Goal: Task Accomplishment & Management: Use online tool/utility

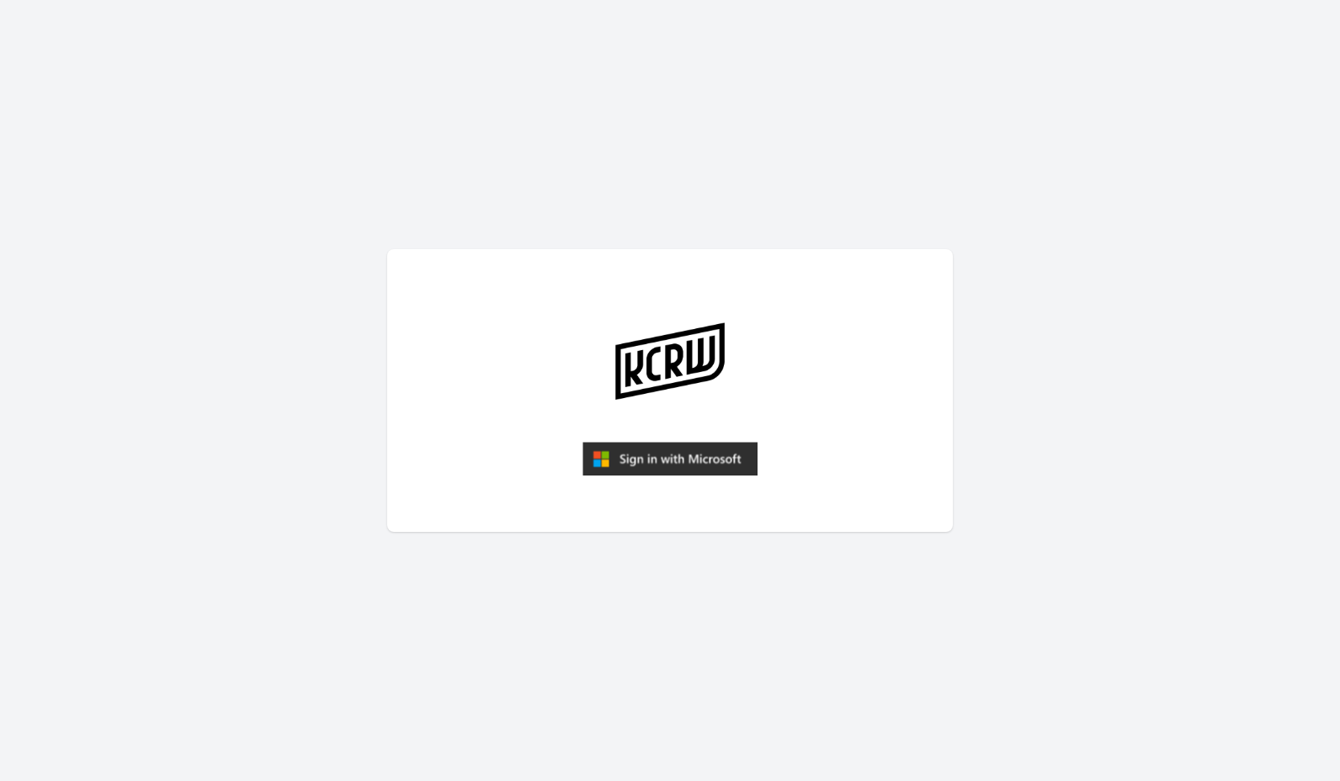
click at [680, 465] on img "submit" at bounding box center [669, 459] width 175 height 34
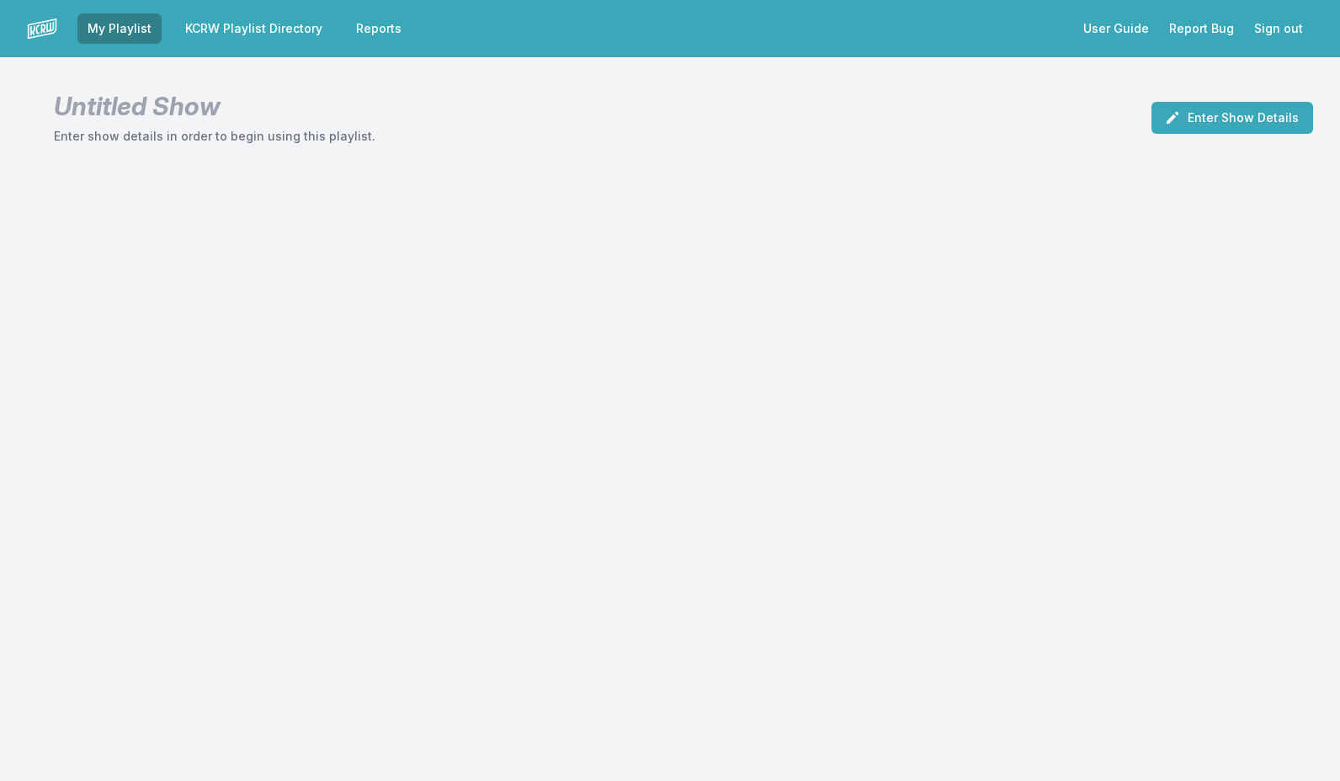
click at [266, 24] on link "KCRW Playlist Directory" at bounding box center [253, 28] width 157 height 30
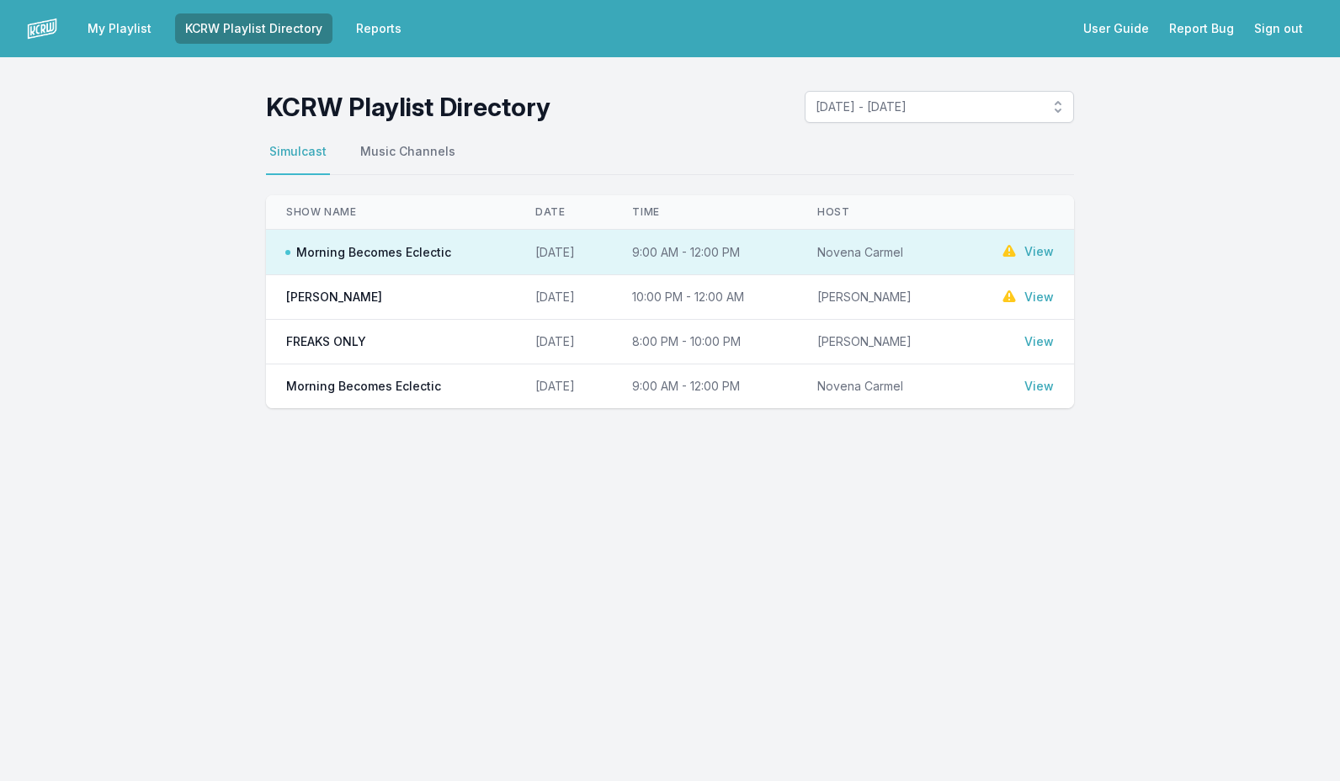
drag, startPoint x: 1055, startPoint y: 247, endPoint x: 1045, endPoint y: 250, distance: 9.9
click at [1054, 247] on td "View" at bounding box center [1017, 252] width 114 height 44
click at [1035, 251] on link "View" at bounding box center [1038, 251] width 29 height 17
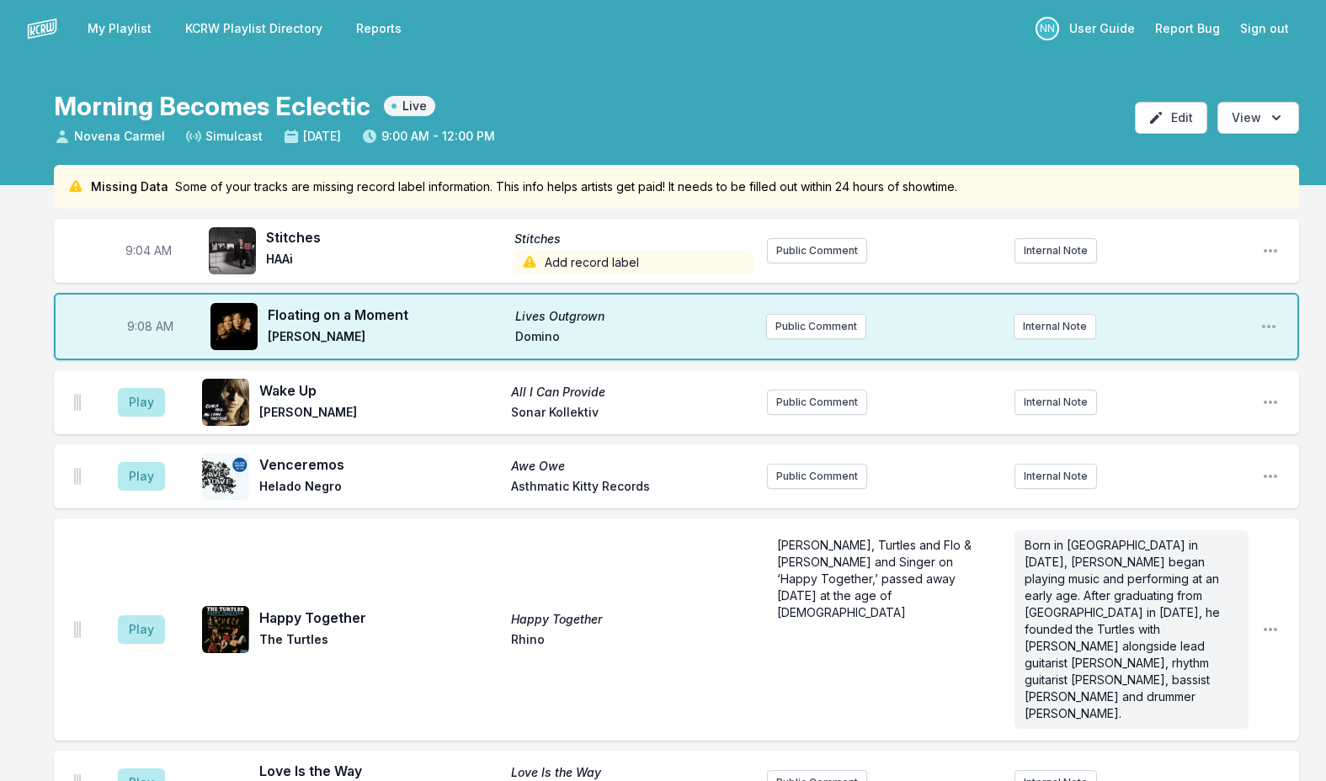
click at [559, 264] on span "Add record label" at bounding box center [633, 263] width 238 height 24
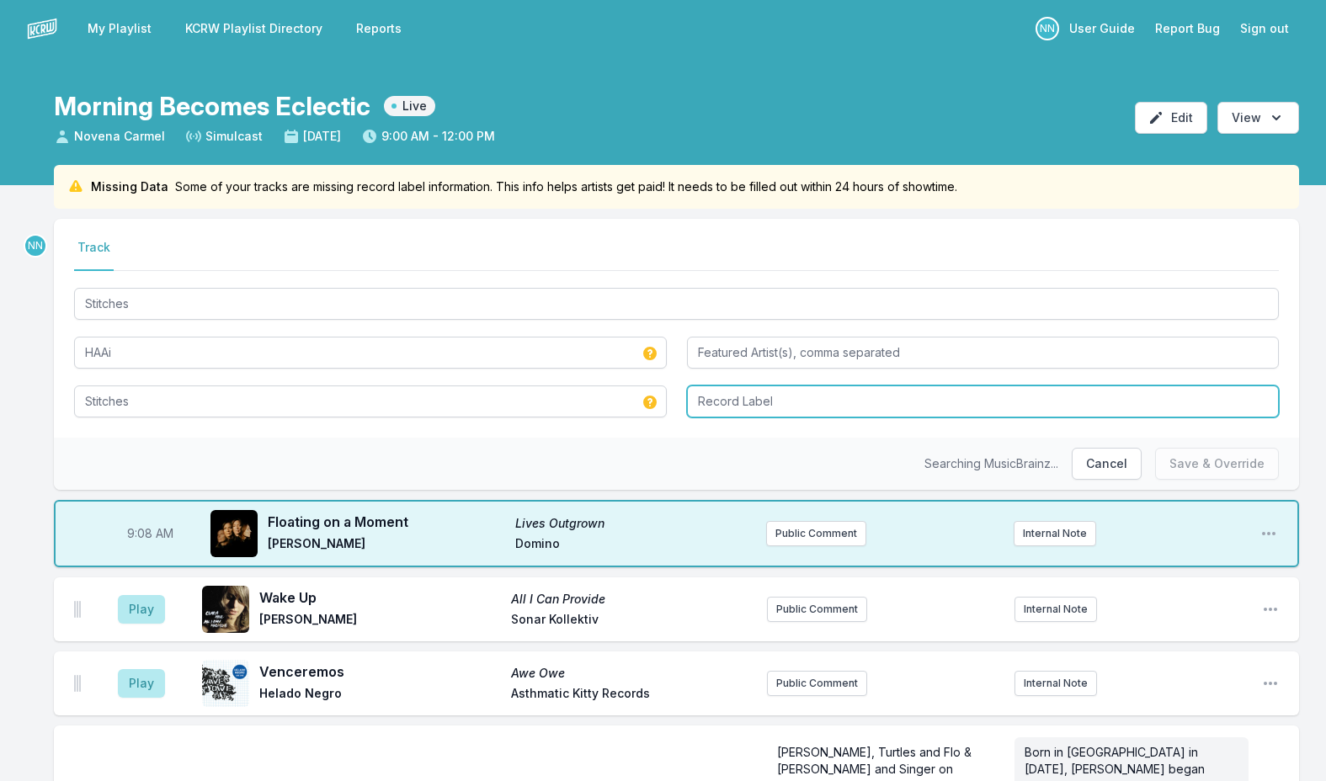
click at [788, 406] on input "Record Label" at bounding box center [983, 402] width 593 height 32
type input "Mute"
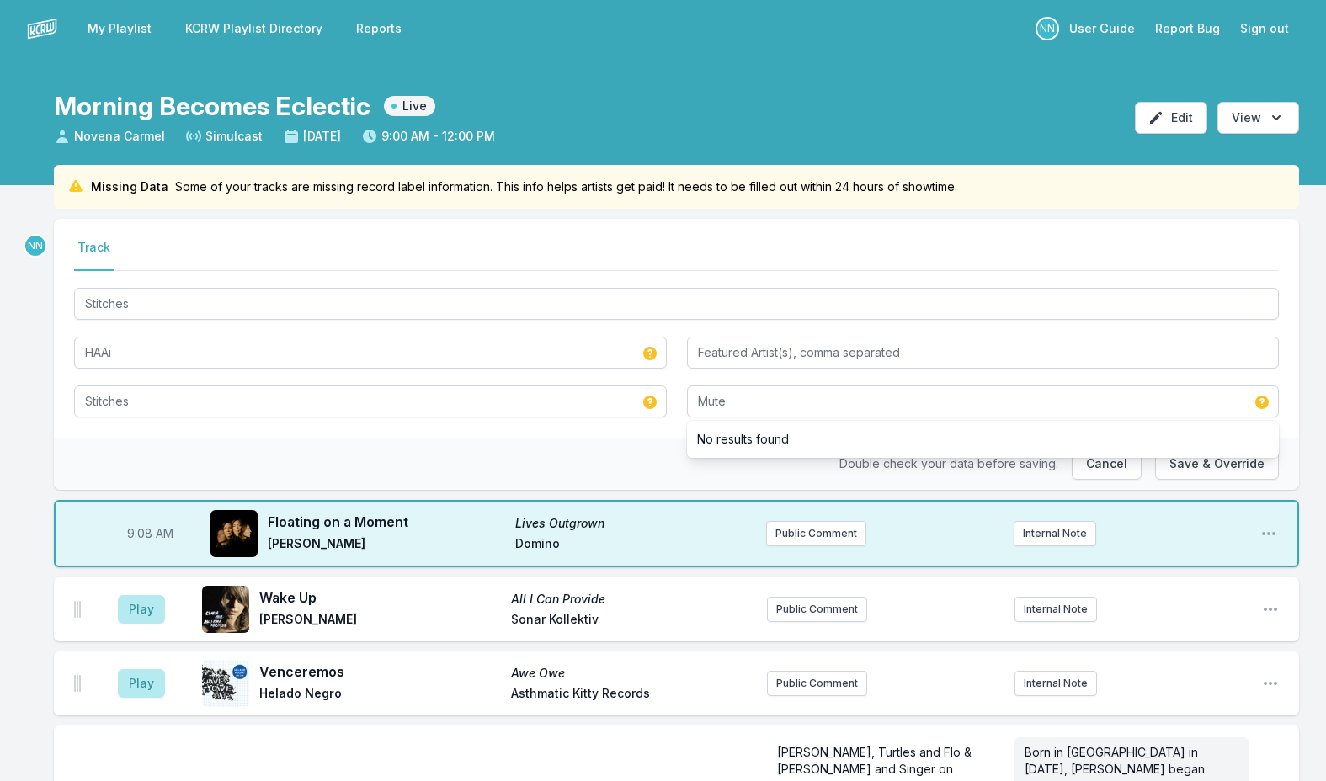
click at [1234, 263] on nav "Track" at bounding box center [676, 255] width 1204 height 32
click at [1206, 453] on button "Save & Override" at bounding box center [1217, 464] width 124 height 32
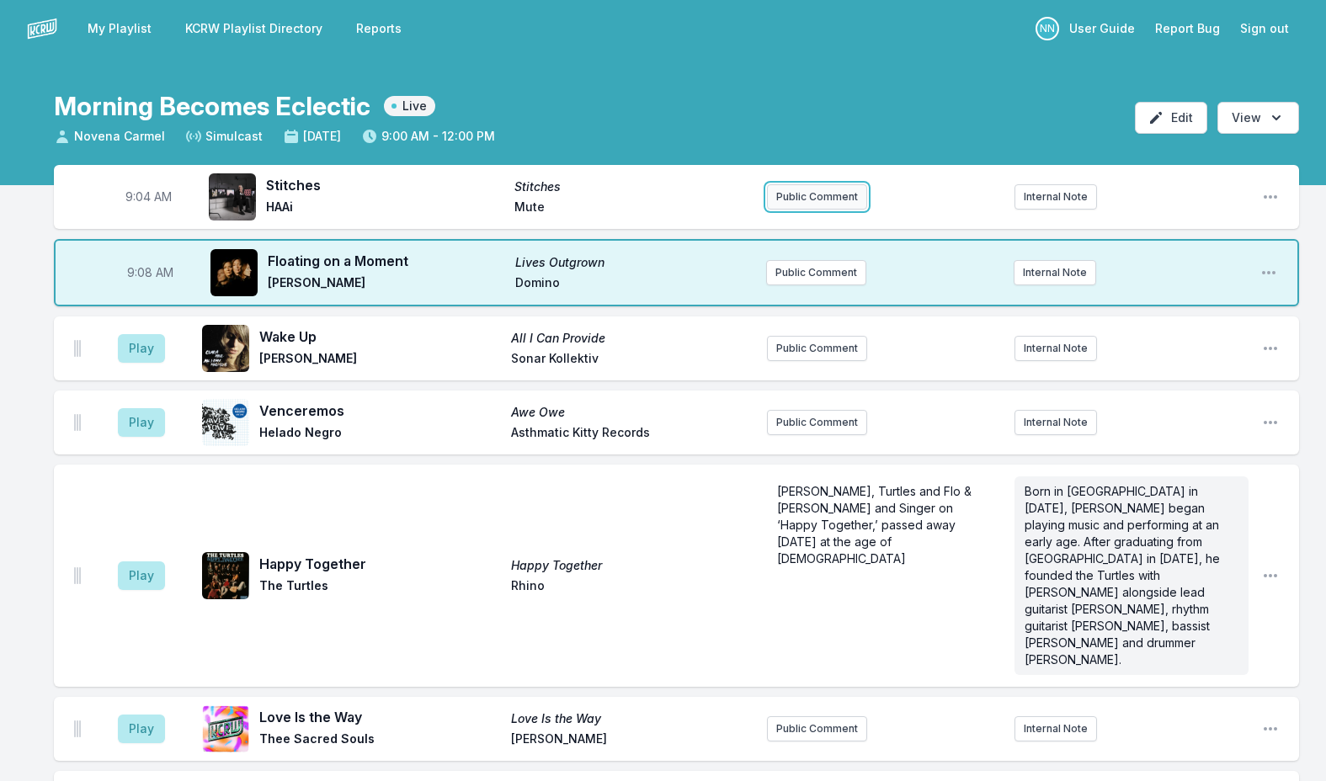
click at [798, 191] on button "Public Comment" at bounding box center [817, 196] width 100 height 25
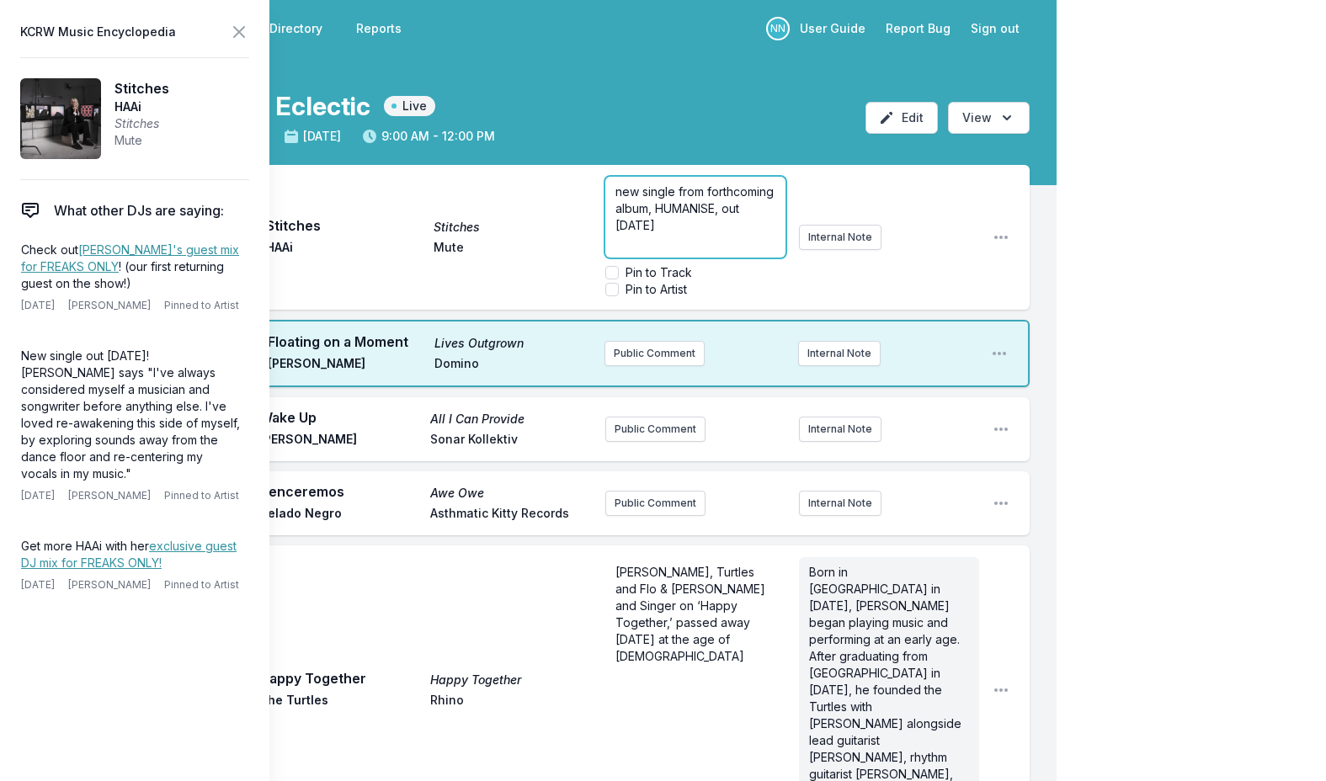
click at [699, 208] on span "new single from forthcoming album, HUMANISE, out [DATE]" at bounding box center [696, 208] width 162 height 48
click at [728, 220] on p "new single from forthcoming album, HUMANiSE, out [DATE]" at bounding box center [695, 208] width 160 height 51
drag, startPoint x: 654, startPoint y: 211, endPoint x: 713, endPoint y: 210, distance: 58.9
click at [713, 210] on span "new single from forthcoming album, HUMANiSE, out [DATE]" at bounding box center [696, 208] width 162 height 48
click at [239, 24] on icon at bounding box center [239, 32] width 20 height 20
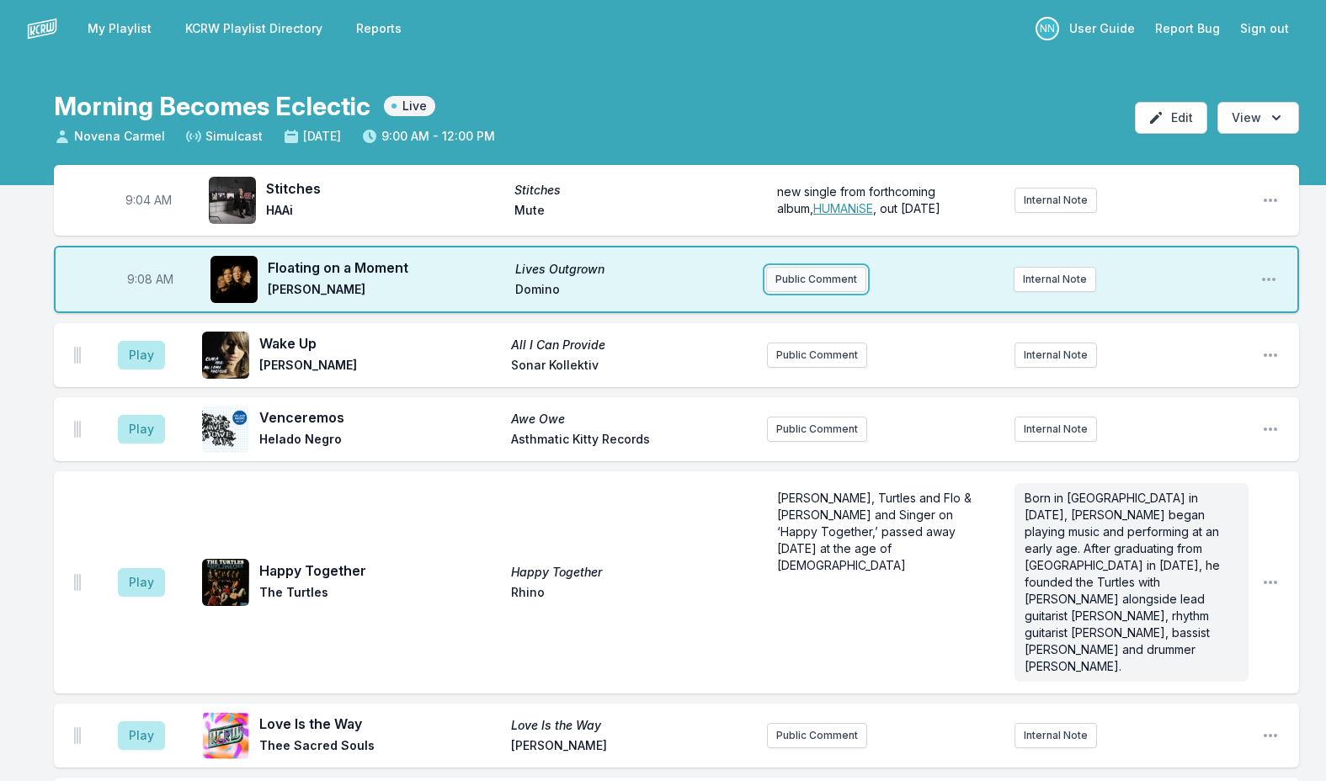
click at [798, 282] on button "Public Comment" at bounding box center [816, 279] width 100 height 25
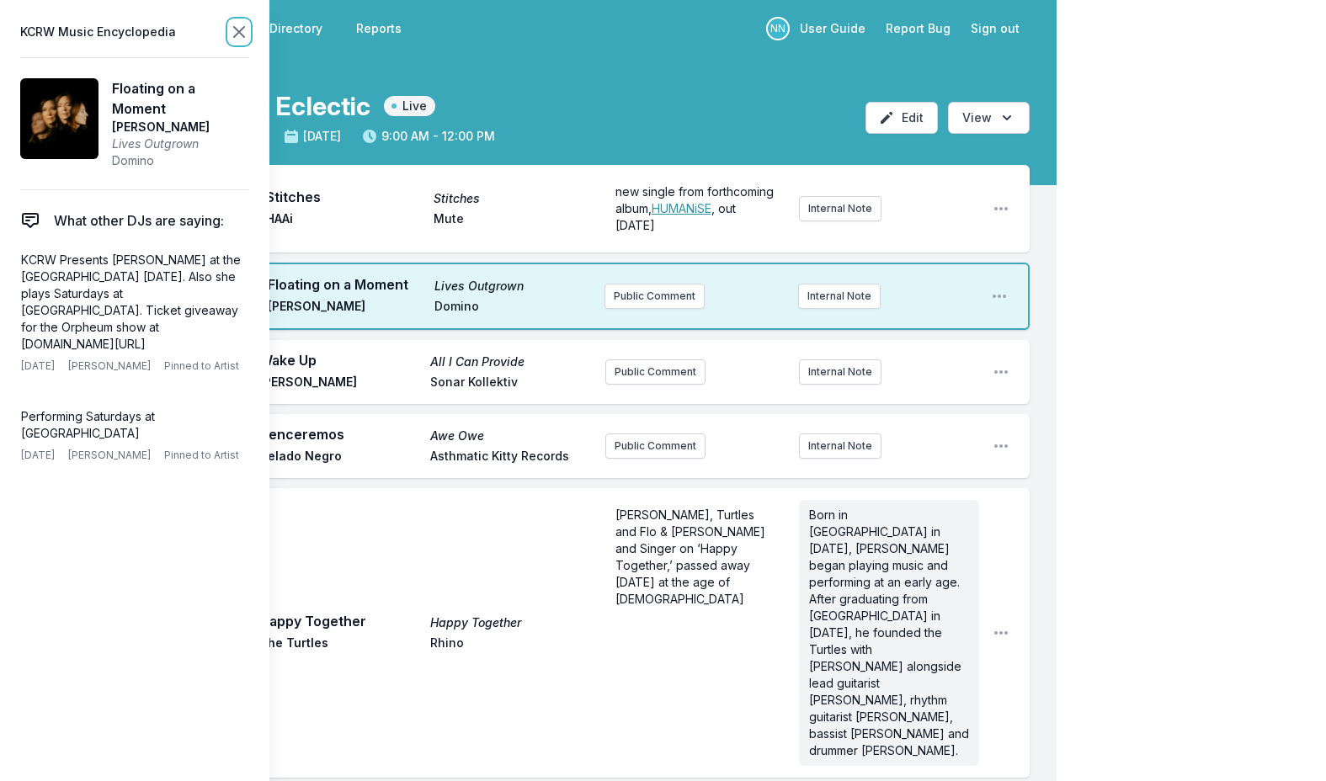
click at [242, 29] on icon at bounding box center [239, 32] width 10 height 10
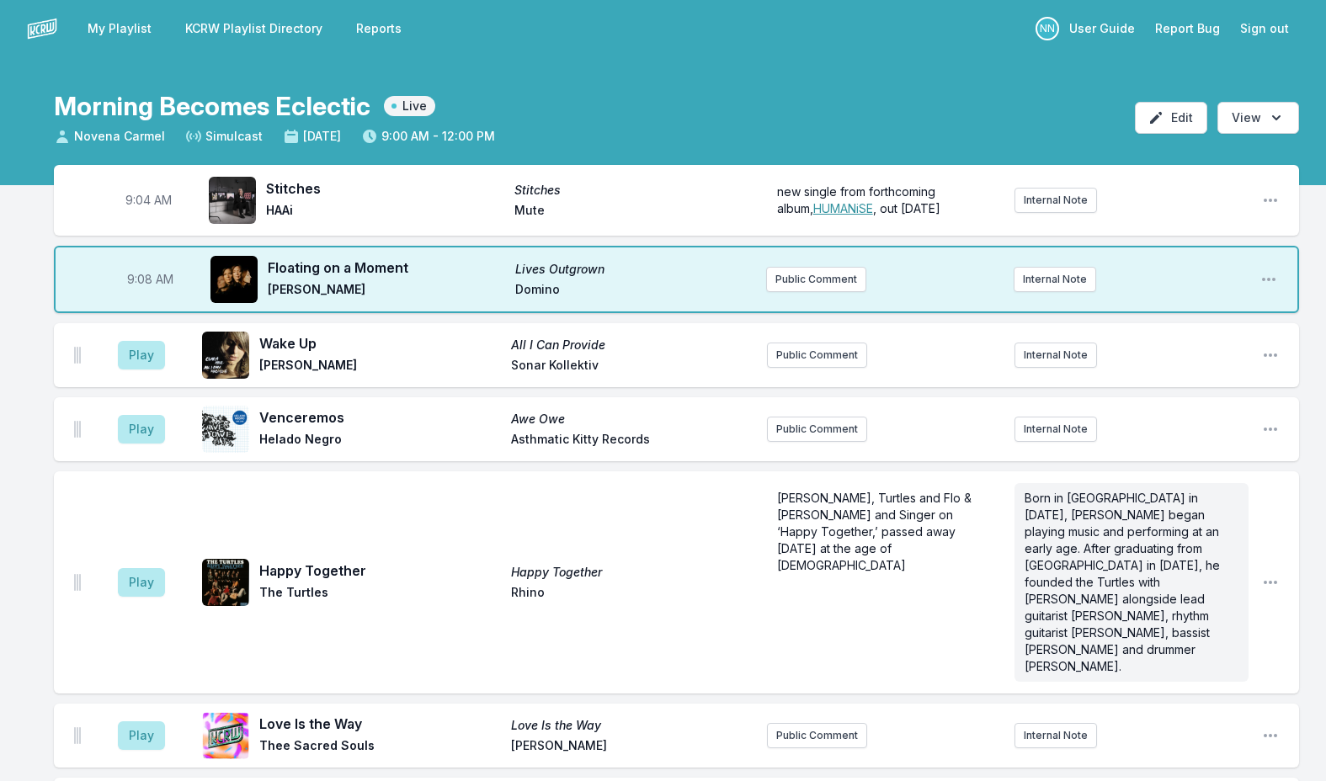
click at [816, 292] on div "9:08 AM Floating on a Moment Lives Outgrown [PERSON_NAME] Domino Public Comment…" at bounding box center [676, 279] width 1245 height 67
click at [816, 290] on button "Public Comment" at bounding box center [816, 279] width 100 height 25
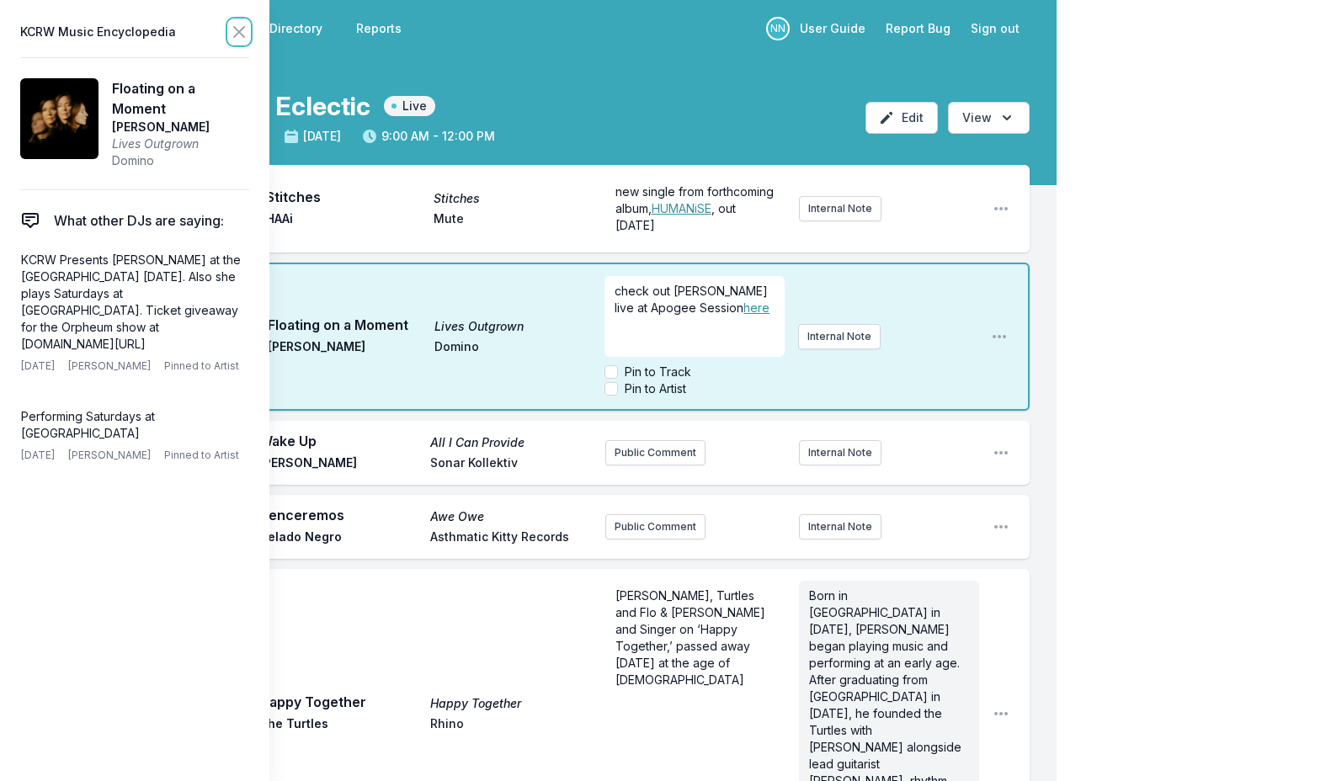
click at [247, 34] on icon at bounding box center [239, 32] width 20 height 20
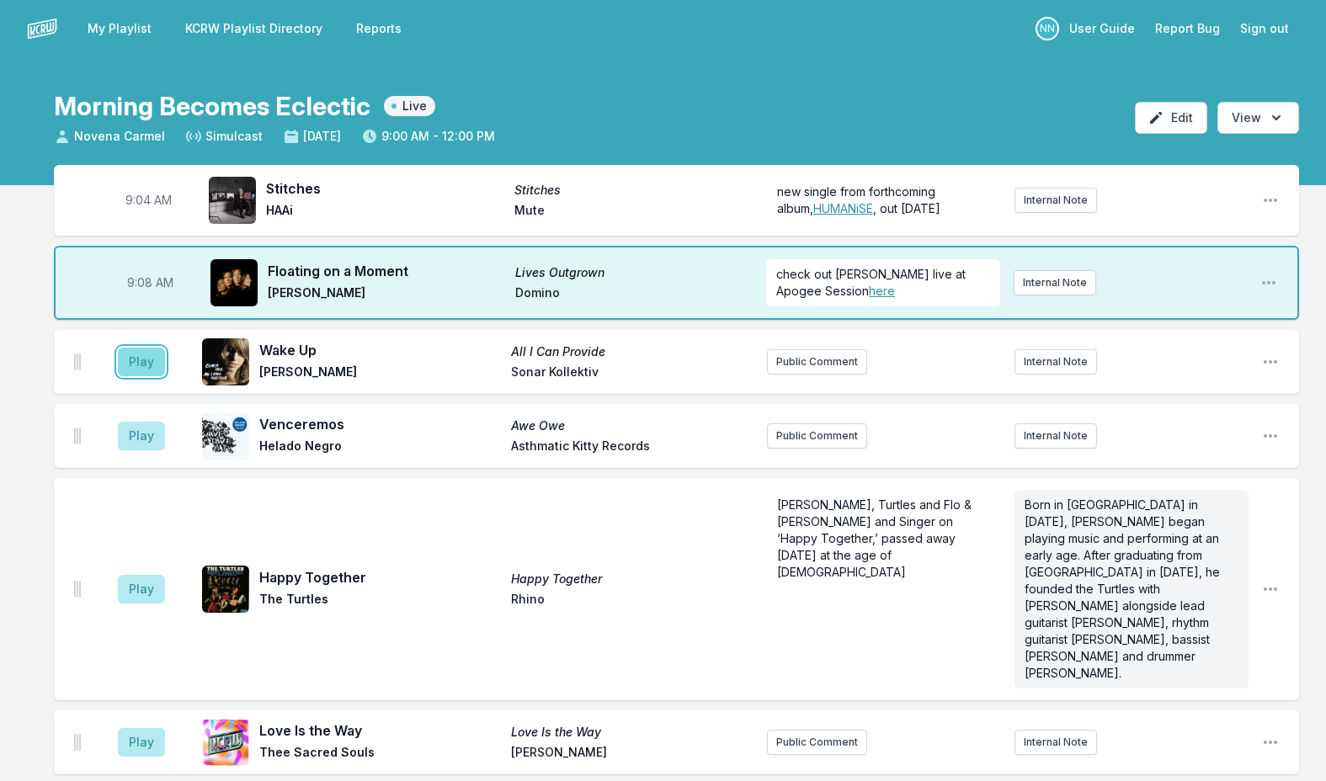
click at [146, 367] on button "Play" at bounding box center [141, 362] width 47 height 29
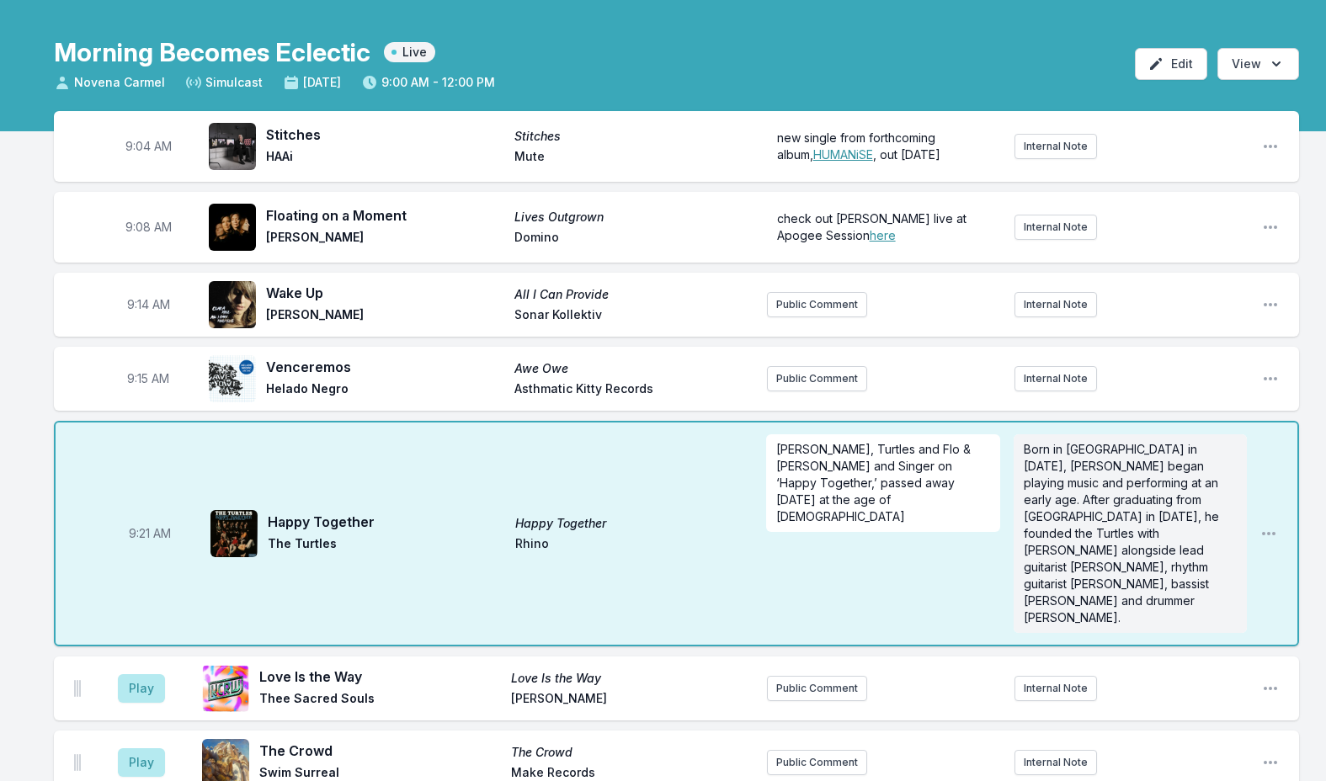
scroll to position [84, 0]
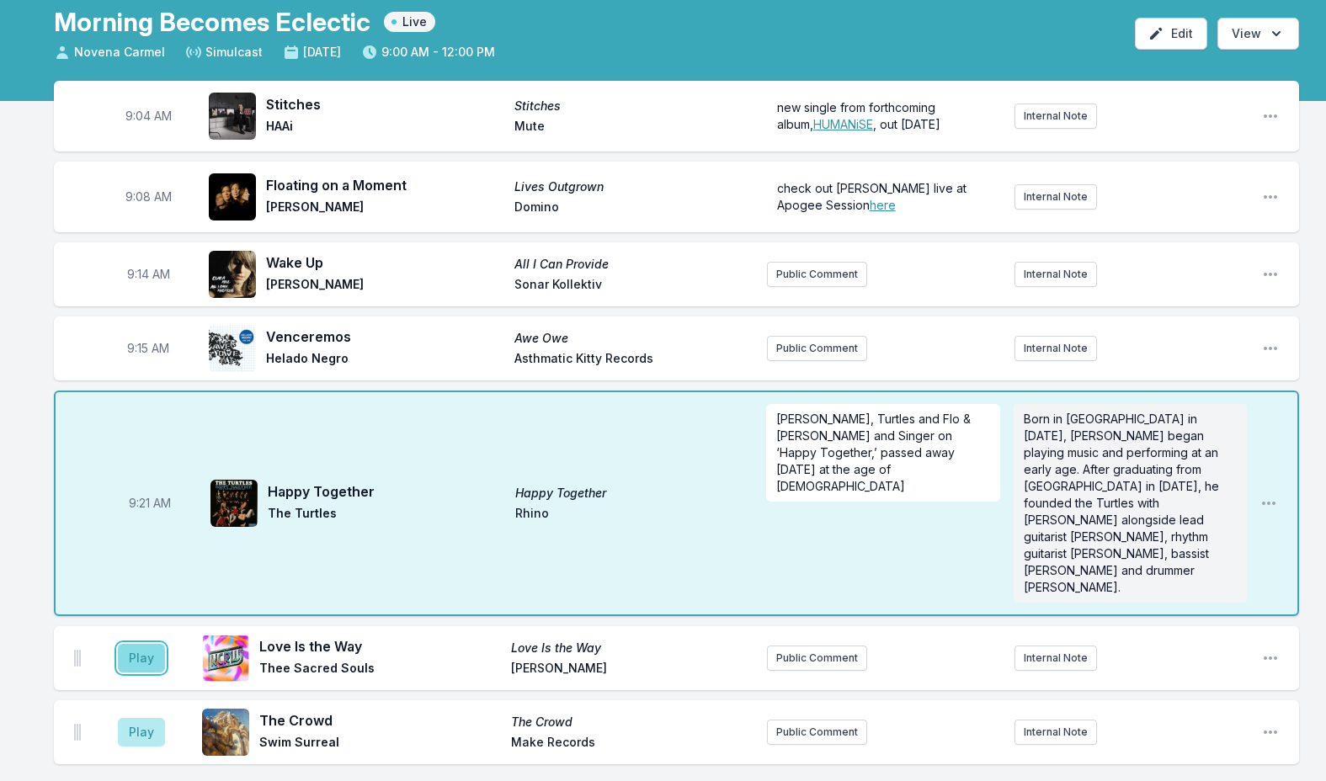
click at [149, 644] on button "Play" at bounding box center [141, 658] width 47 height 29
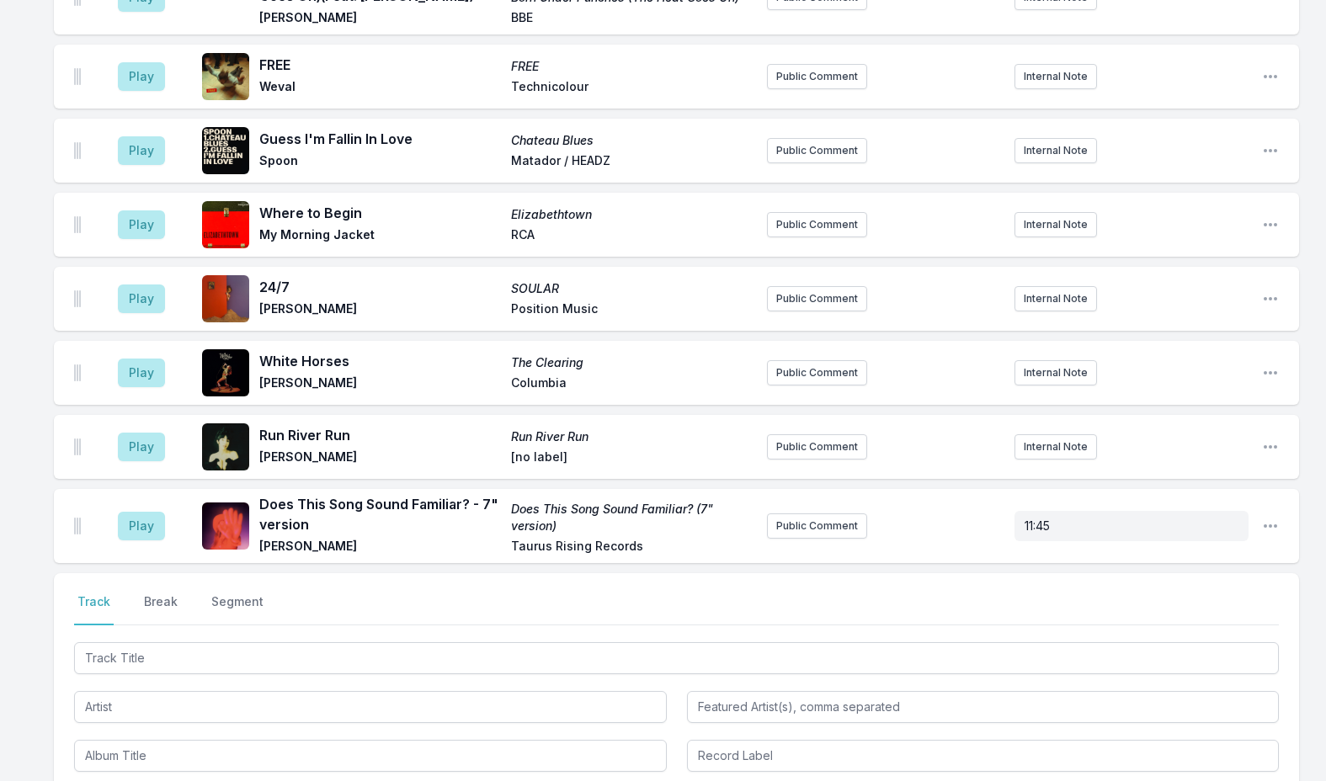
scroll to position [3283, 0]
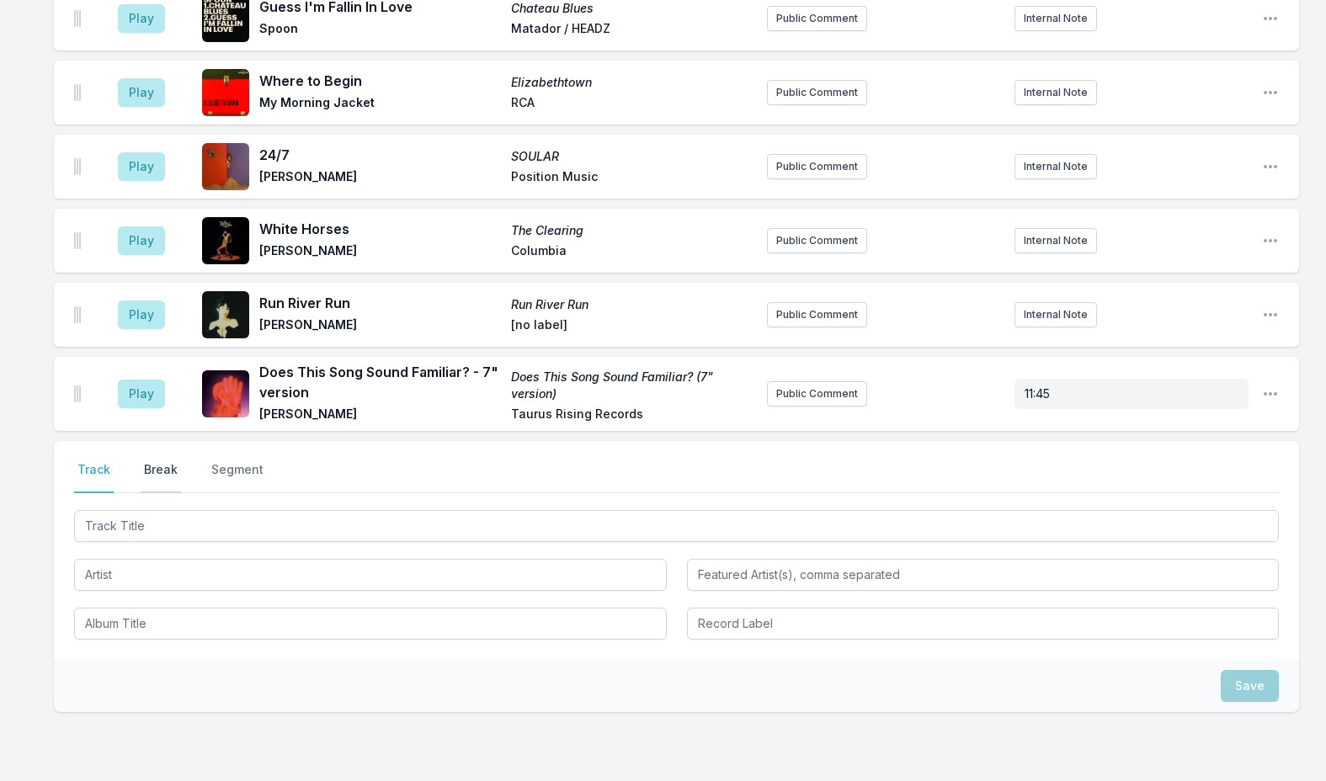
click at [156, 461] on button "Break" at bounding box center [161, 477] width 40 height 32
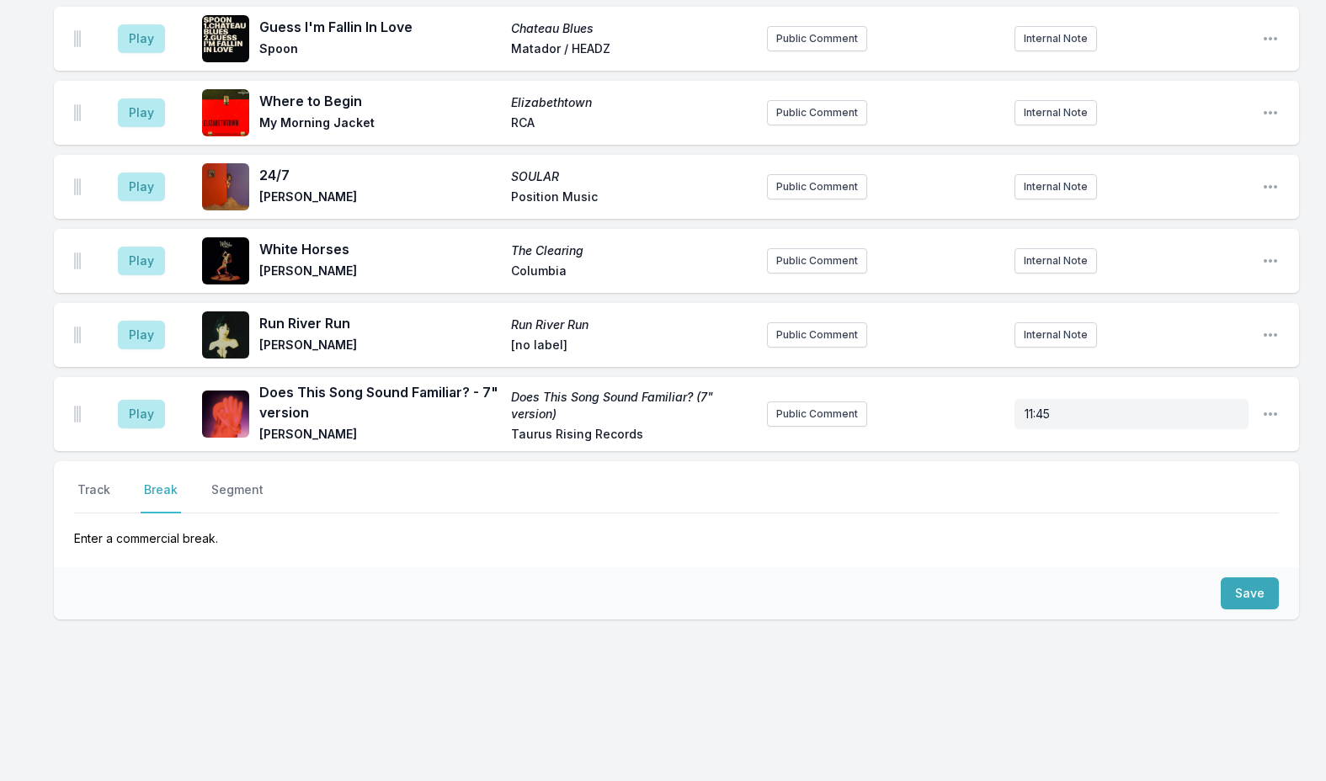
scroll to position [3192, 0]
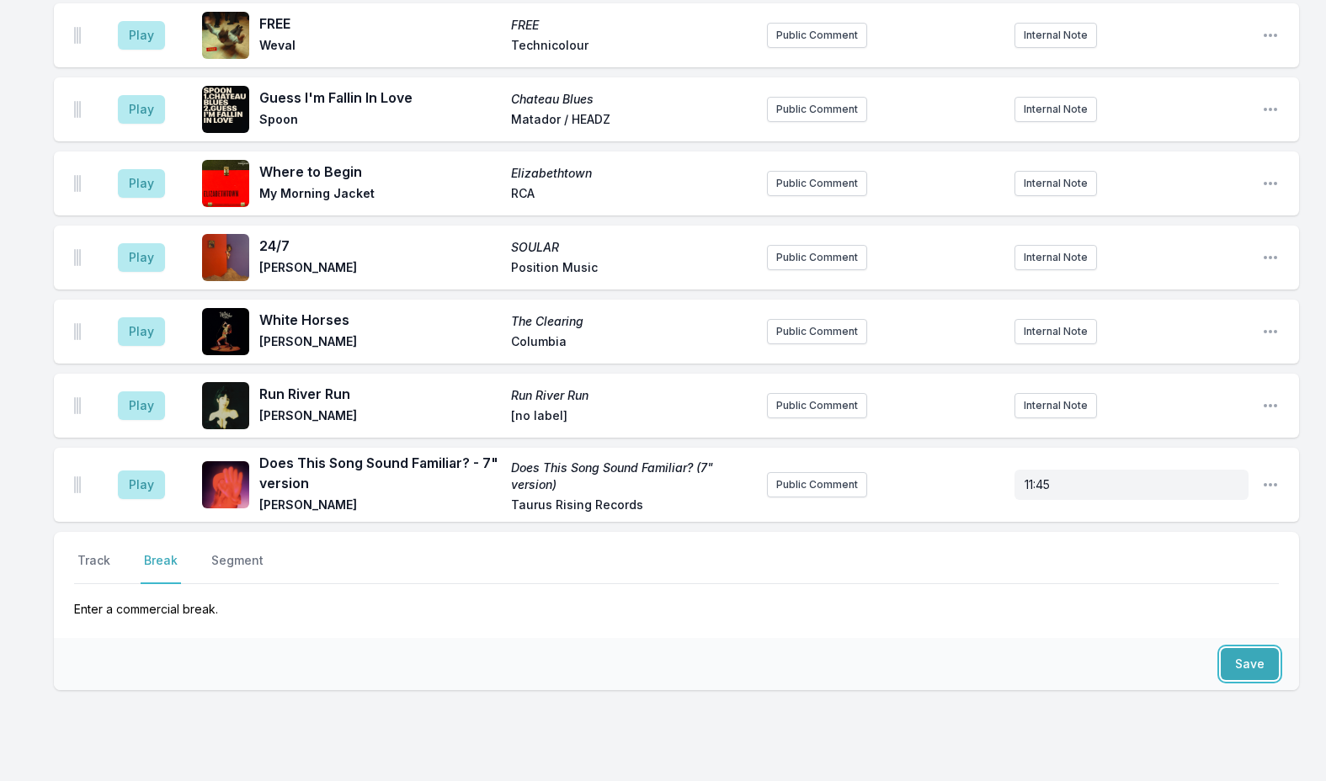
drag, startPoint x: 1253, startPoint y: 593, endPoint x: 1167, endPoint y: 595, distance: 85.9
click at [1250, 648] on button "Save" at bounding box center [1249, 664] width 58 height 32
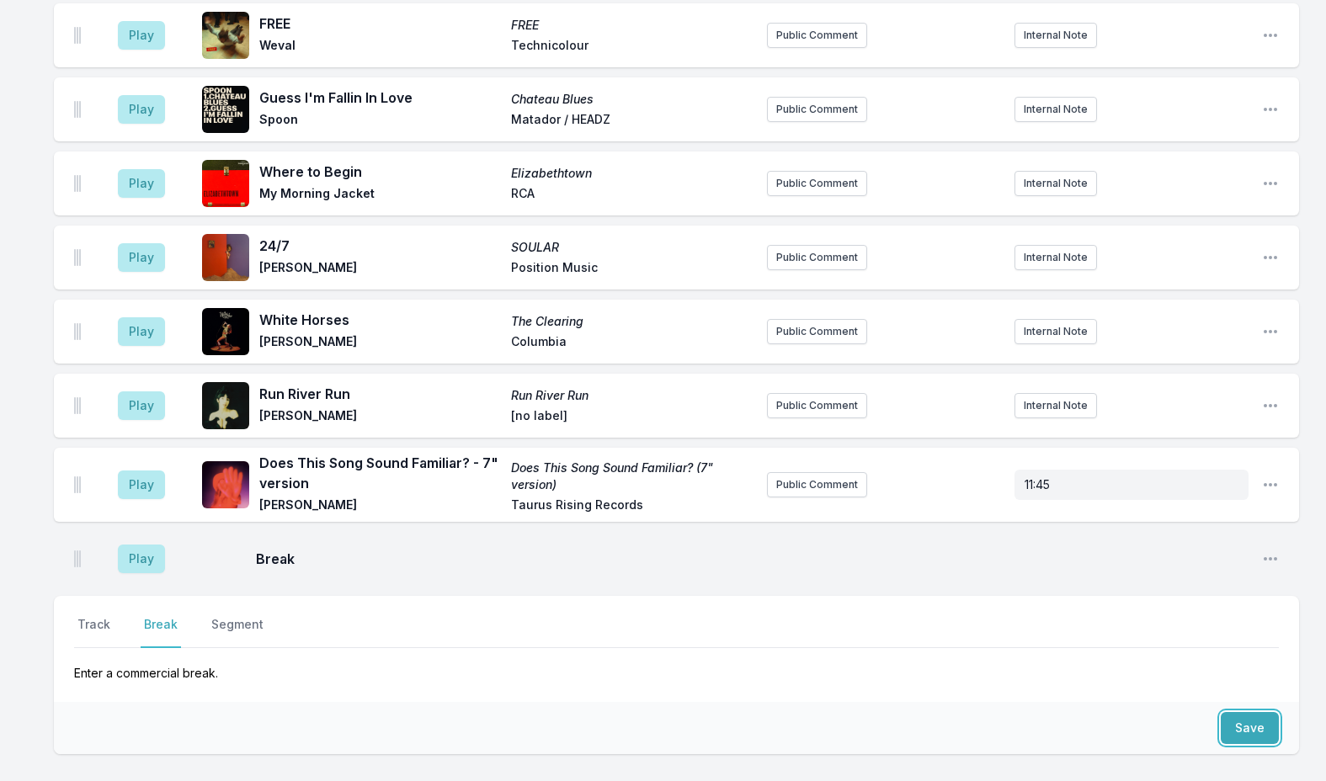
scroll to position [3256, 0]
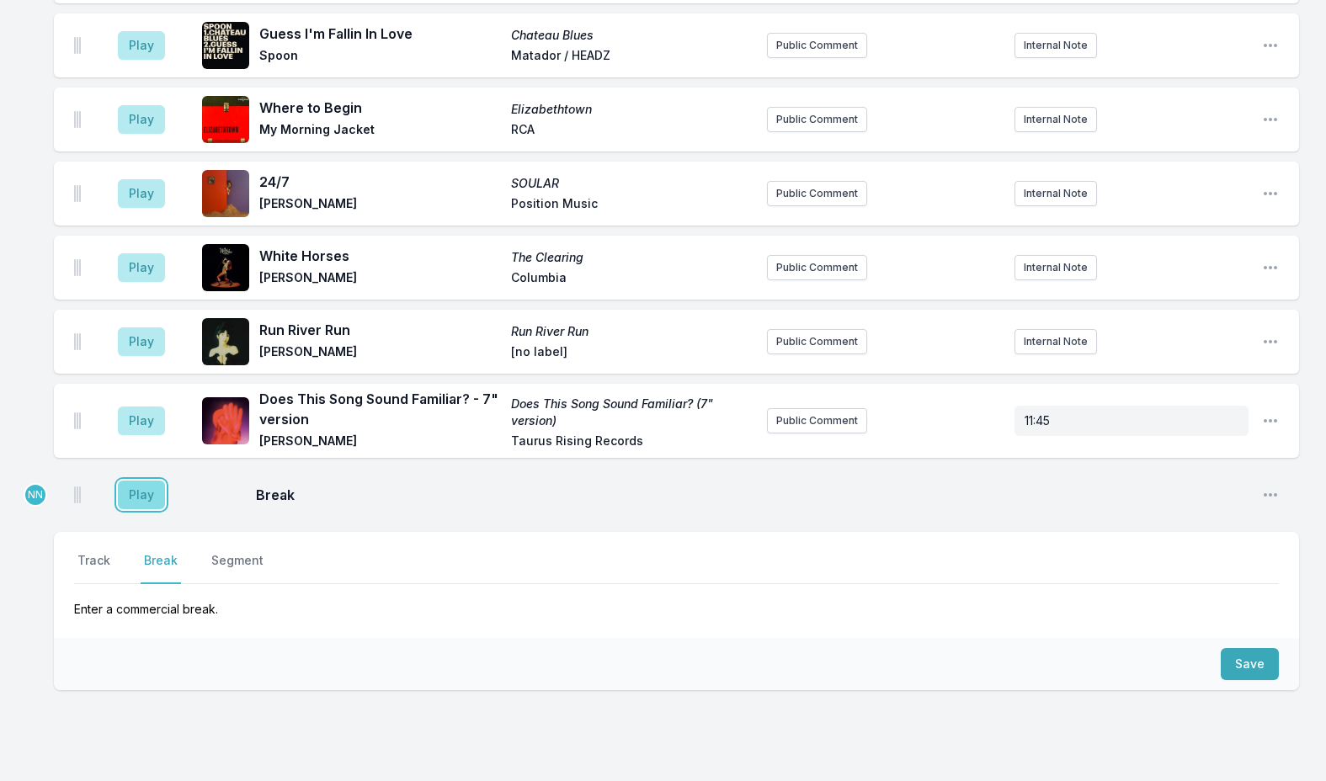
click at [143, 481] on button "Play" at bounding box center [141, 495] width 47 height 29
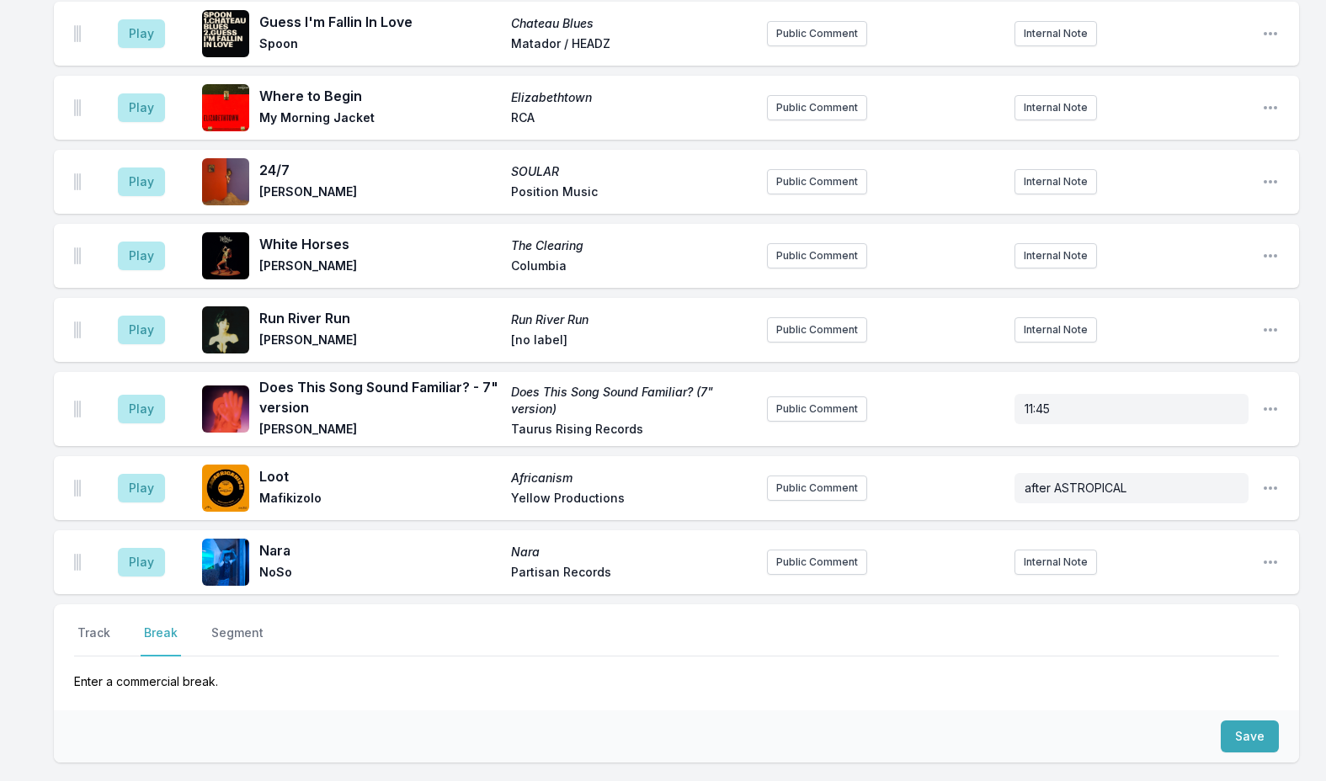
scroll to position [3794, 0]
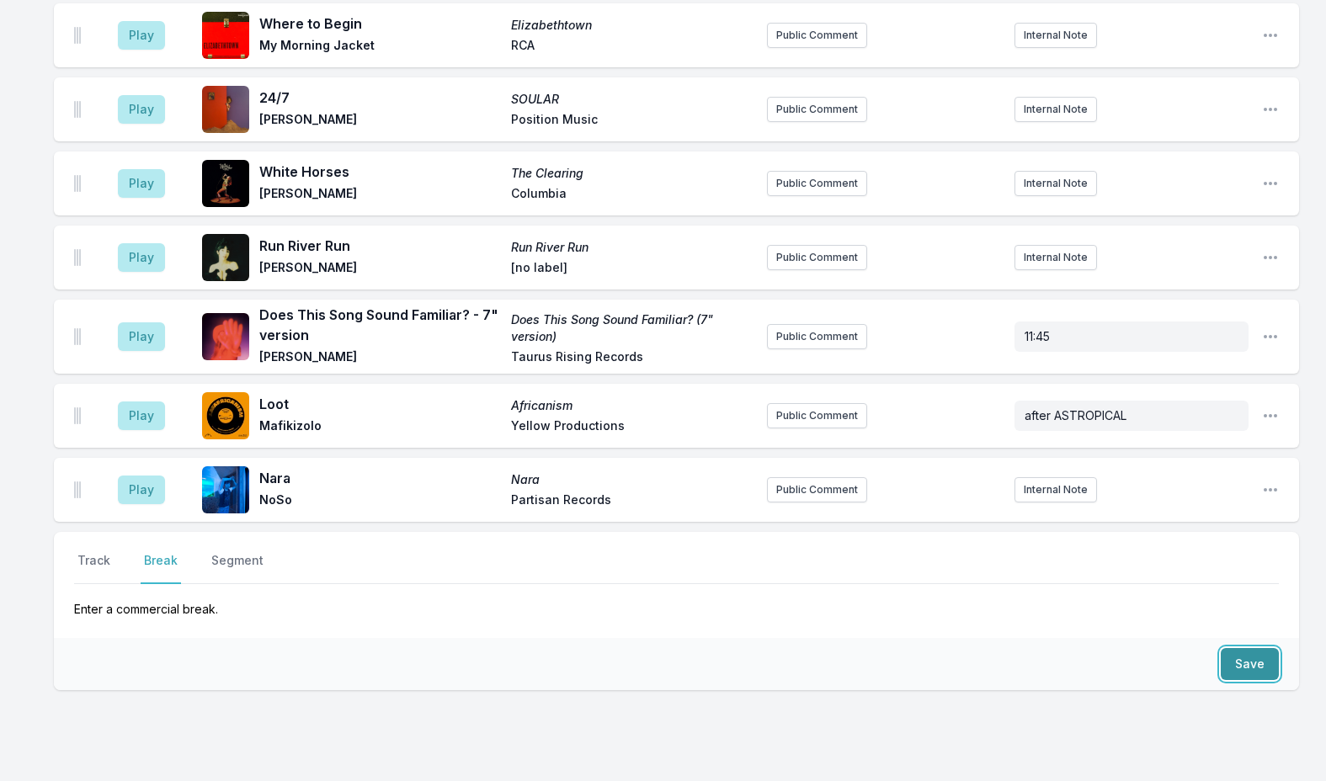
click at [1225, 648] on button "Save" at bounding box center [1249, 664] width 58 height 32
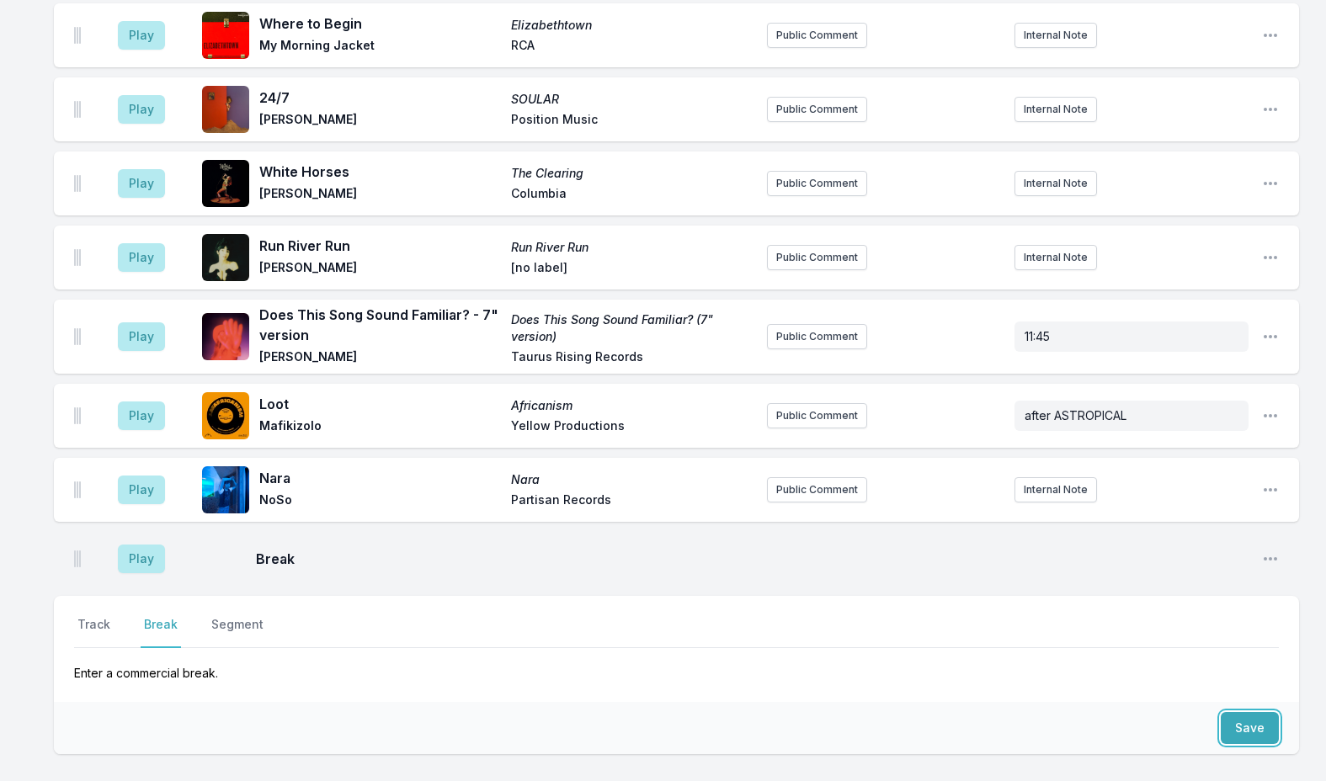
scroll to position [3858, 0]
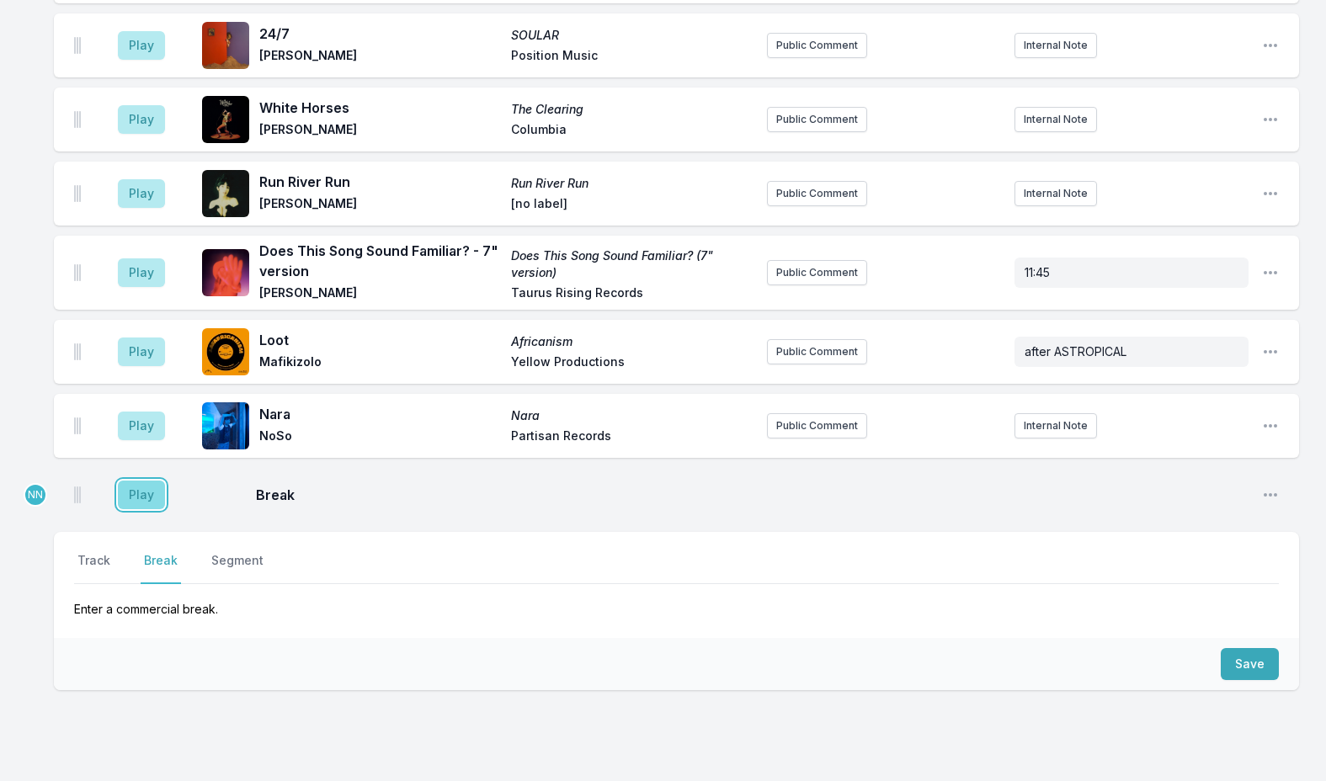
click at [136, 481] on button "Play" at bounding box center [141, 495] width 47 height 29
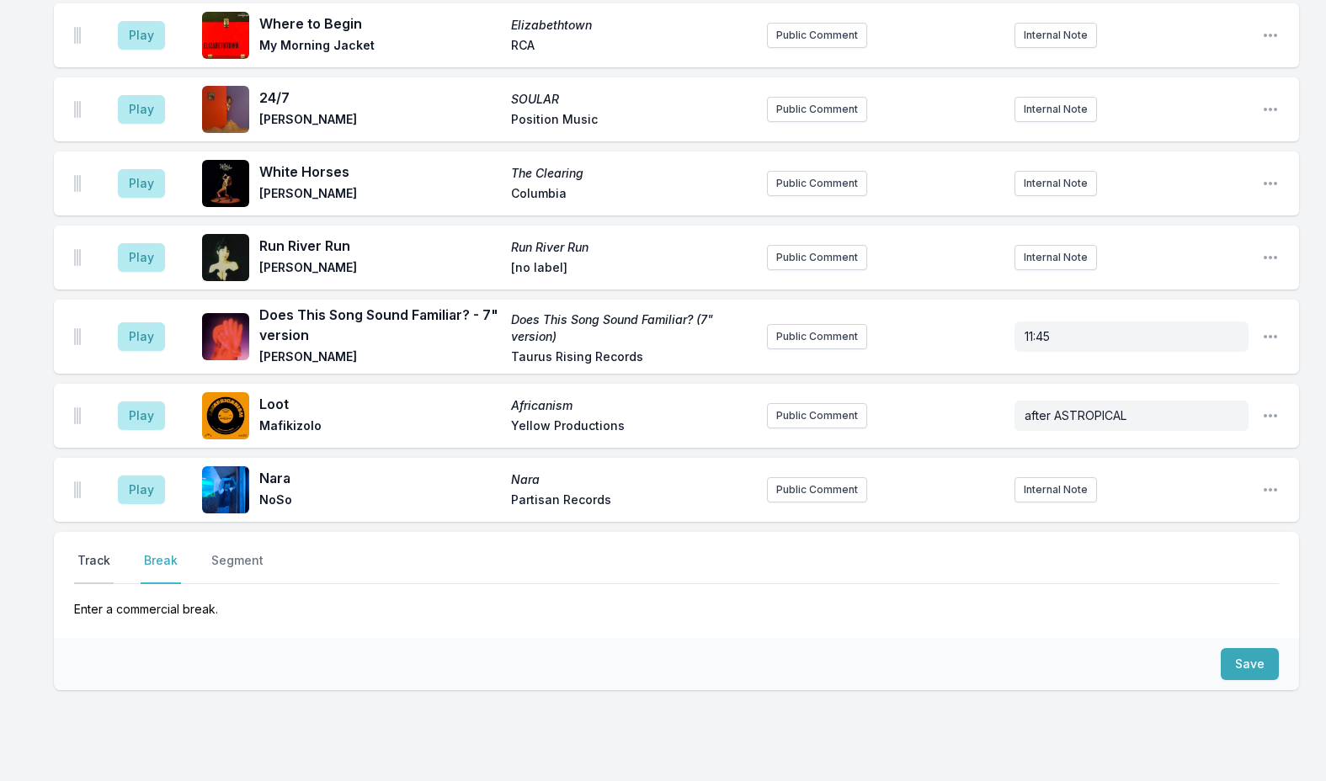
click at [104, 552] on button "Track" at bounding box center [94, 568] width 40 height 32
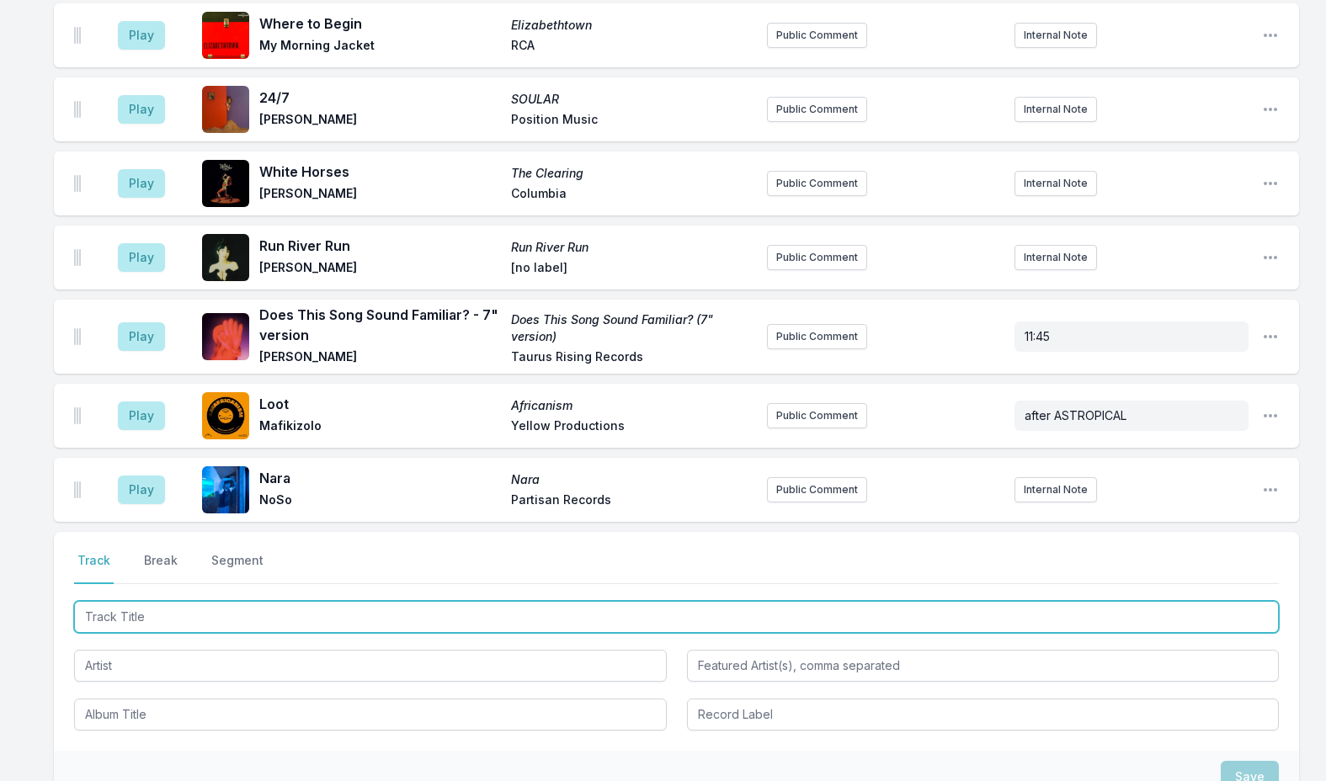
click at [130, 601] on input "Track Title" at bounding box center [676, 617] width 1204 height 32
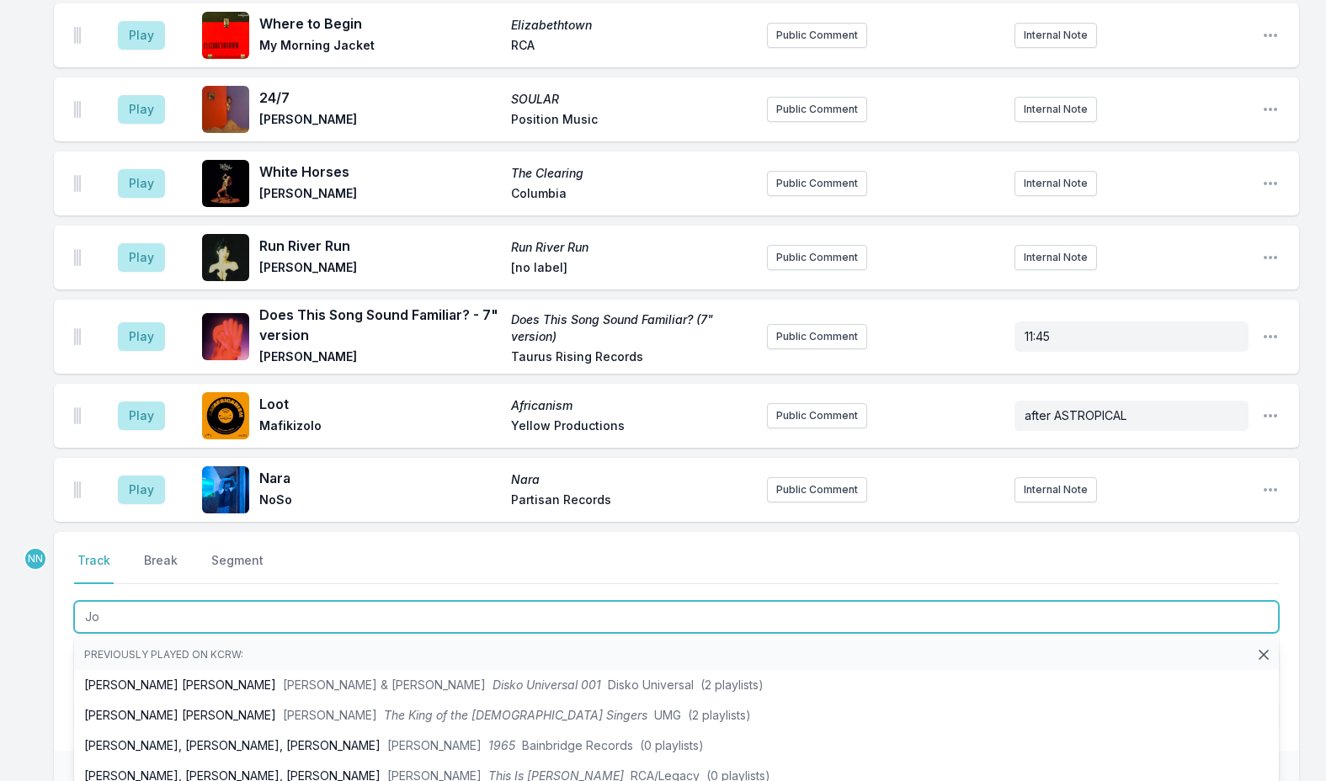
type input "J"
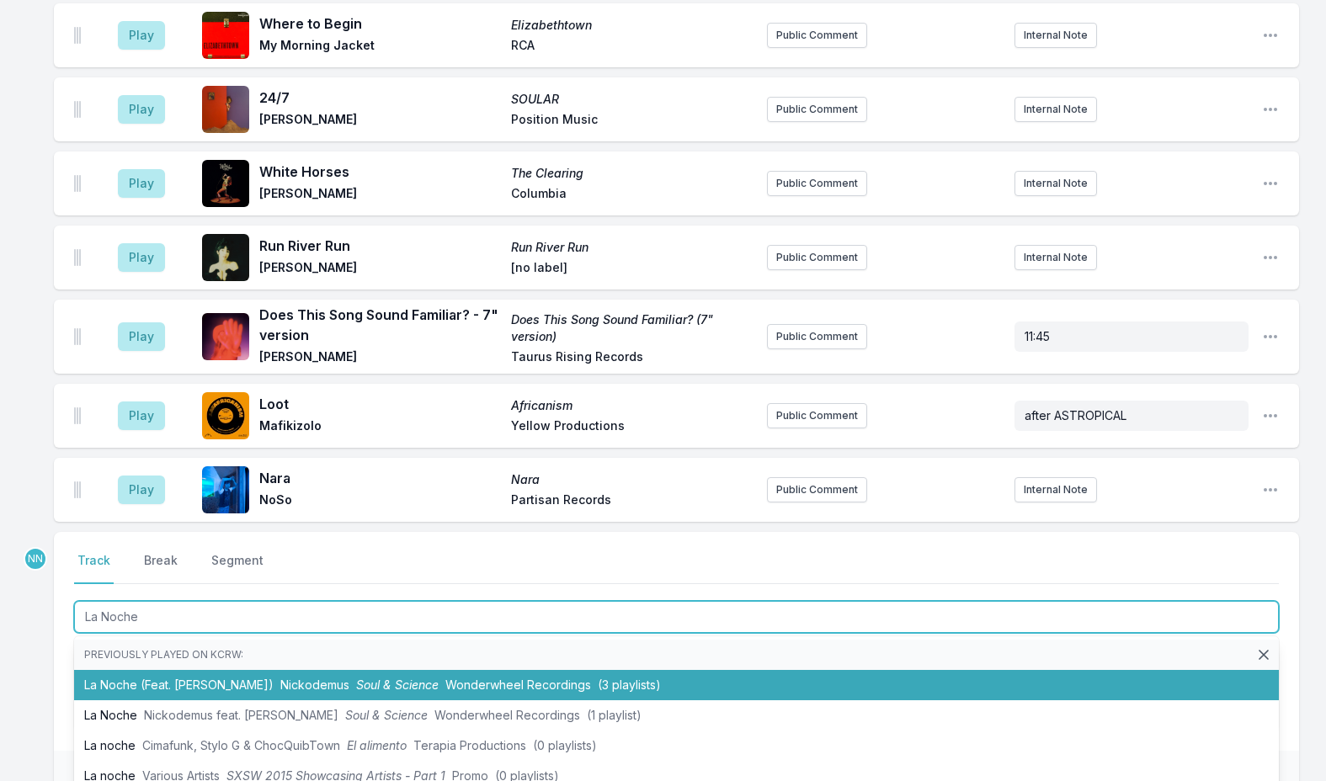
type input "La Noche"
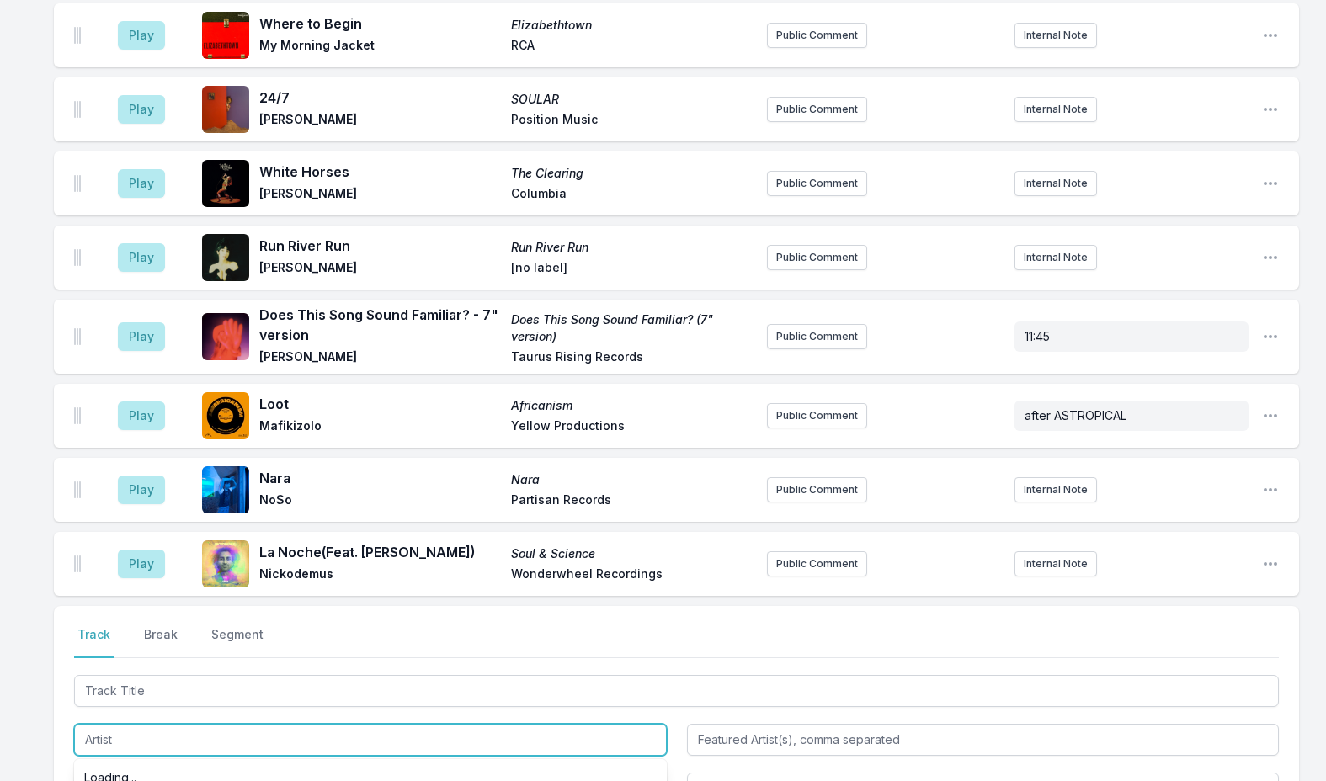
scroll to position [3932, 0]
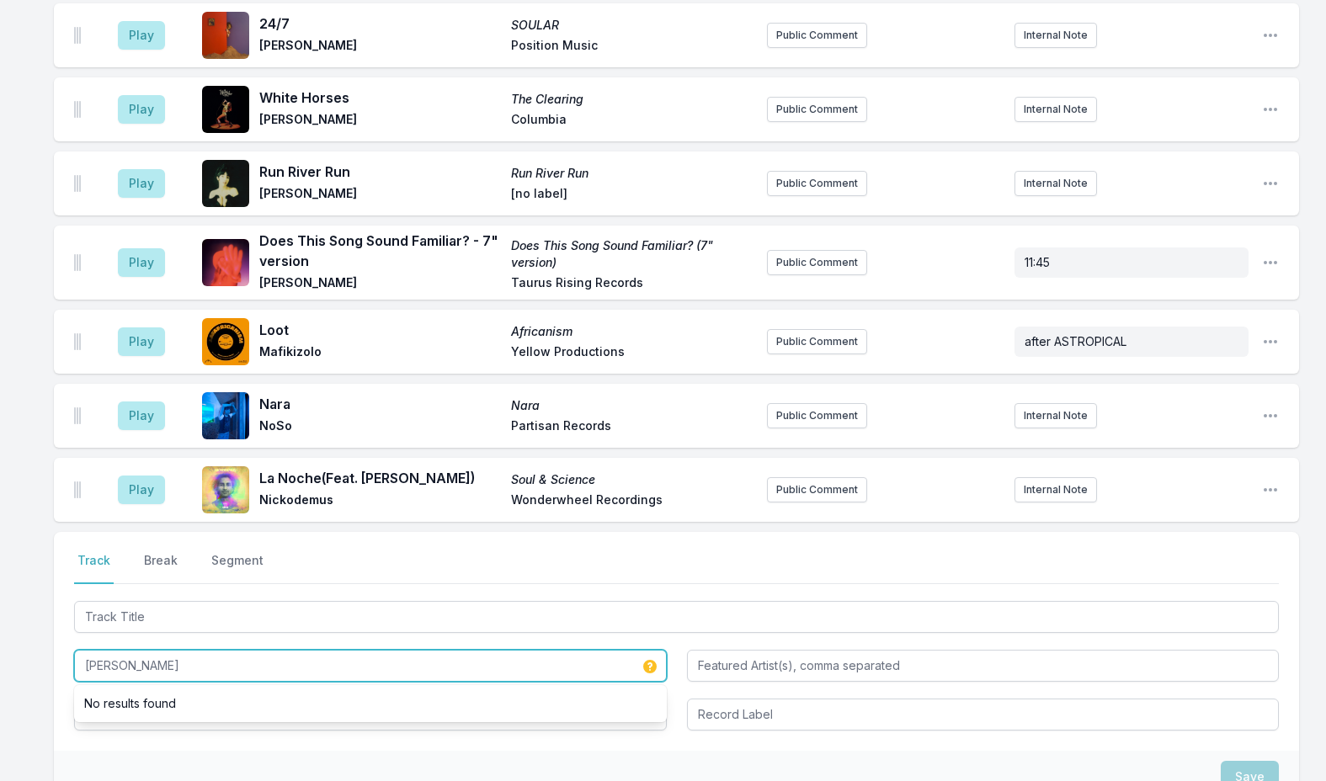
type input "[PERSON_NAME]"
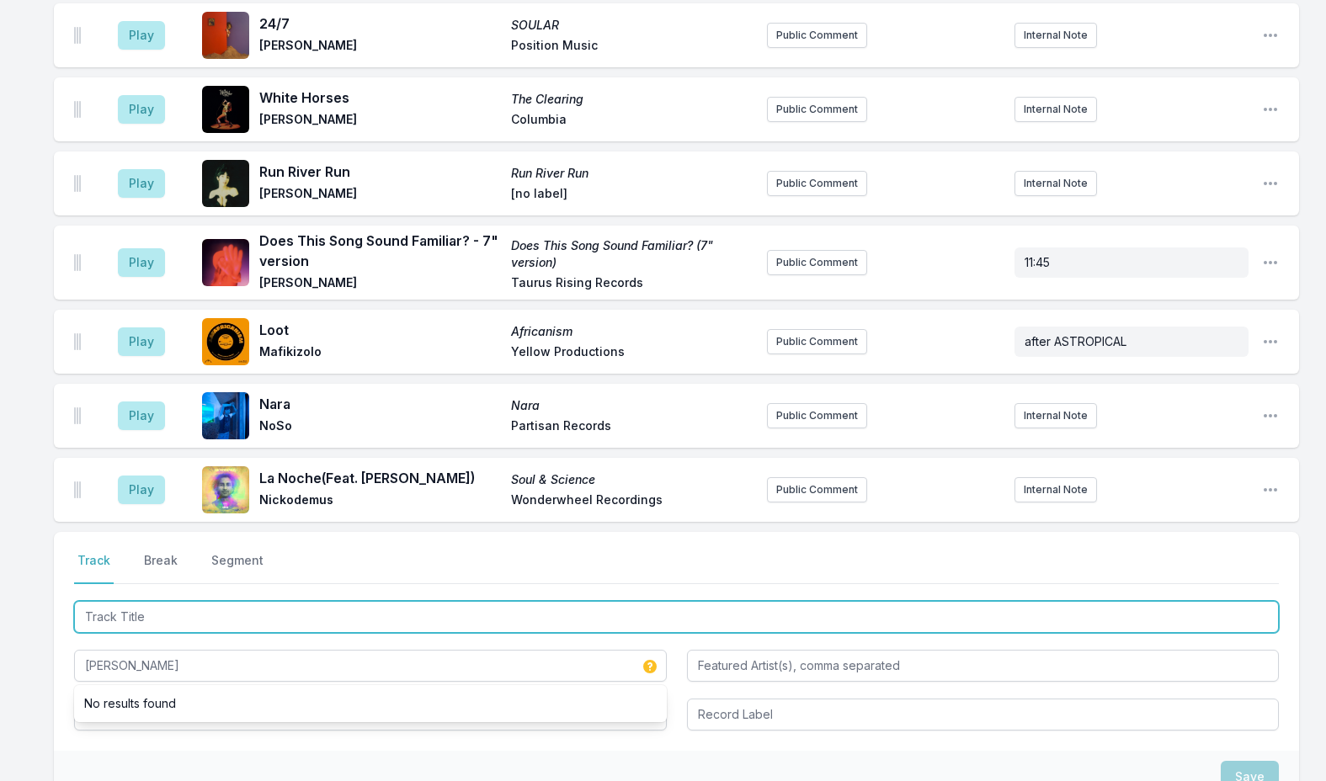
click at [168, 601] on input "Track Title" at bounding box center [676, 617] width 1204 height 32
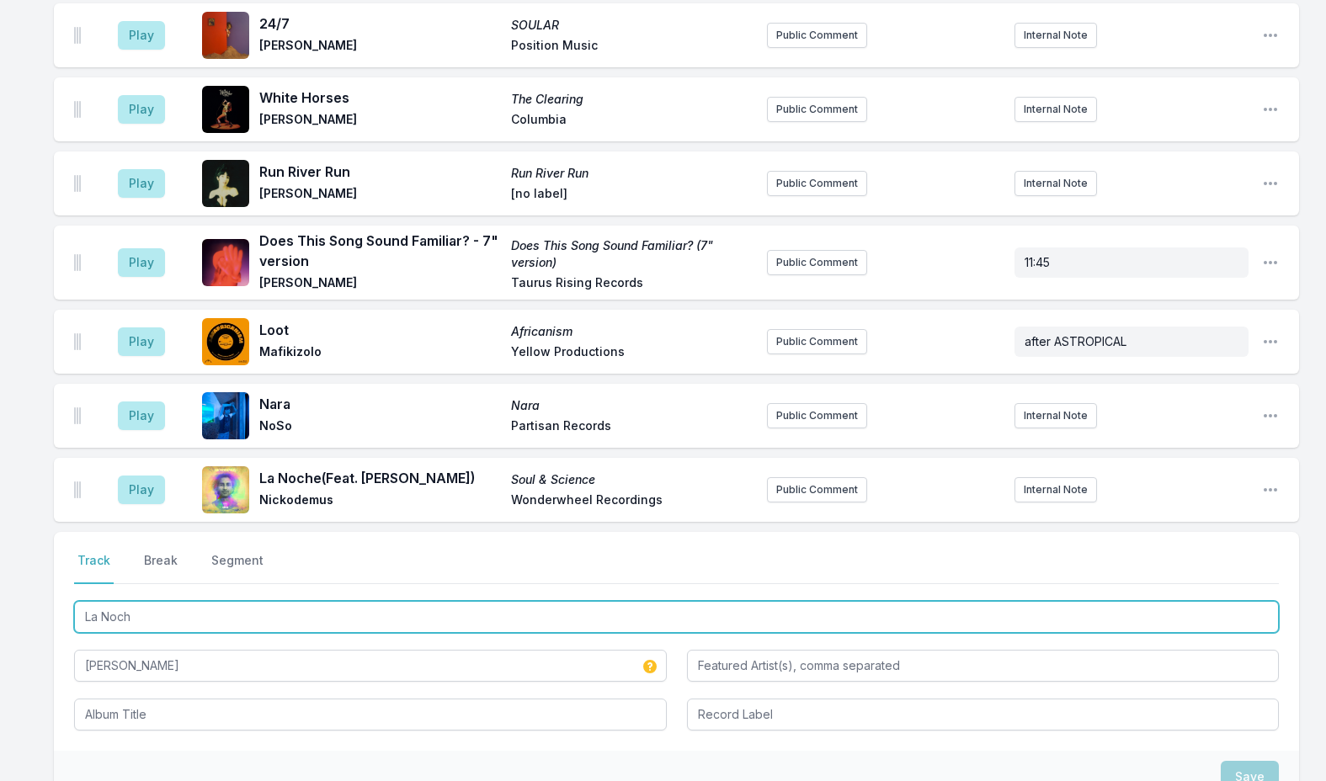
drag, startPoint x: 170, startPoint y: 550, endPoint x: 50, endPoint y: 536, distance: 121.2
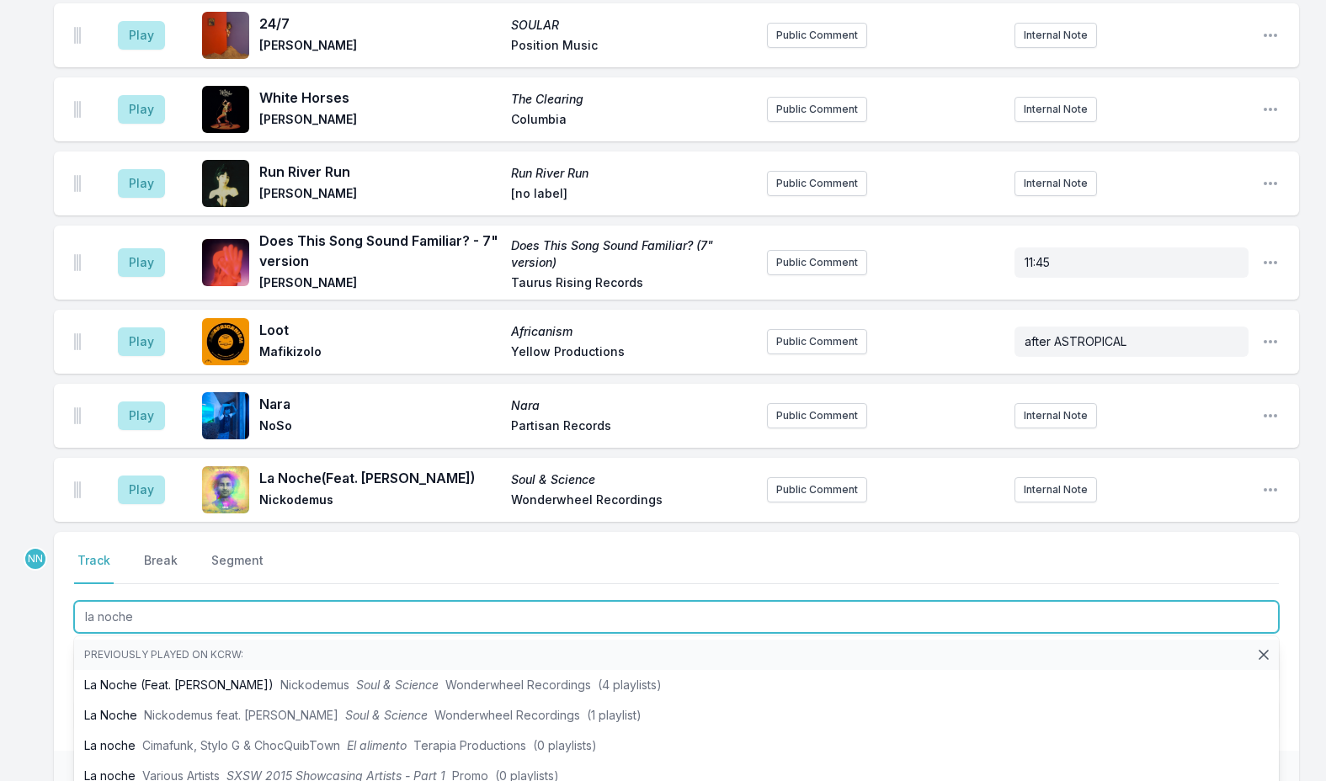
type input "la noche"
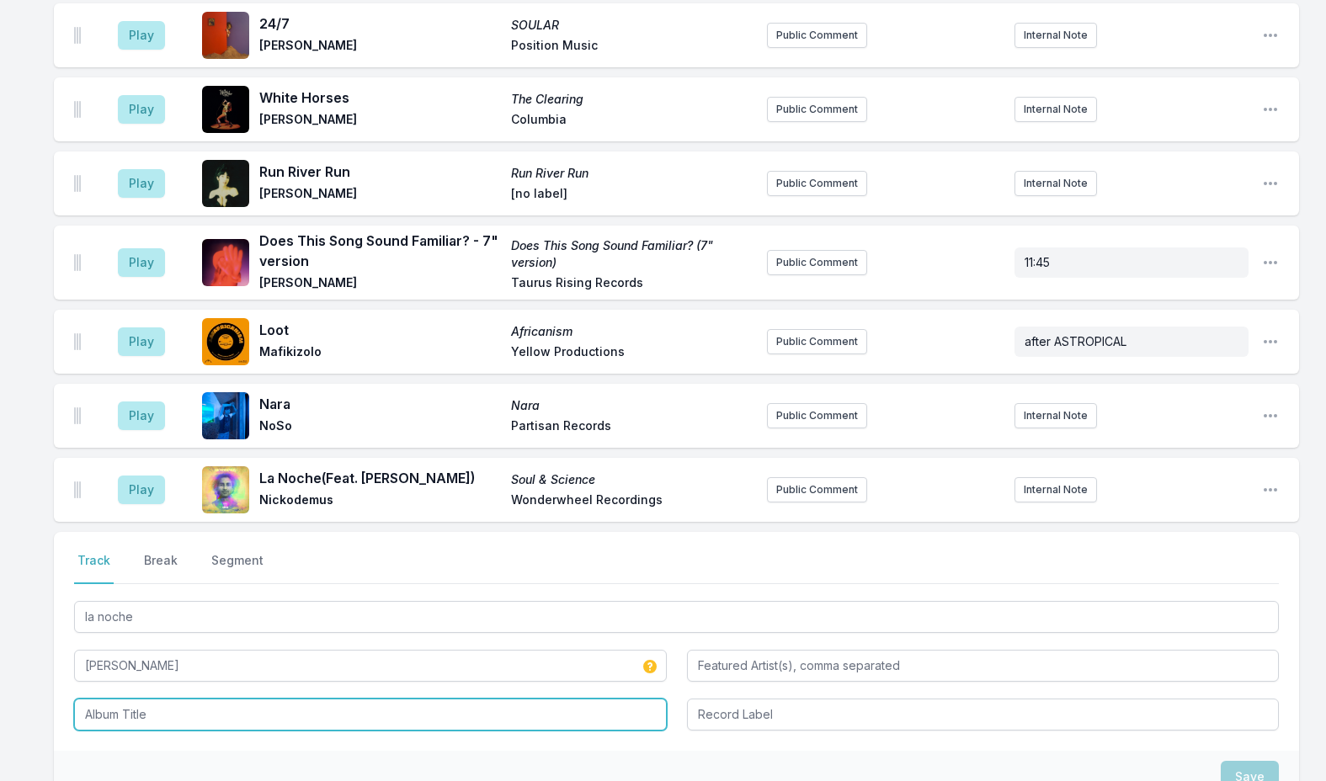
click at [140, 699] on input "Album Title" at bounding box center [370, 715] width 593 height 32
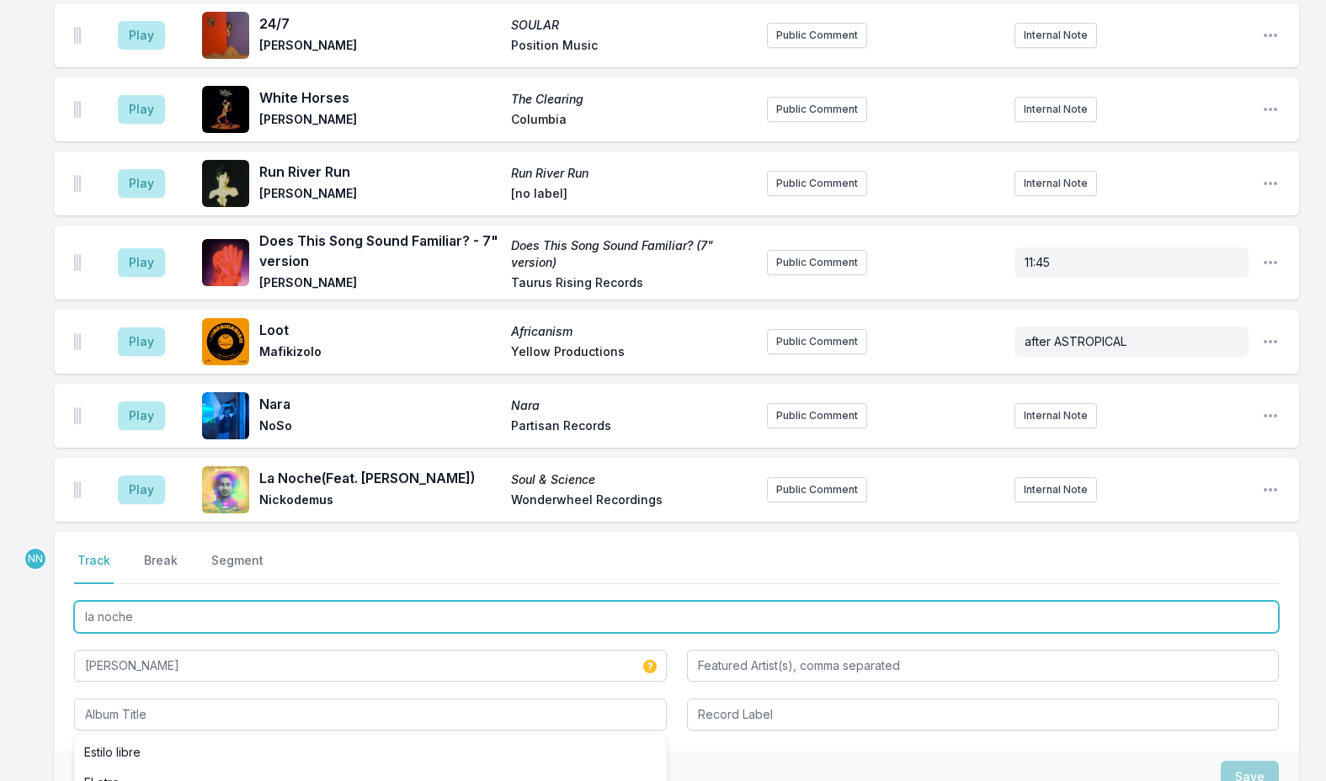
click at [109, 601] on input "la noche" at bounding box center [676, 617] width 1204 height 32
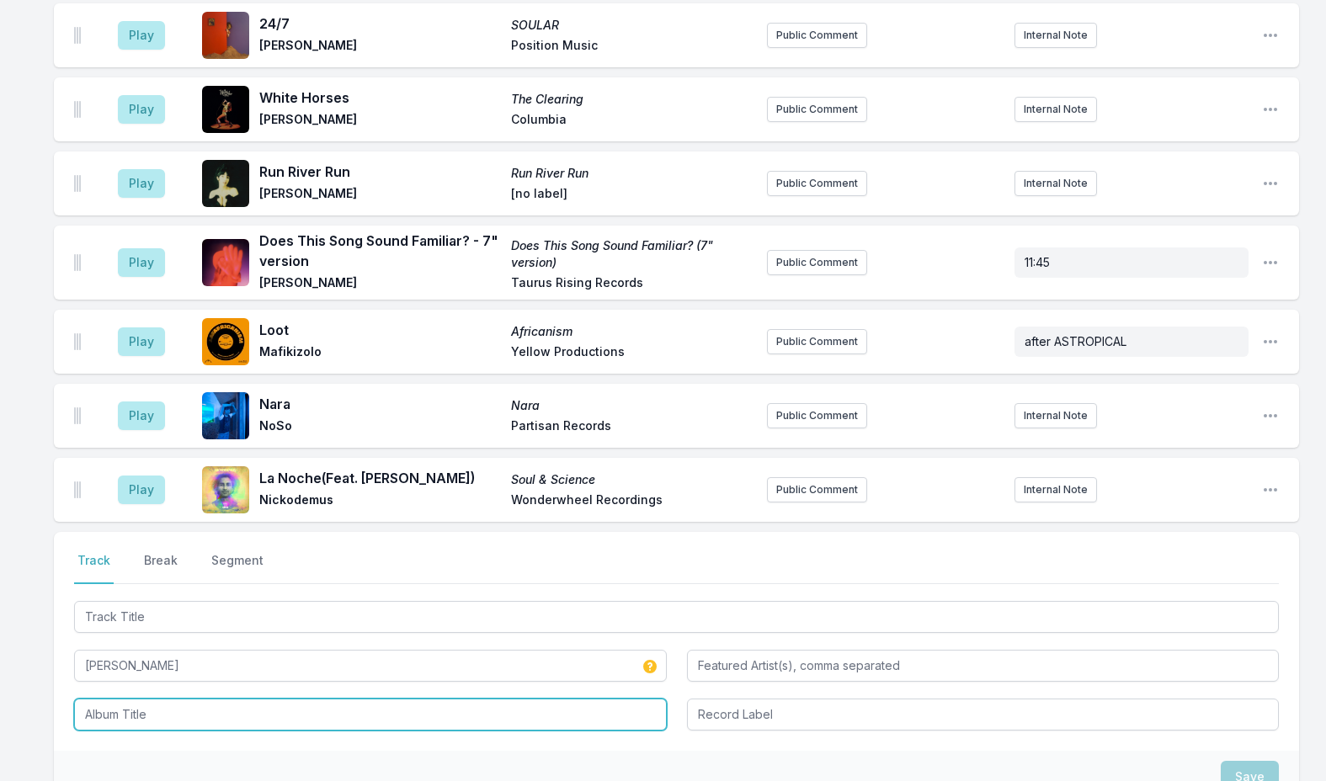
click at [152, 699] on input "Album Title" at bounding box center [370, 715] width 593 height 32
paste input "la noche"
type input "la noche"
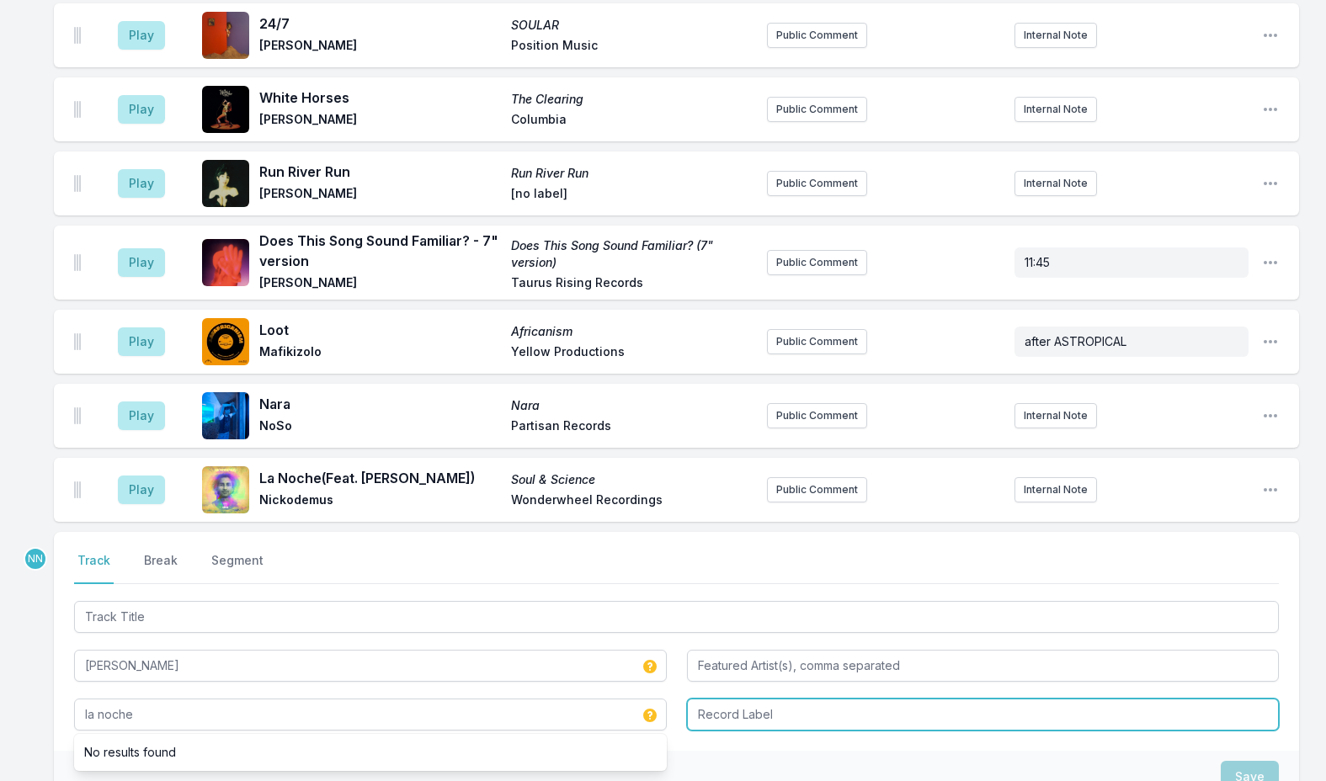
click at [869, 699] on input "Record Label" at bounding box center [983, 715] width 593 height 32
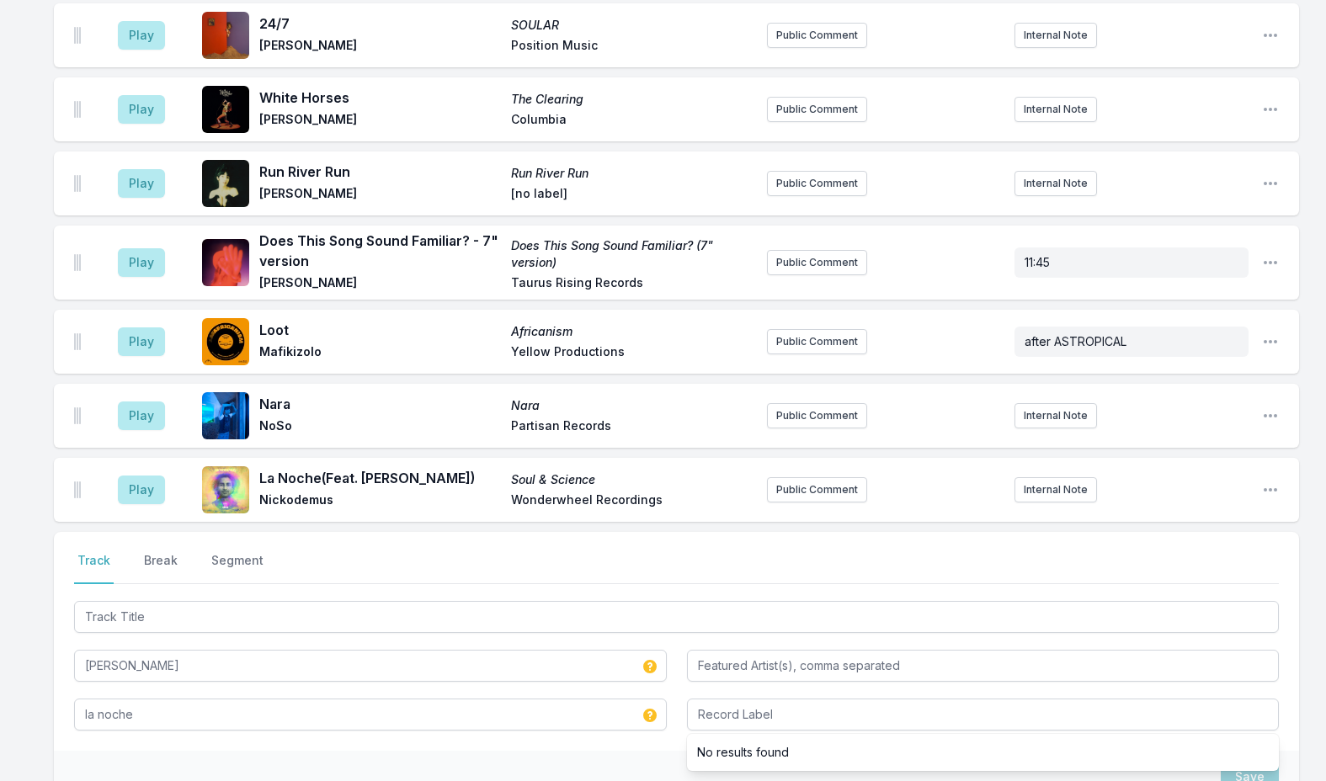
drag, startPoint x: 903, startPoint y: 710, endPoint x: 1150, endPoint y: 721, distance: 246.9
click at [904, 751] on div "Save" at bounding box center [676, 777] width 1245 height 52
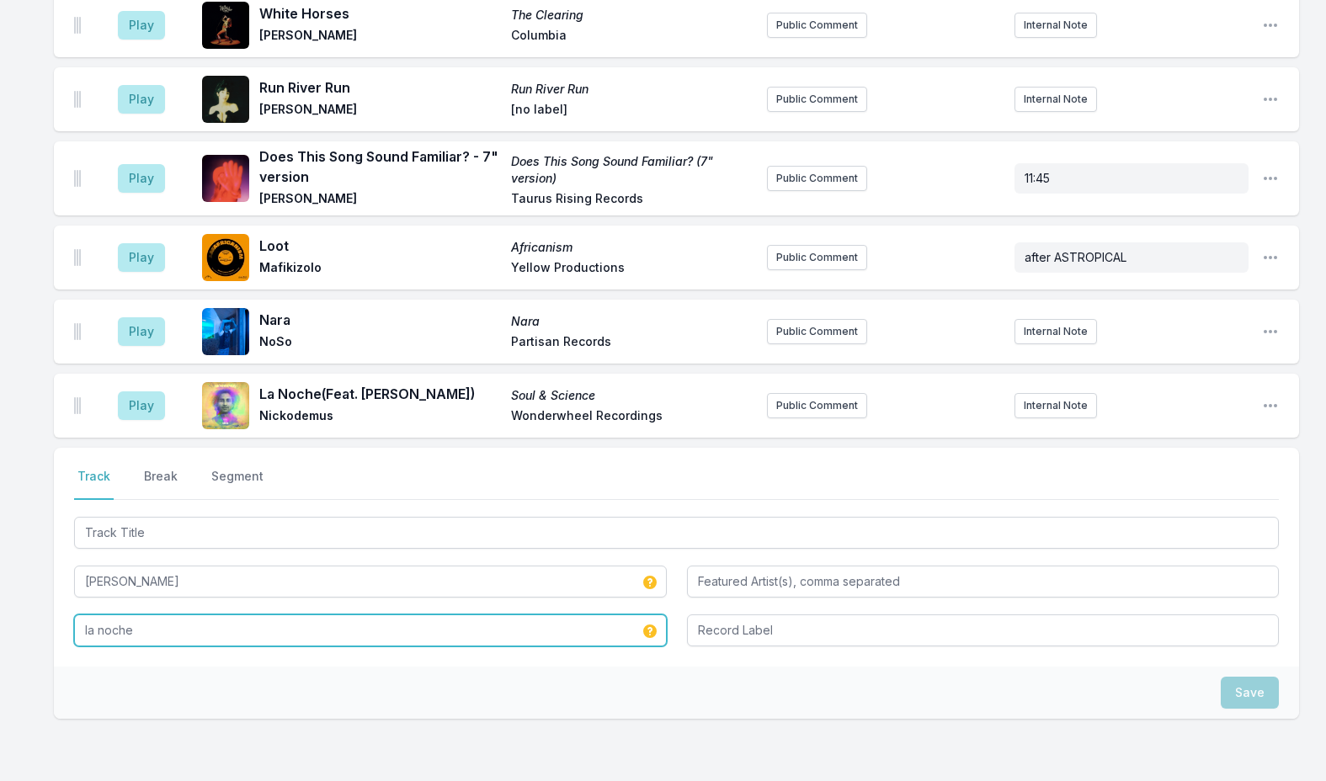
click at [180, 614] on input "la noche" at bounding box center [370, 630] width 593 height 32
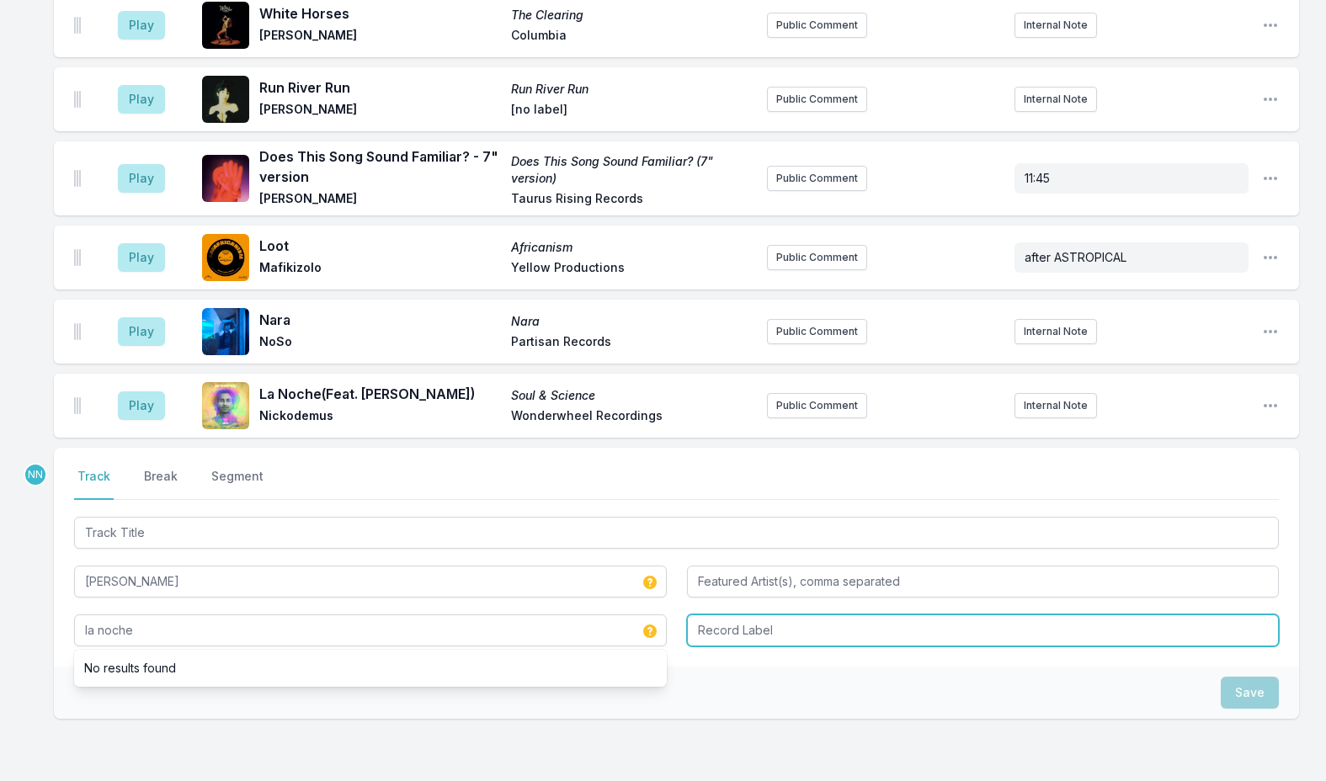
click at [971, 614] on input "Record Label" at bounding box center [983, 630] width 593 height 32
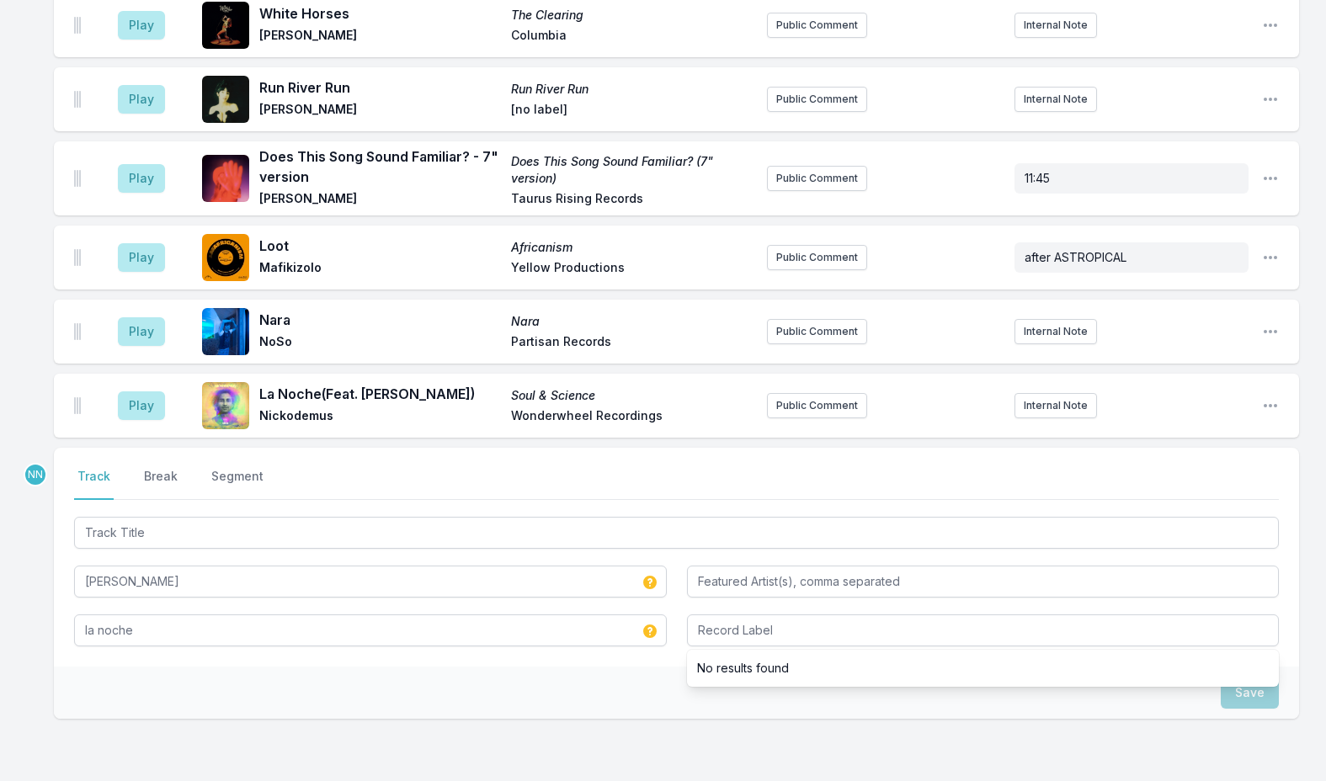
click at [1140, 667] on div "Save" at bounding box center [676, 693] width 1245 height 52
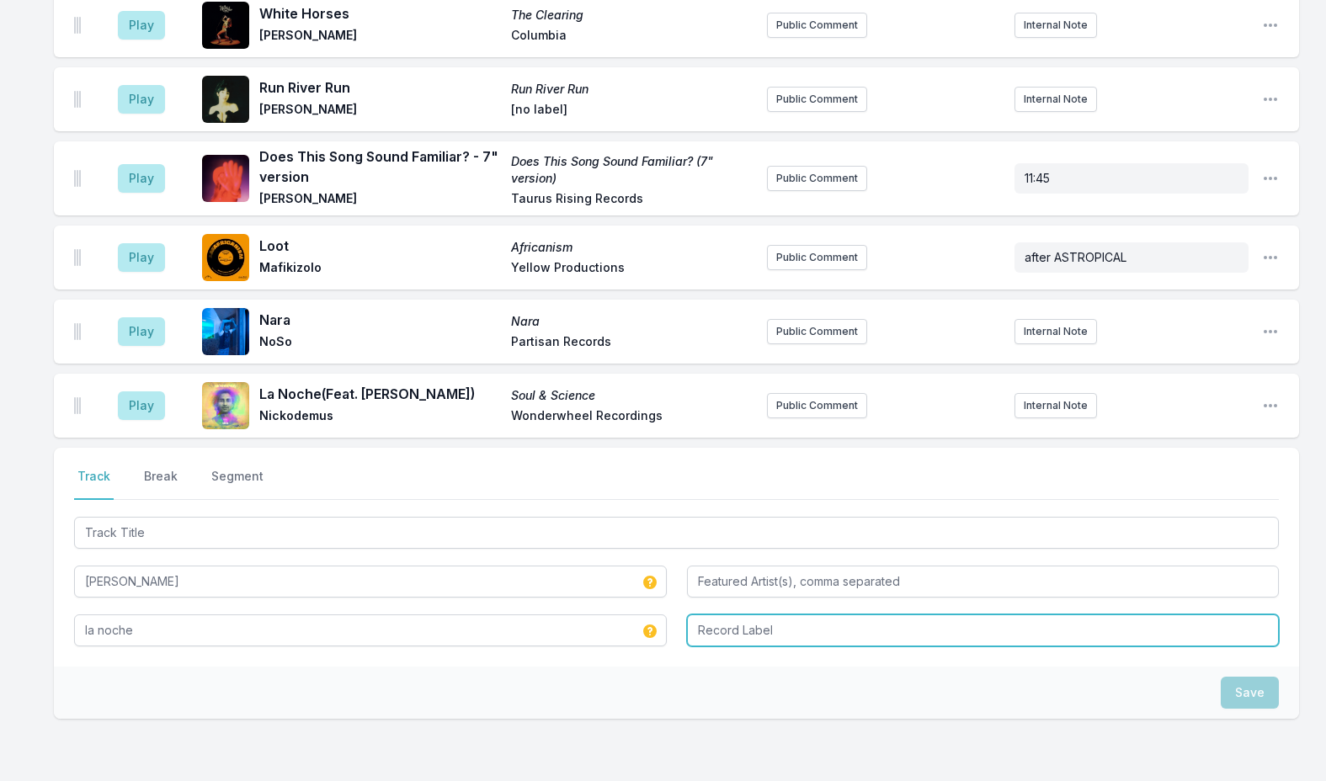
click at [847, 614] on input "Record Label" at bounding box center [983, 630] width 593 height 32
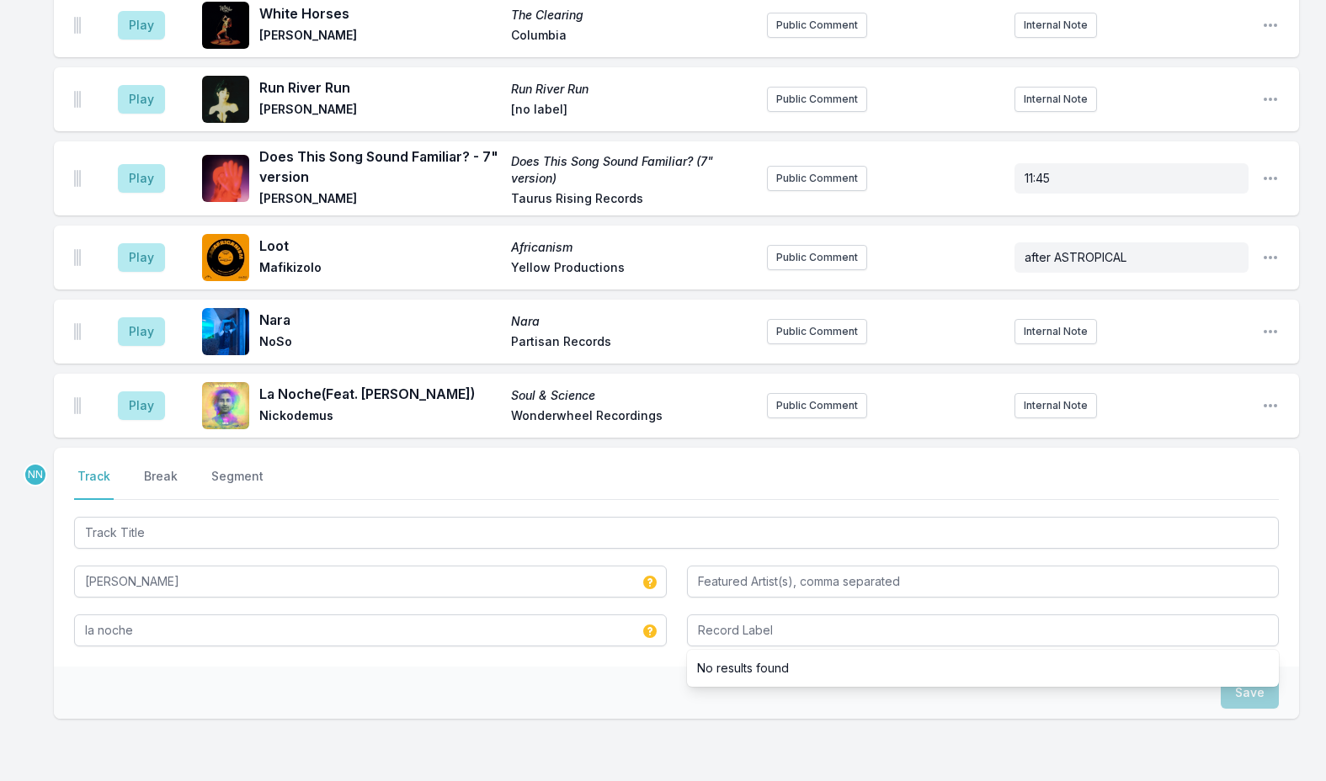
click at [786, 653] on li "No results found" at bounding box center [983, 668] width 593 height 30
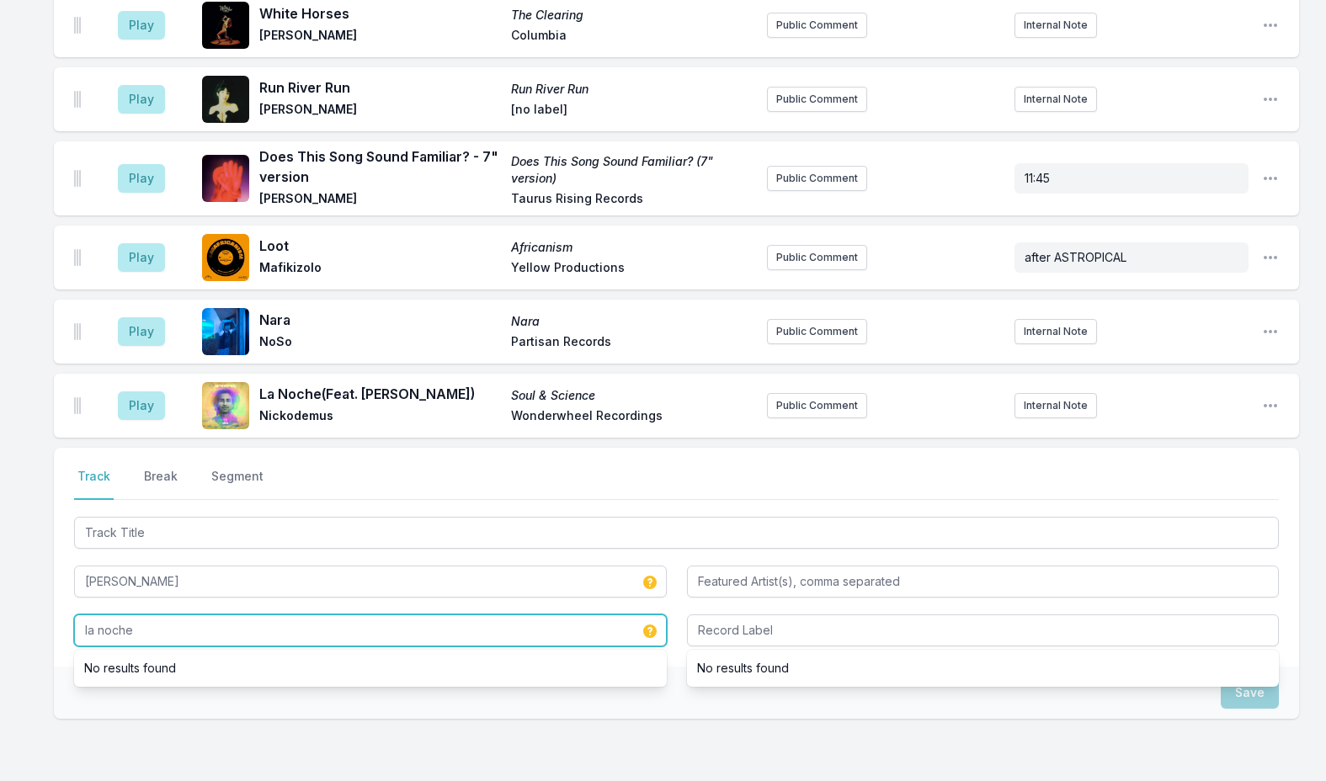
click at [292, 614] on input "la noche" at bounding box center [370, 630] width 593 height 32
drag, startPoint x: 227, startPoint y: 562, endPoint x: -56, endPoint y: 562, distance: 283.7
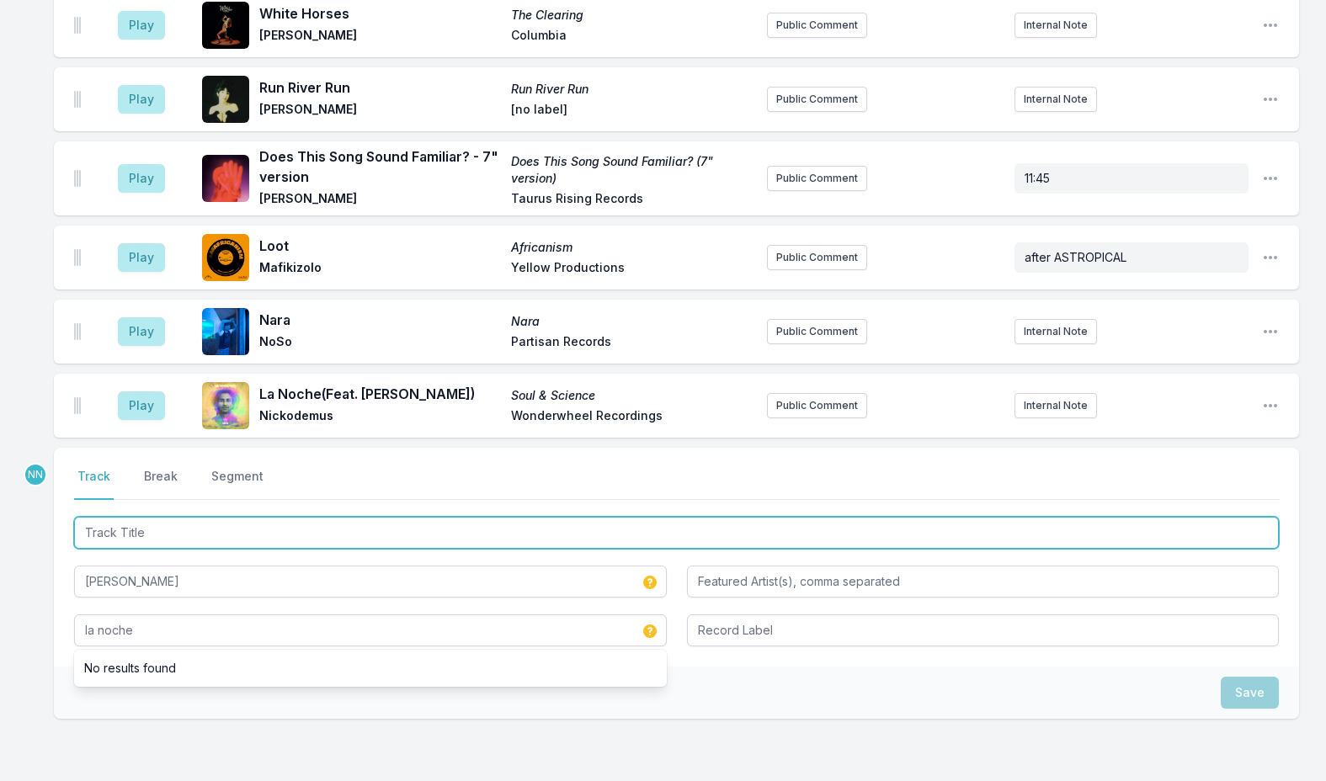
click at [163, 517] on input "Track Title" at bounding box center [676, 533] width 1204 height 32
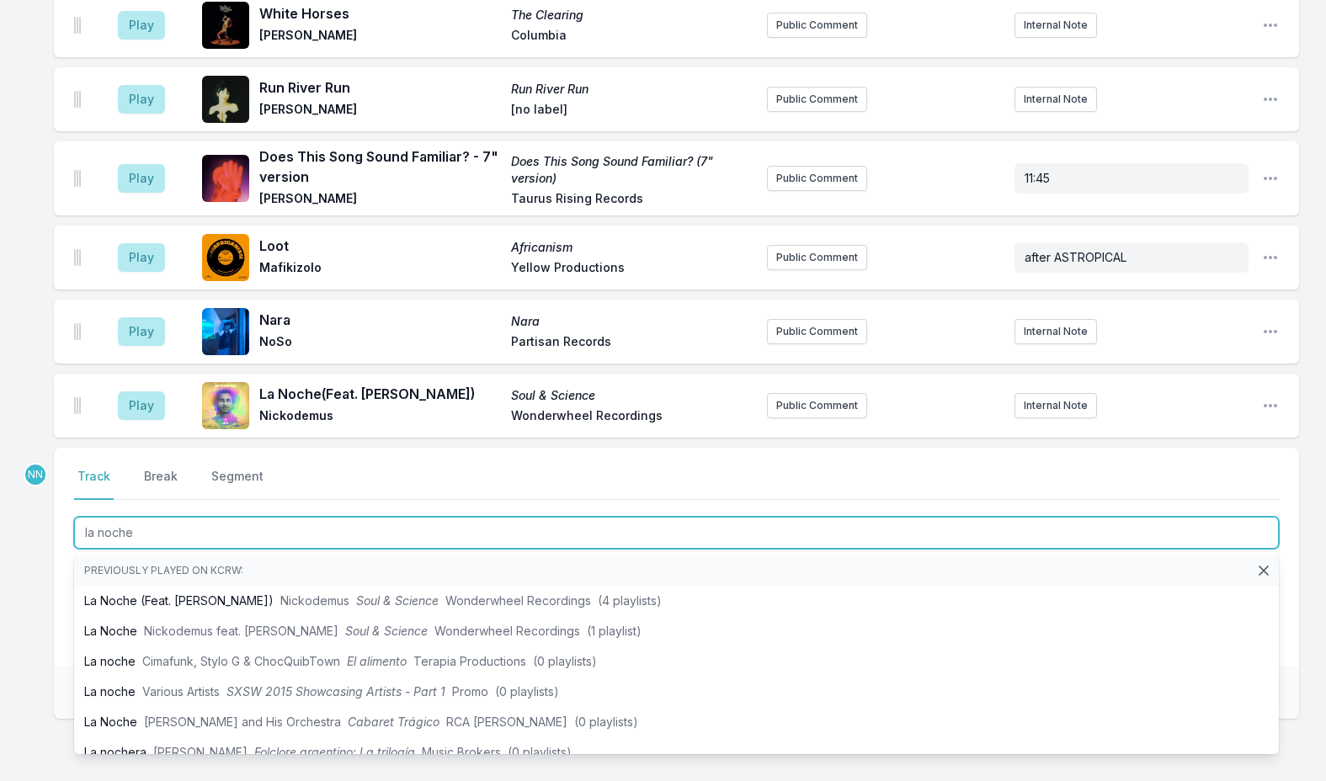
type input "la noche"
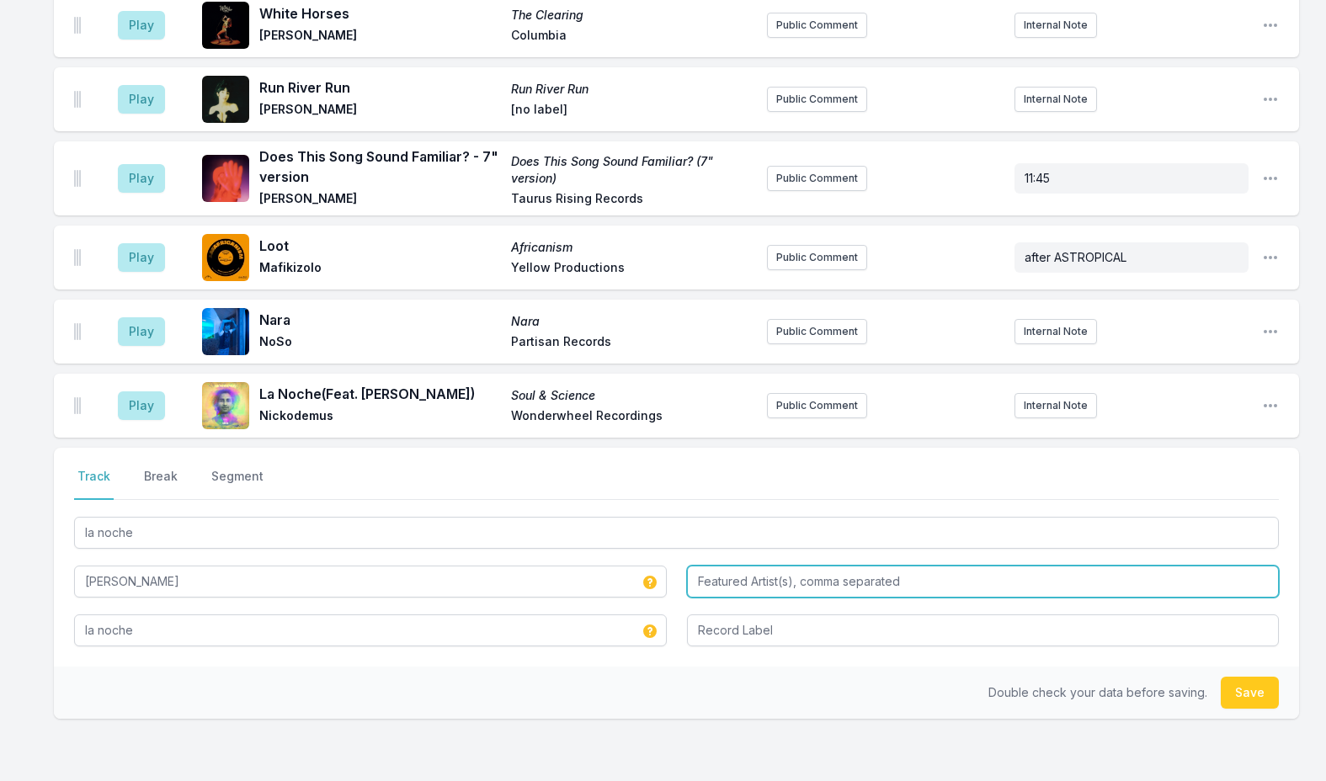
click at [766, 566] on input "Featured Artist(s), comma separated" at bounding box center [983, 582] width 593 height 32
type input "la verdad"
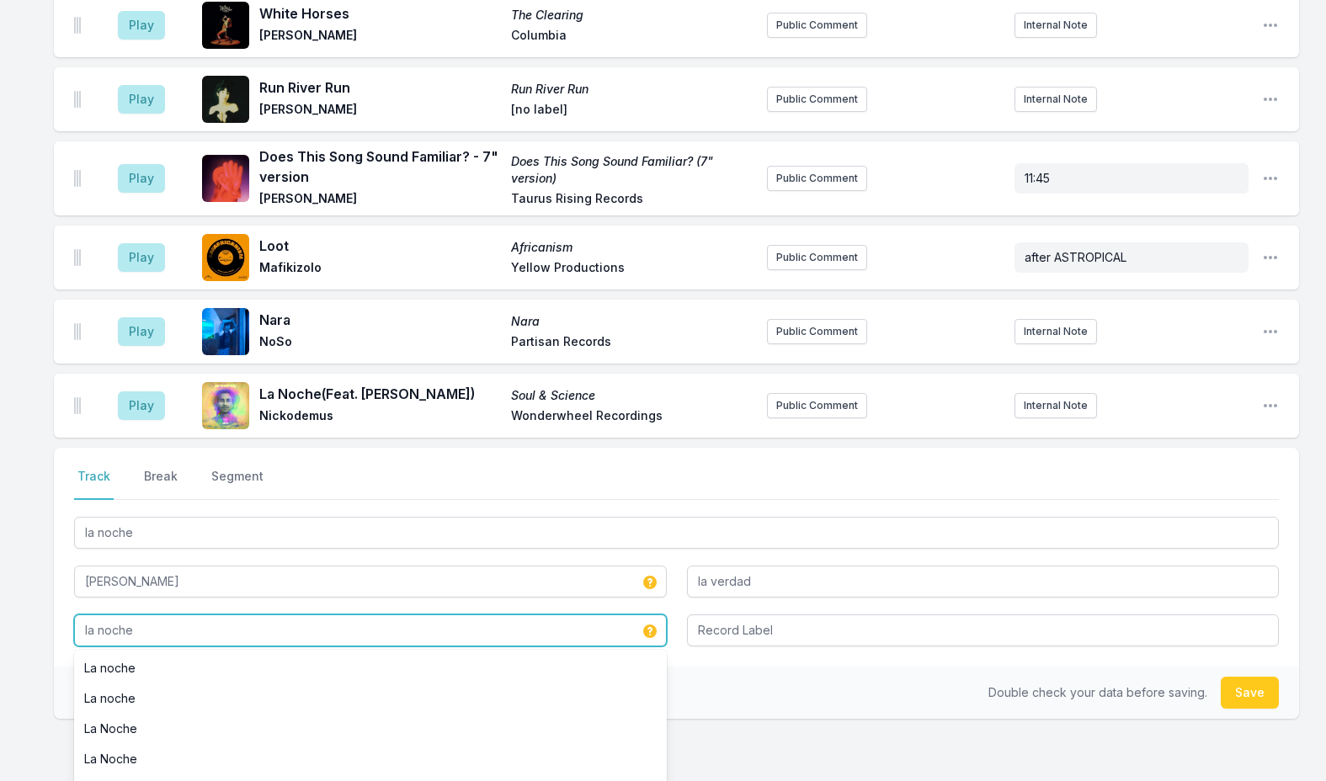
click at [523, 614] on input "la noche" at bounding box center [370, 630] width 593 height 32
drag, startPoint x: 518, startPoint y: 570, endPoint x: 29, endPoint y: 542, distance: 489.8
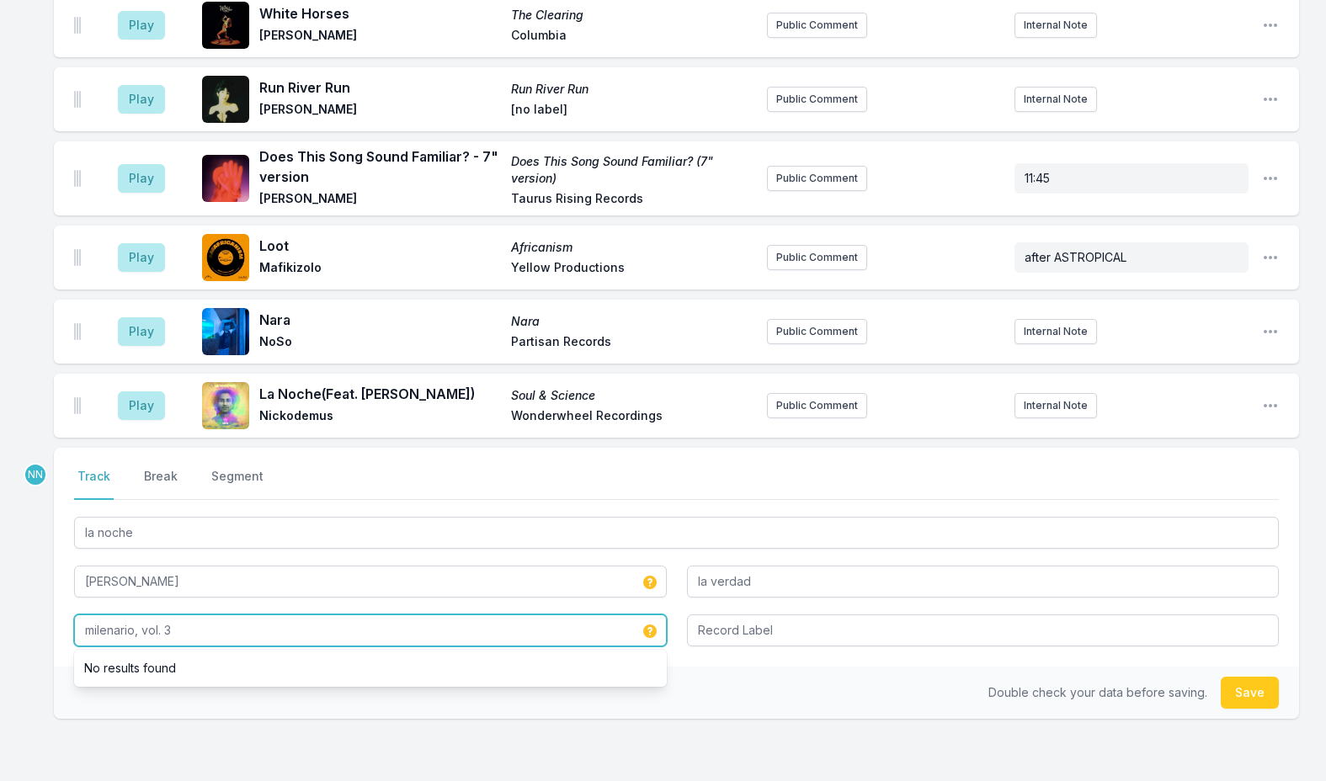
type input "milenario, vol. 3"
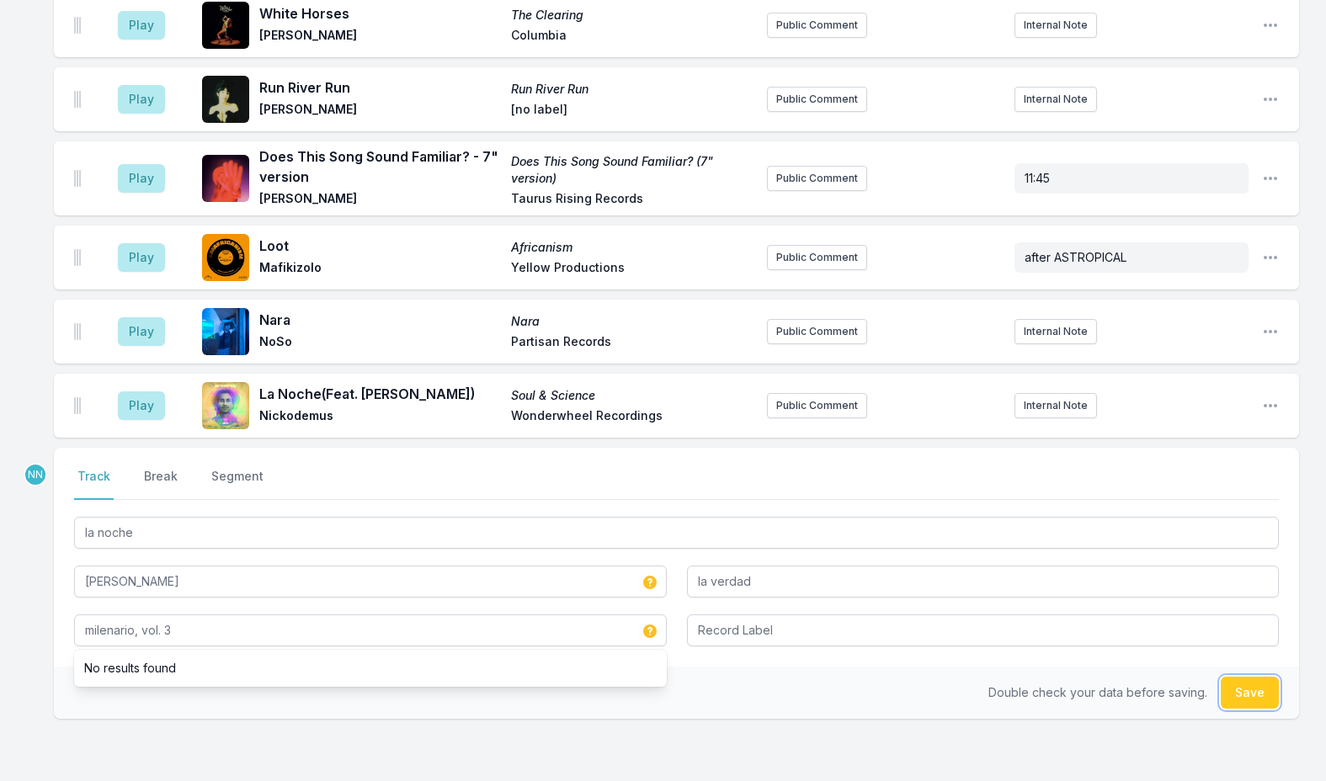
click at [1253, 677] on button "Save" at bounding box center [1249, 693] width 58 height 32
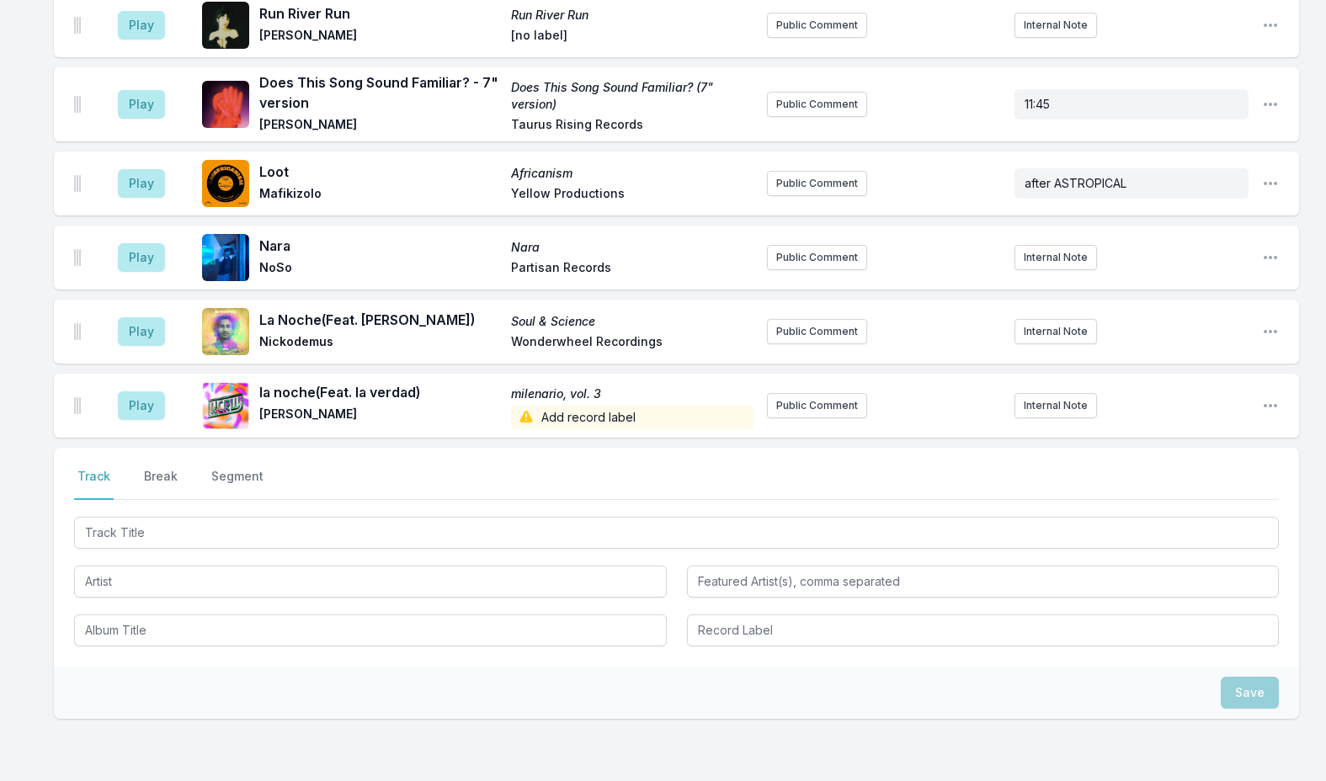
scroll to position [4145, 0]
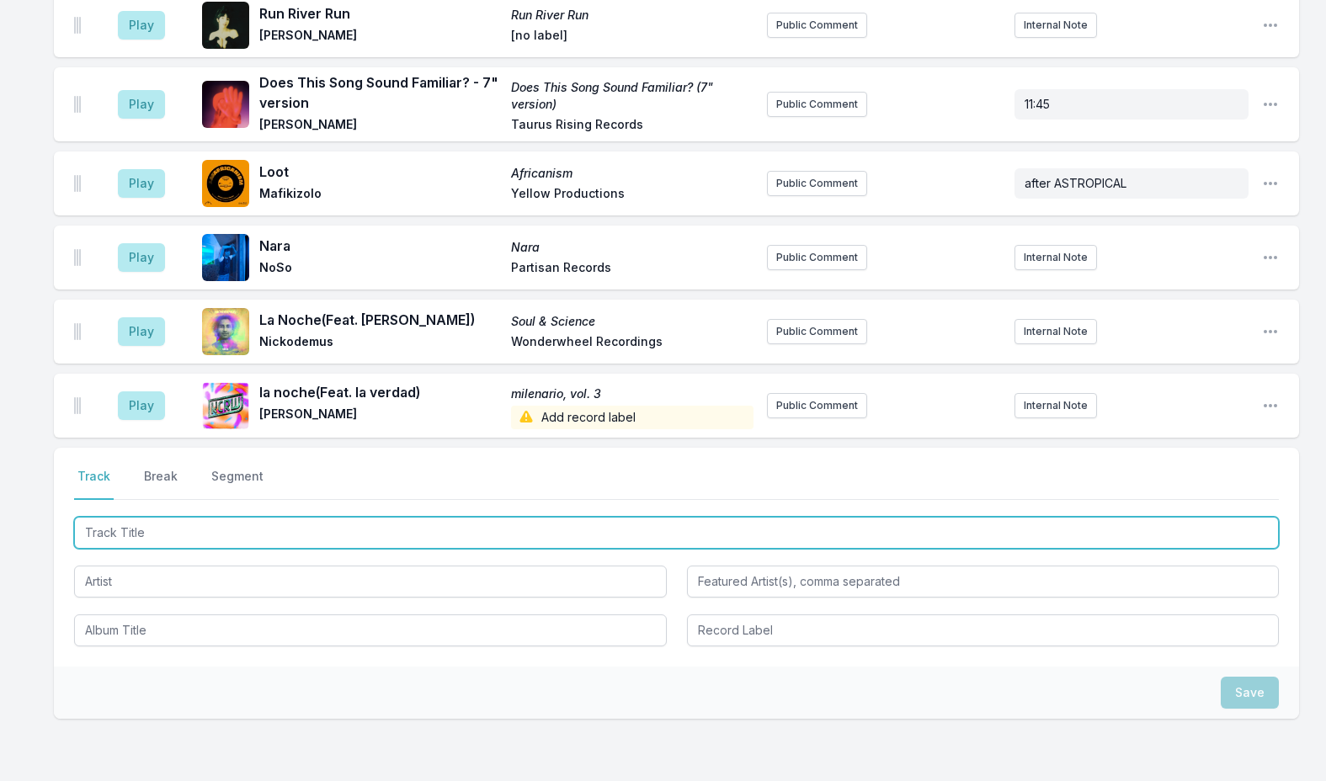
click at [242, 517] on input "Track Title" at bounding box center [676, 533] width 1204 height 32
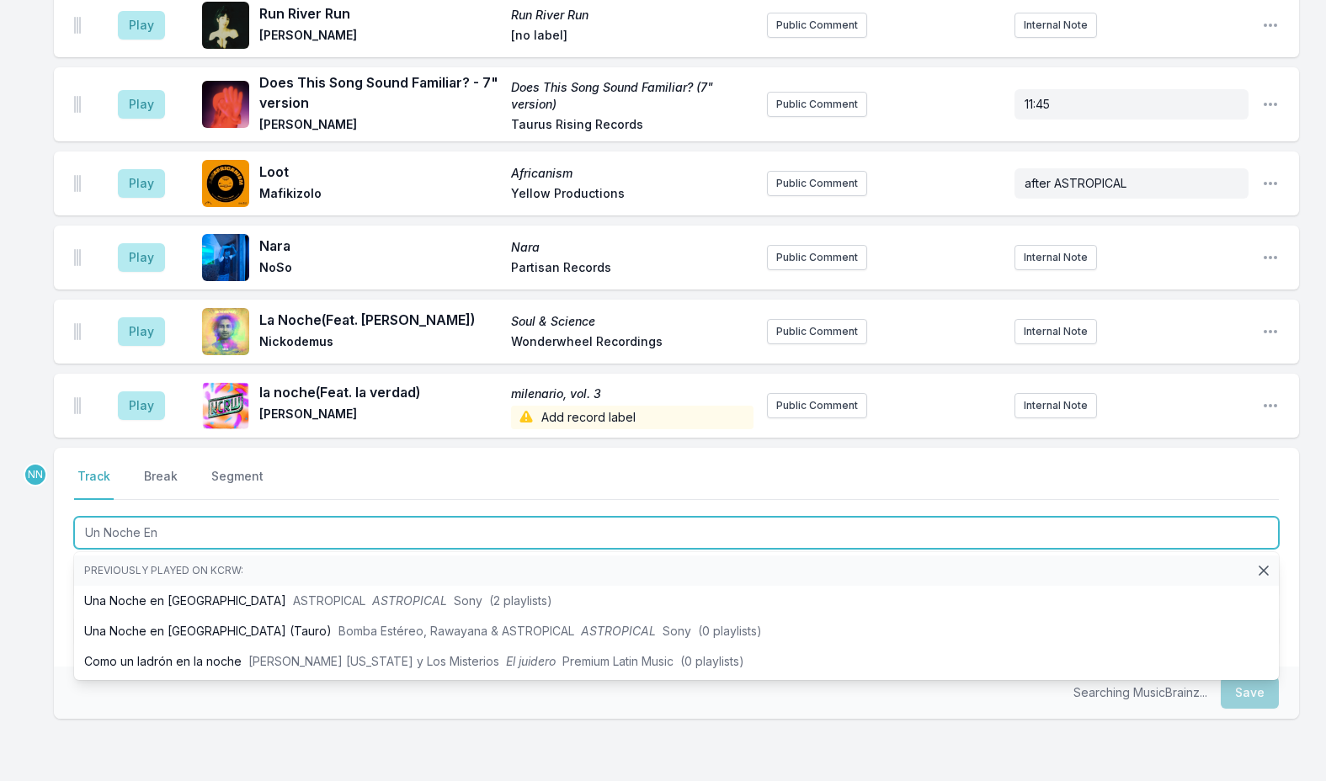
type input "Un Noche En"
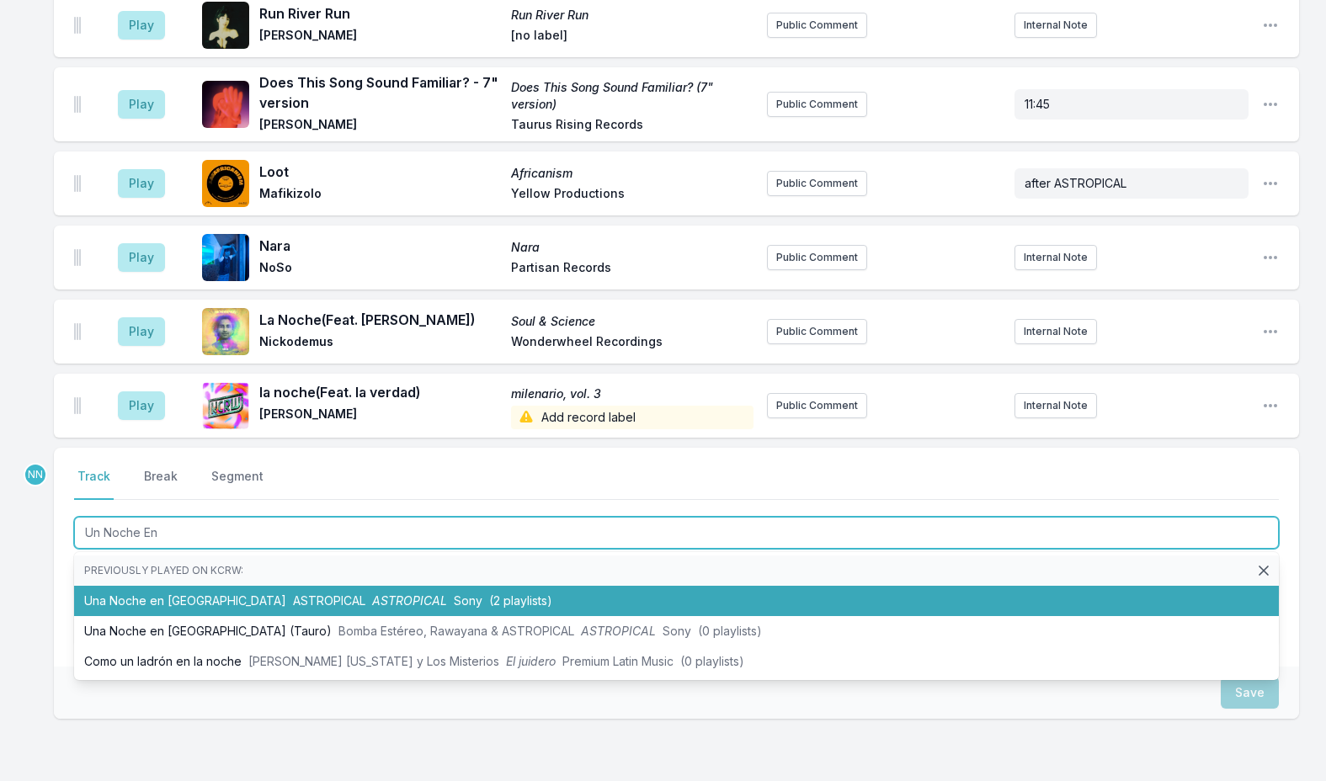
click at [454, 593] on span "Sony" at bounding box center [468, 600] width 29 height 14
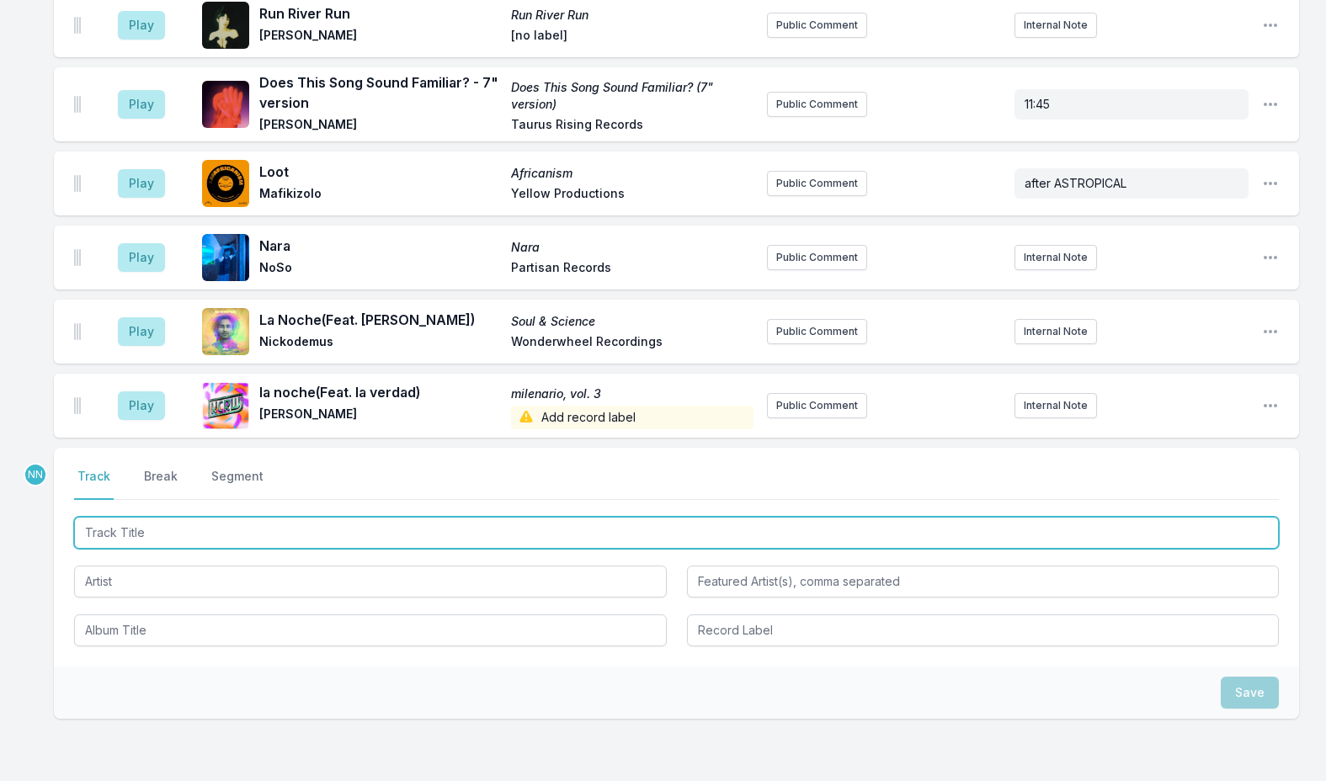
scroll to position [4219, 0]
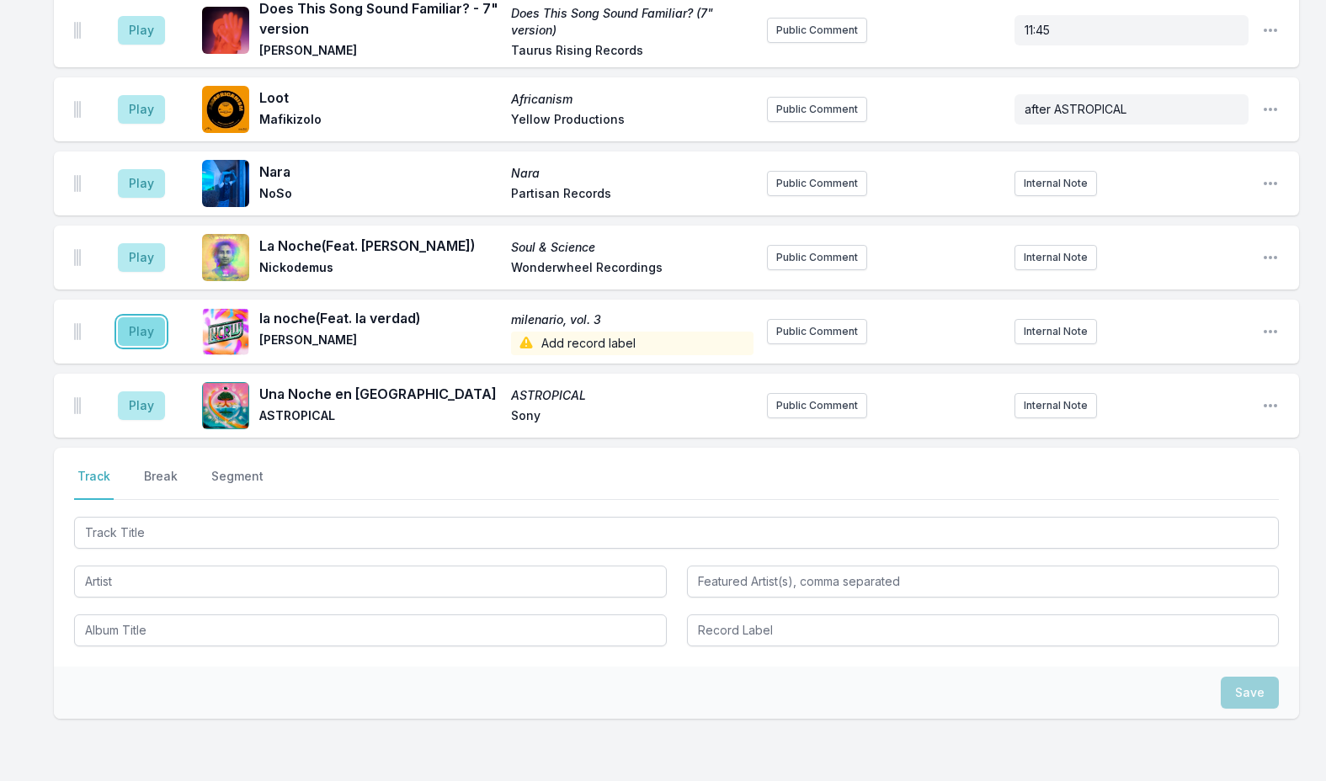
click at [145, 317] on button "Play" at bounding box center [141, 331] width 47 height 29
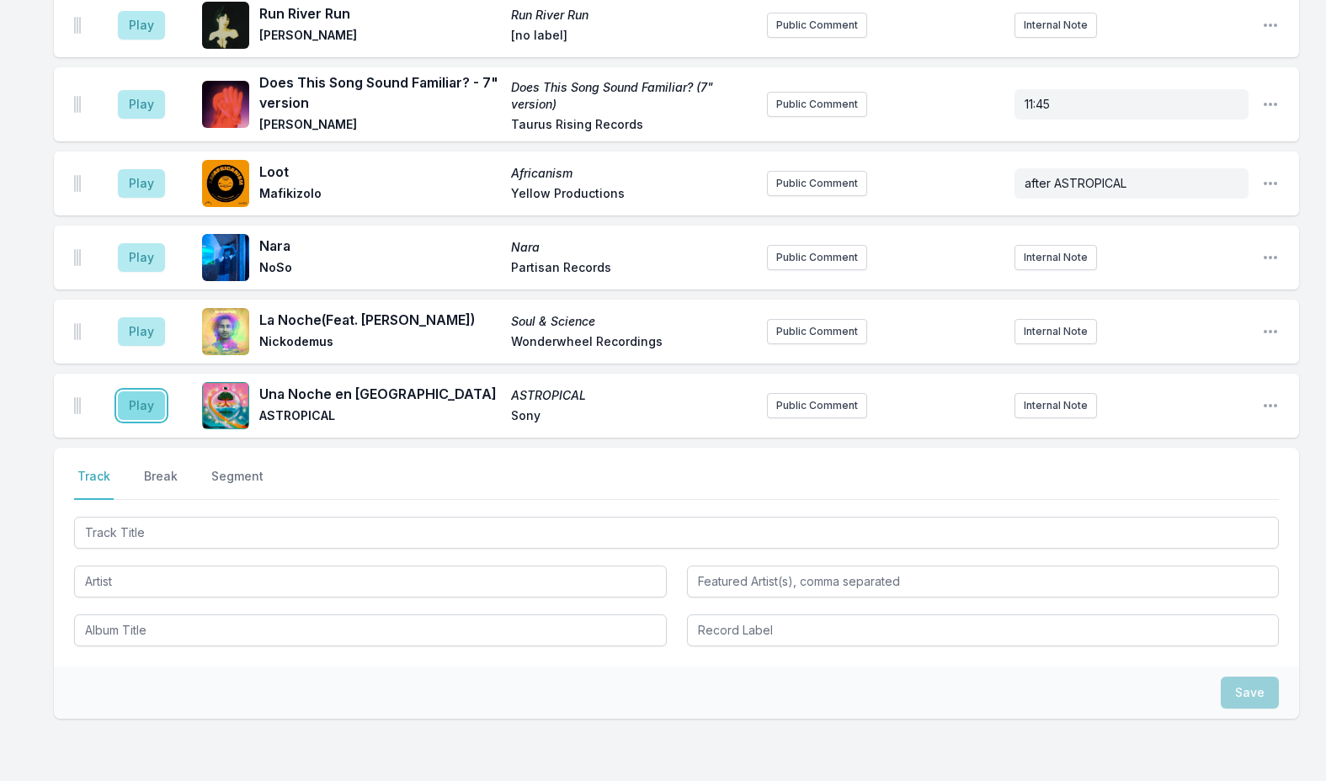
click at [138, 391] on button "Play" at bounding box center [141, 405] width 47 height 29
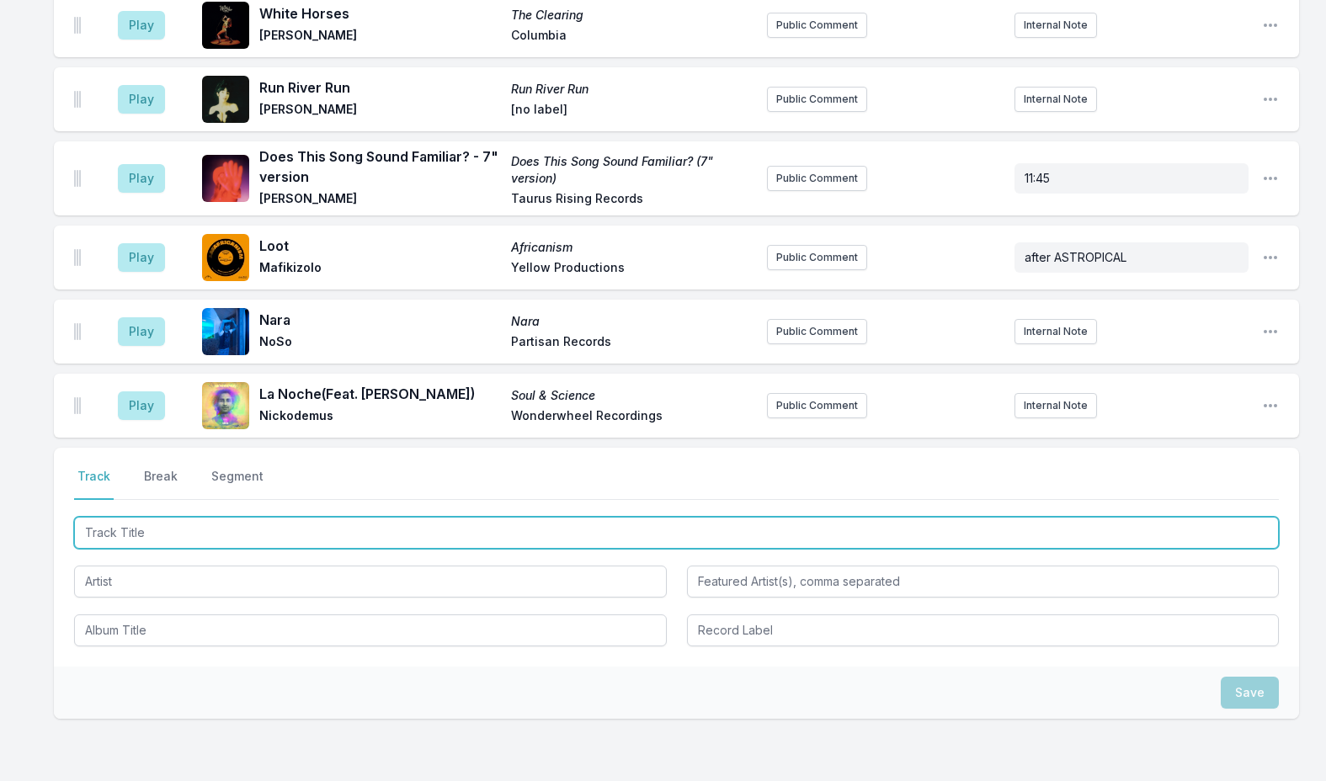
click at [146, 517] on input "Track Title" at bounding box center [676, 533] width 1204 height 32
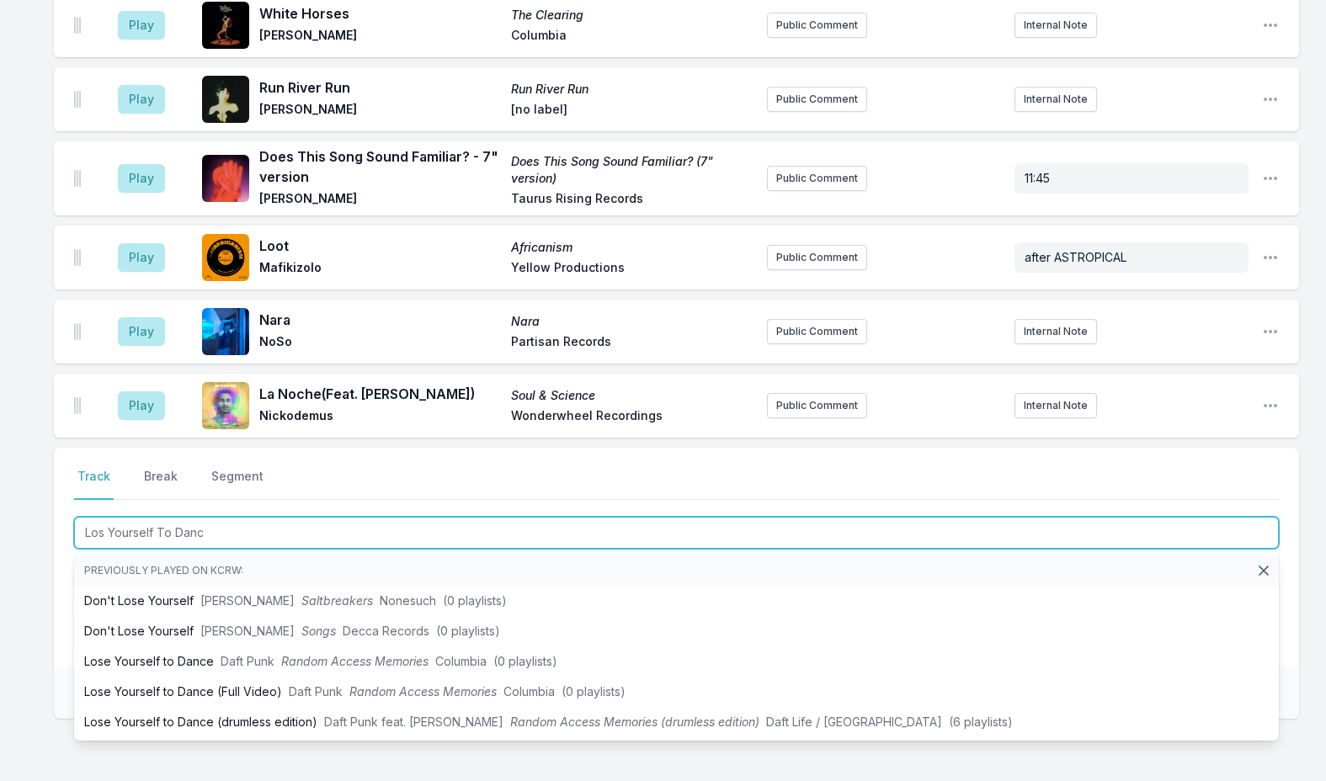
type input "Los Yourself To Dance"
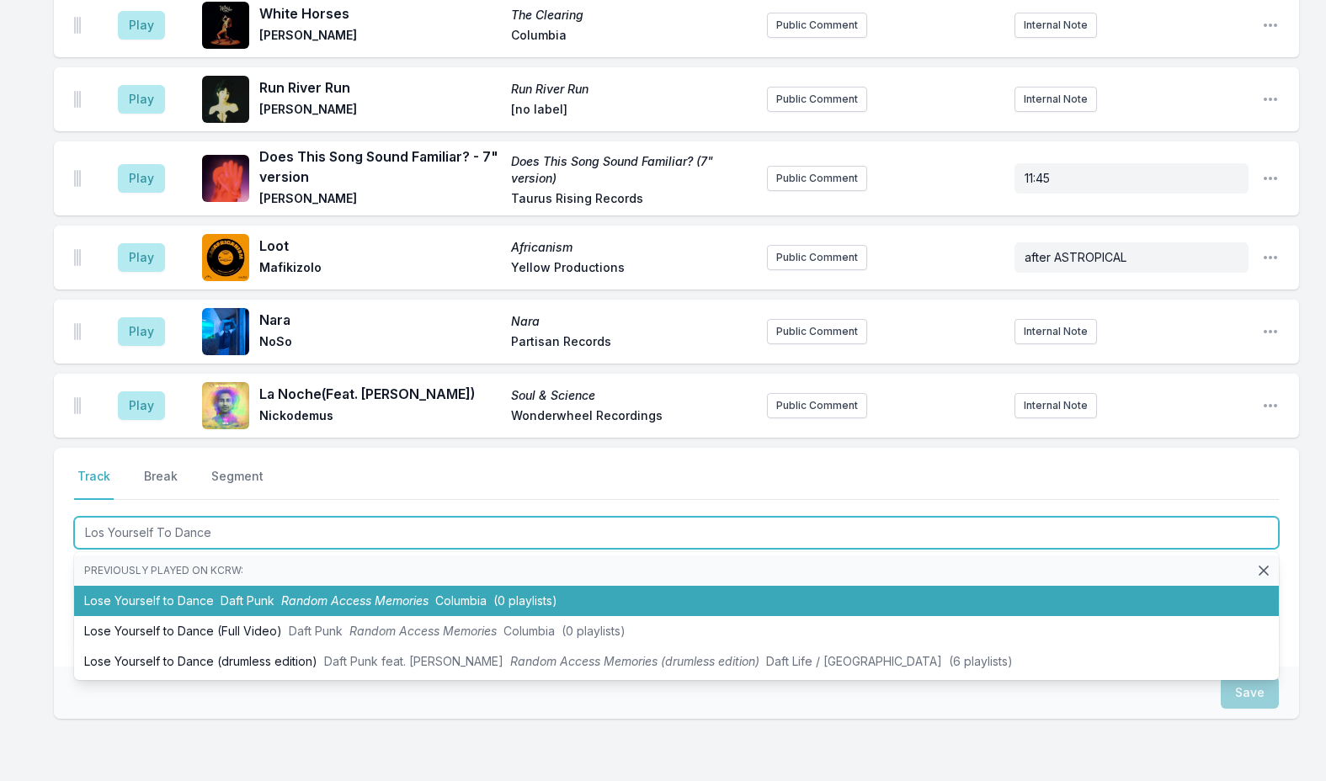
click at [285, 586] on li "Lose Yourself to Dance Daft Punk Random Access Memories Columbia (0 playlists)" at bounding box center [676, 601] width 1204 height 30
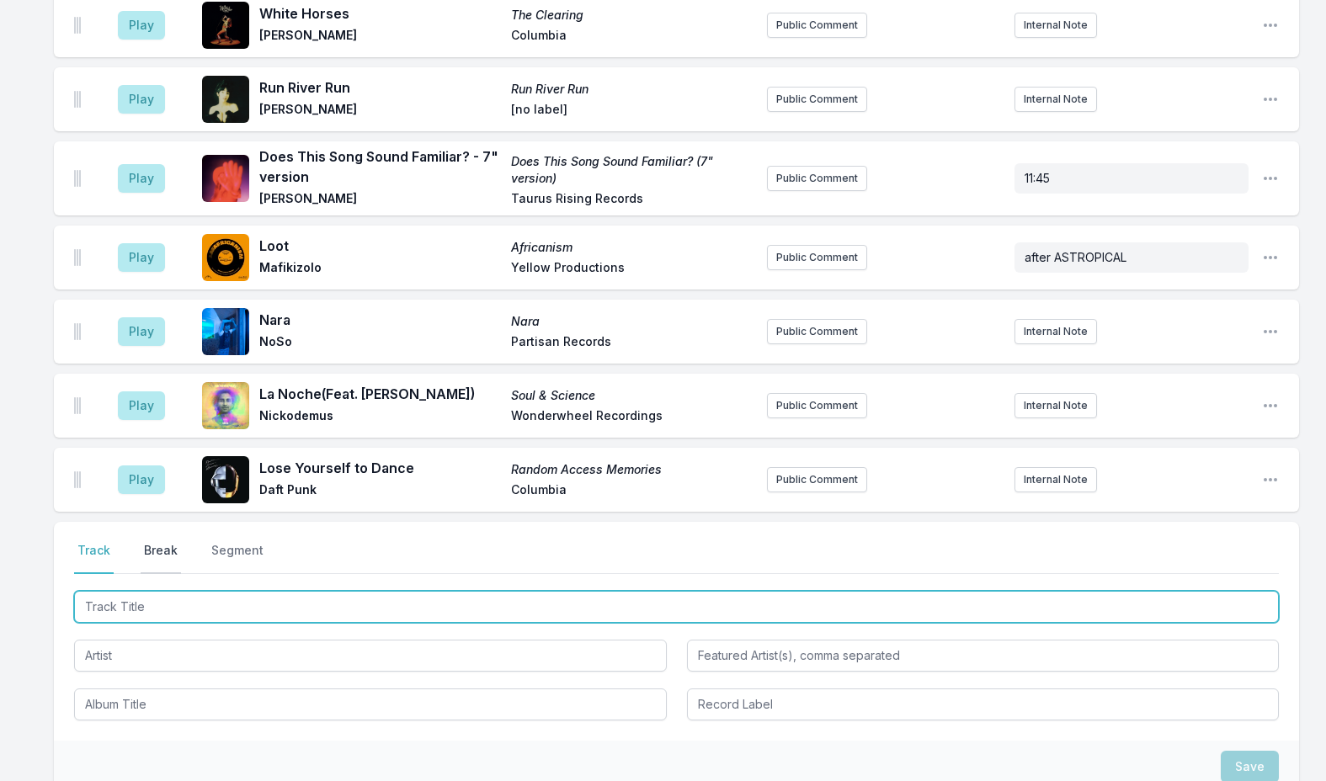
scroll to position [4293, 0]
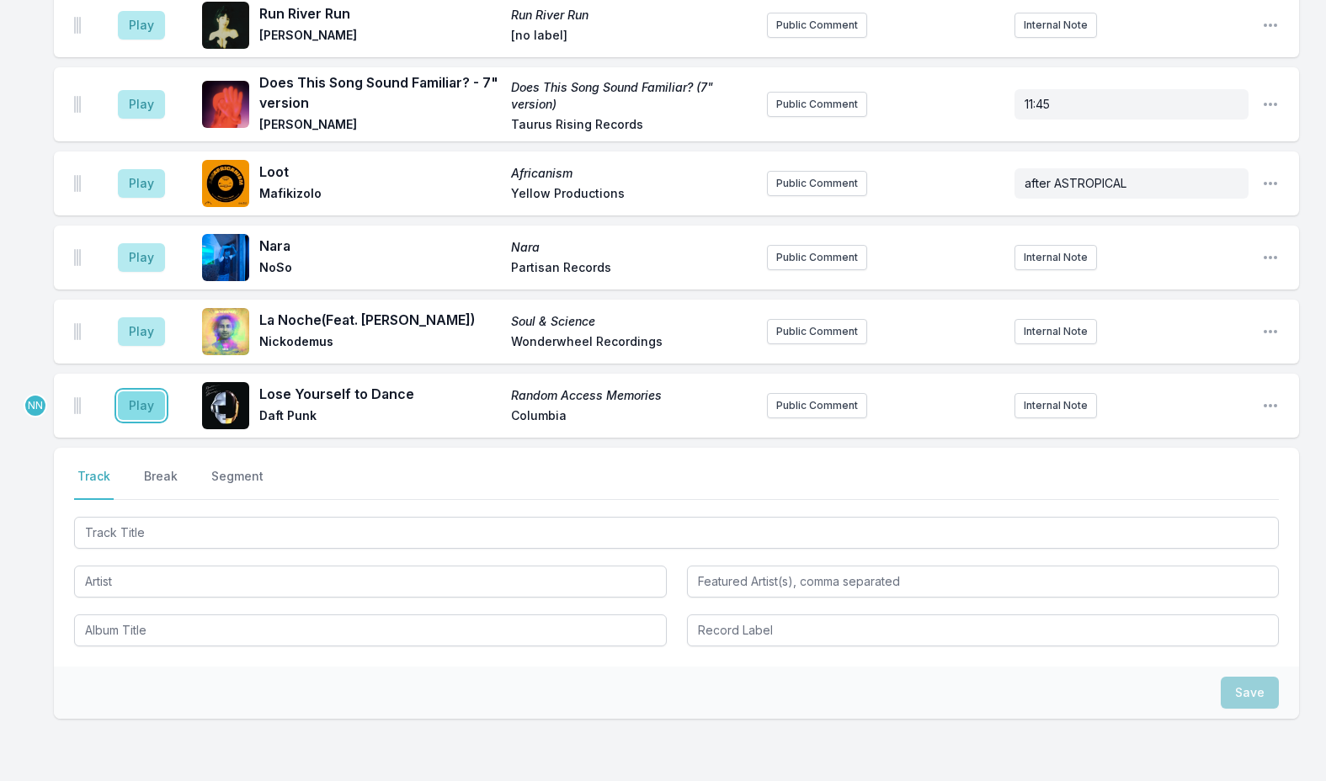
click at [147, 391] on button "Play" at bounding box center [141, 405] width 47 height 29
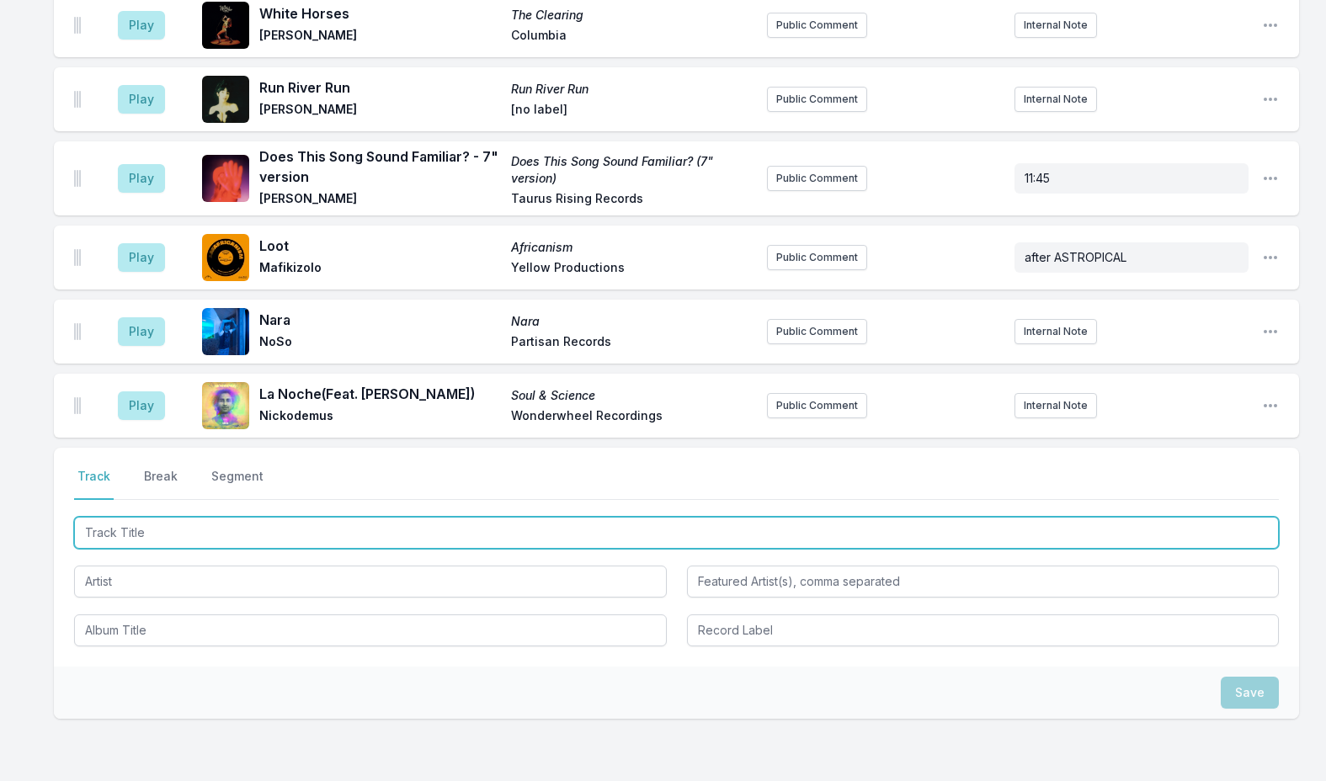
click at [169, 517] on input "Track Title" at bounding box center [676, 533] width 1204 height 32
click at [252, 517] on input "Track Title" at bounding box center [676, 533] width 1204 height 32
type input "Flower Moon"
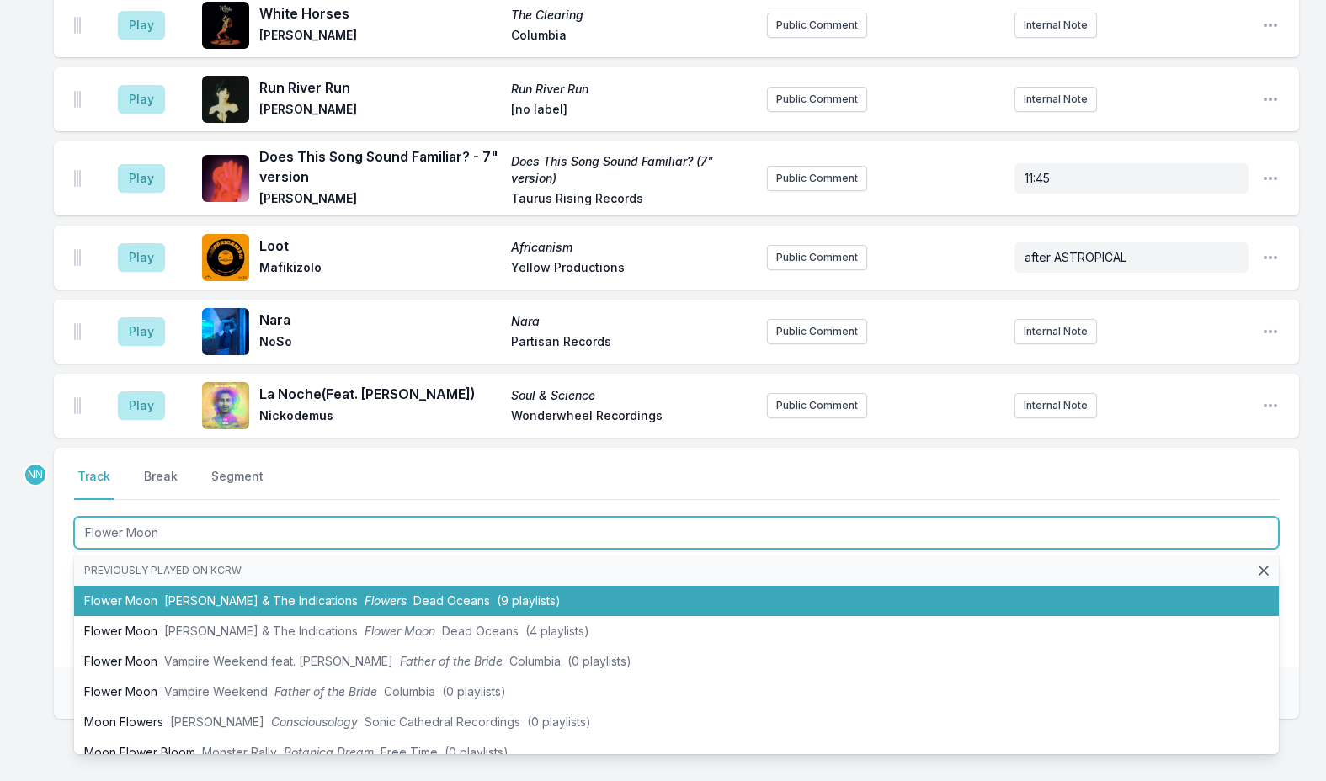
click at [218, 593] on span "[PERSON_NAME] & The Indications" at bounding box center [261, 600] width 194 height 14
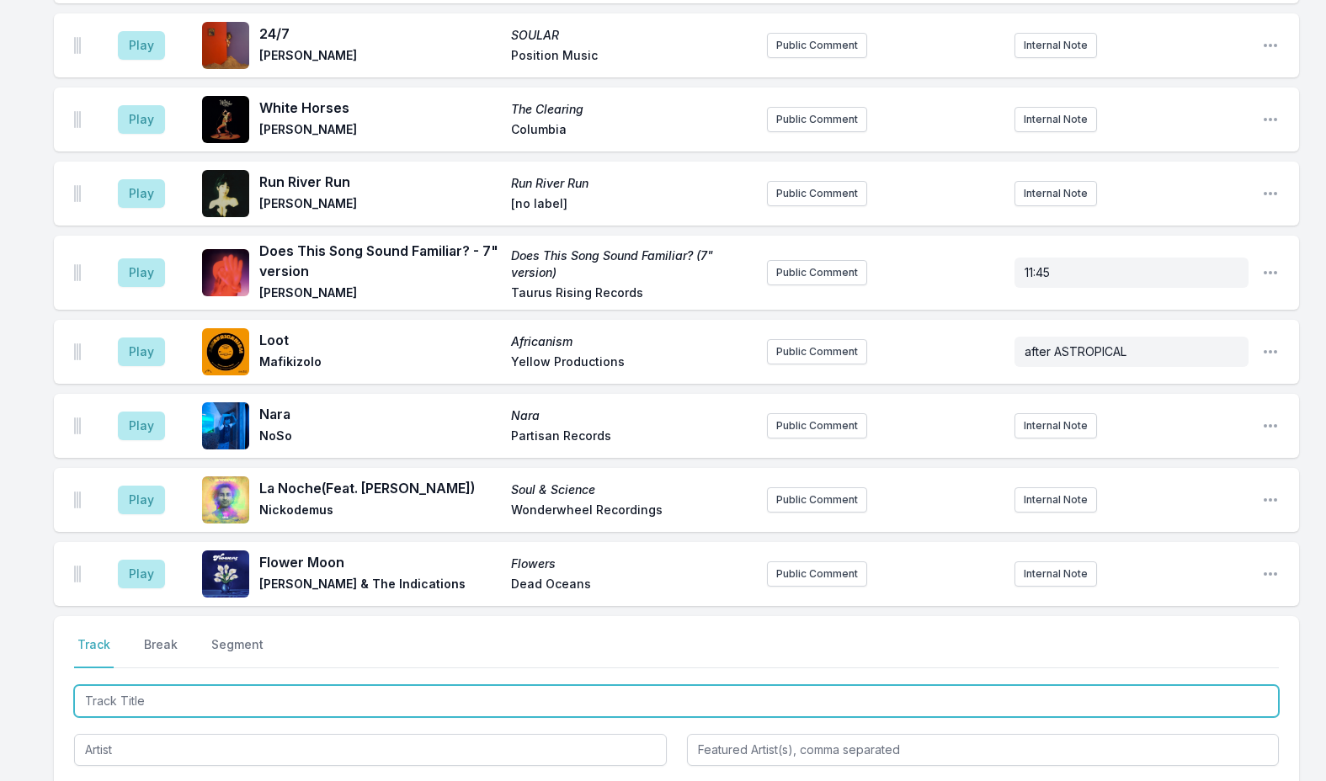
scroll to position [4283, 0]
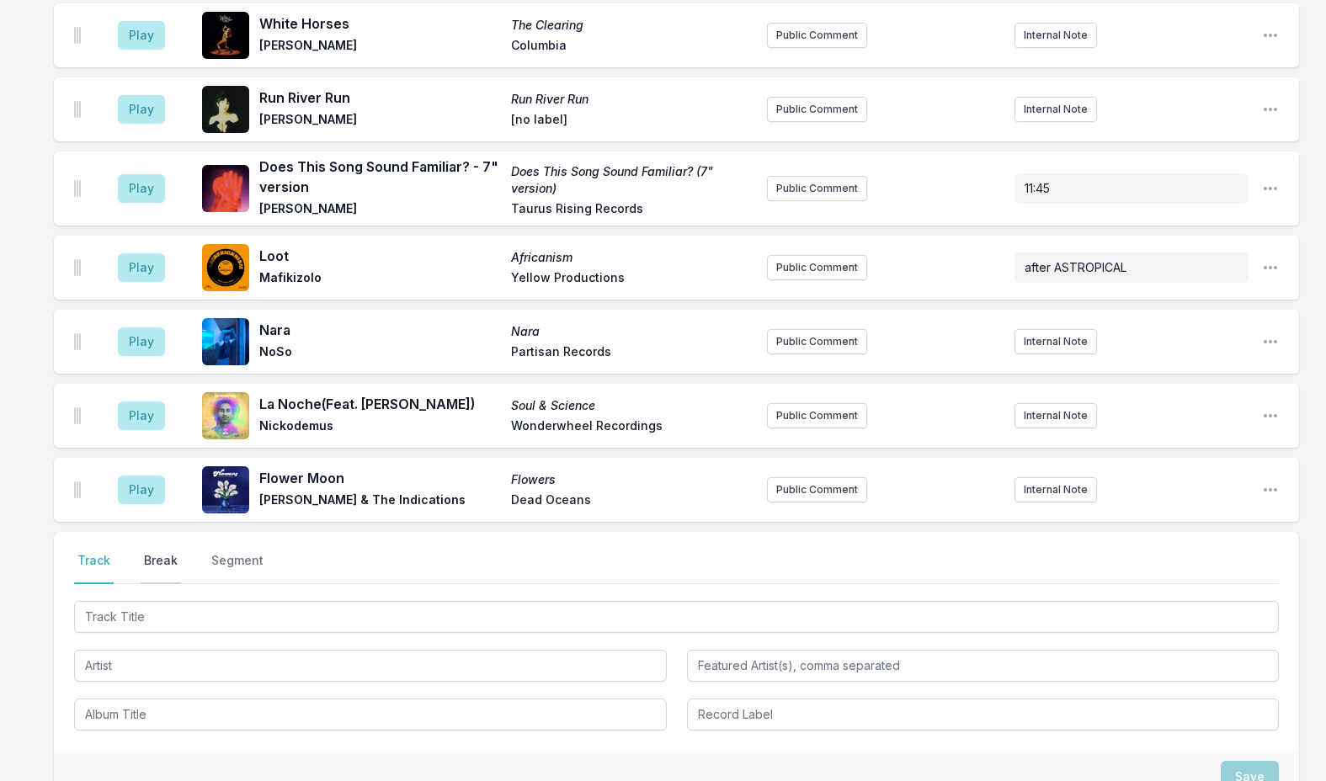
click at [161, 552] on button "Break" at bounding box center [161, 568] width 40 height 32
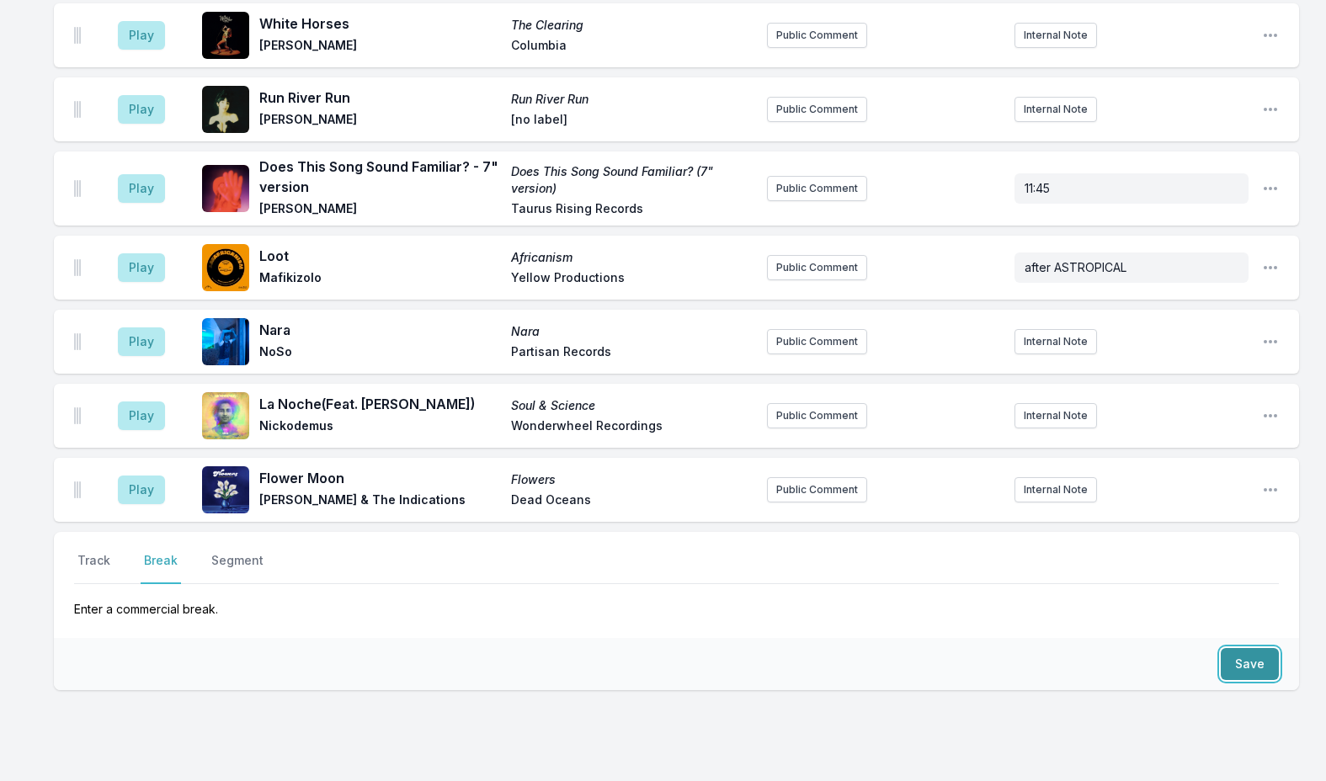
click at [1239, 648] on button "Save" at bounding box center [1249, 664] width 58 height 32
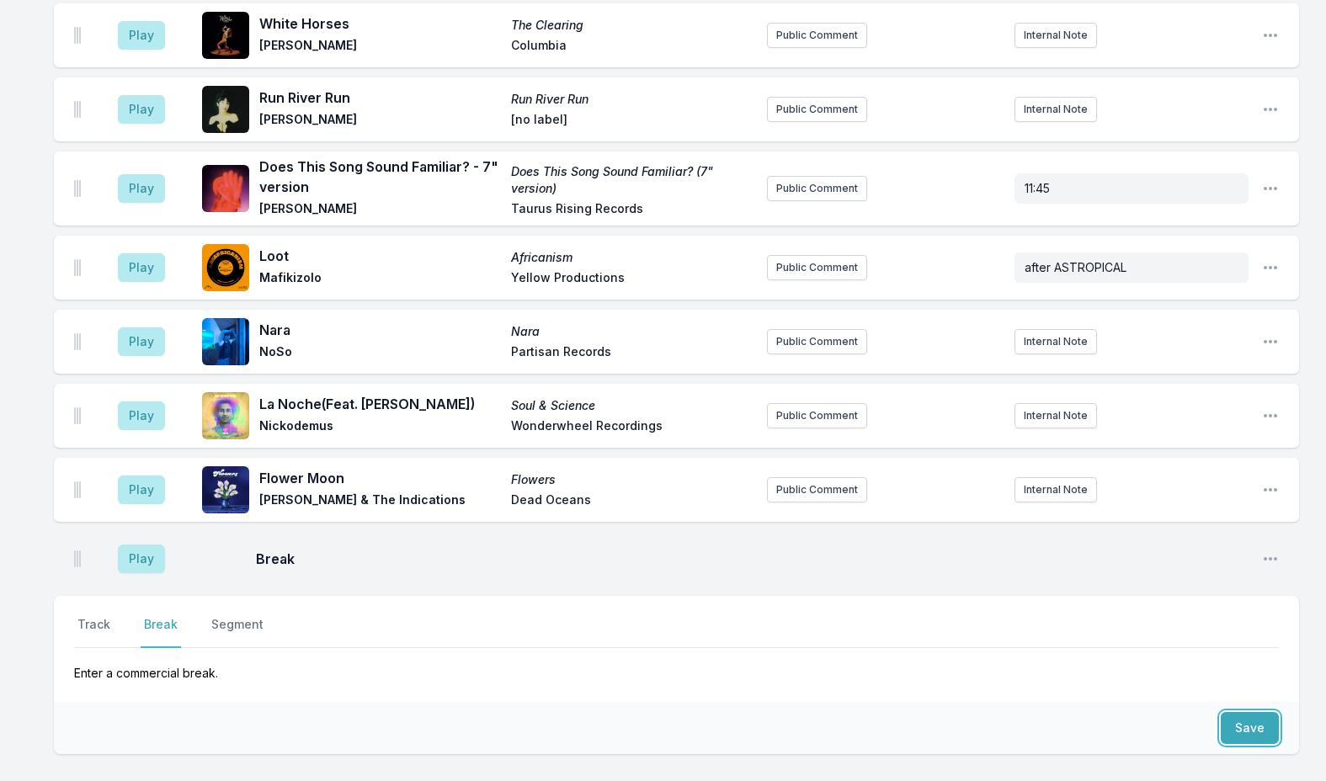
scroll to position [4347, 0]
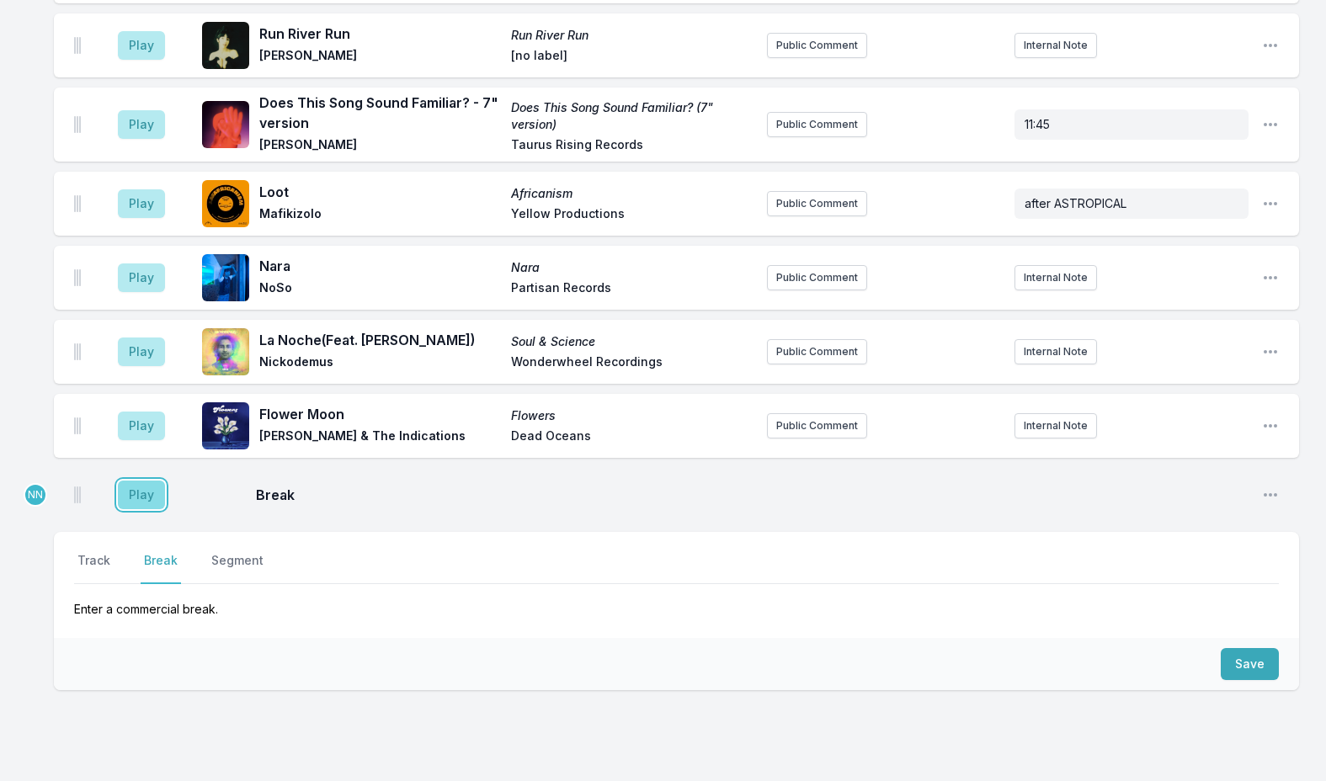
click at [130, 481] on button "Play" at bounding box center [141, 495] width 47 height 29
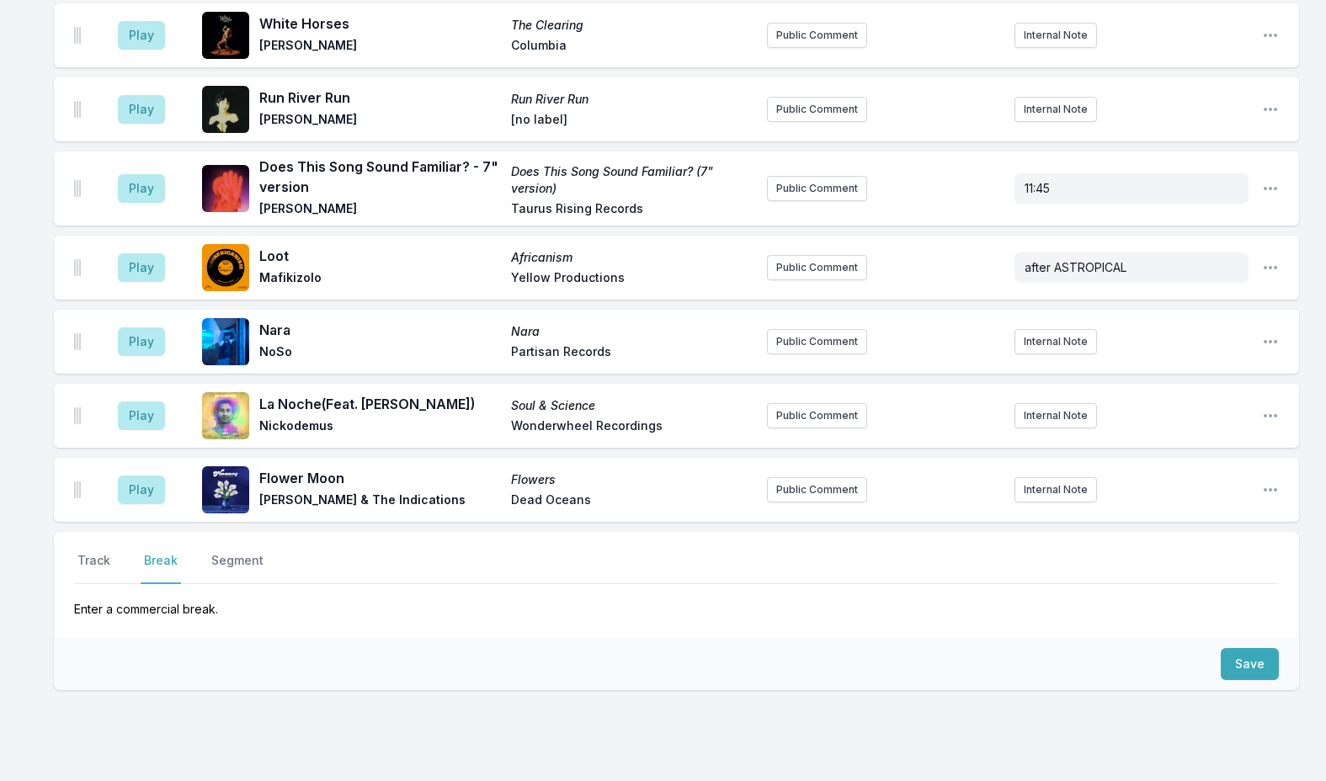
click at [138, 463] on aside "Play" at bounding box center [141, 490] width 94 height 54
click at [142, 476] on button "Play" at bounding box center [141, 490] width 47 height 29
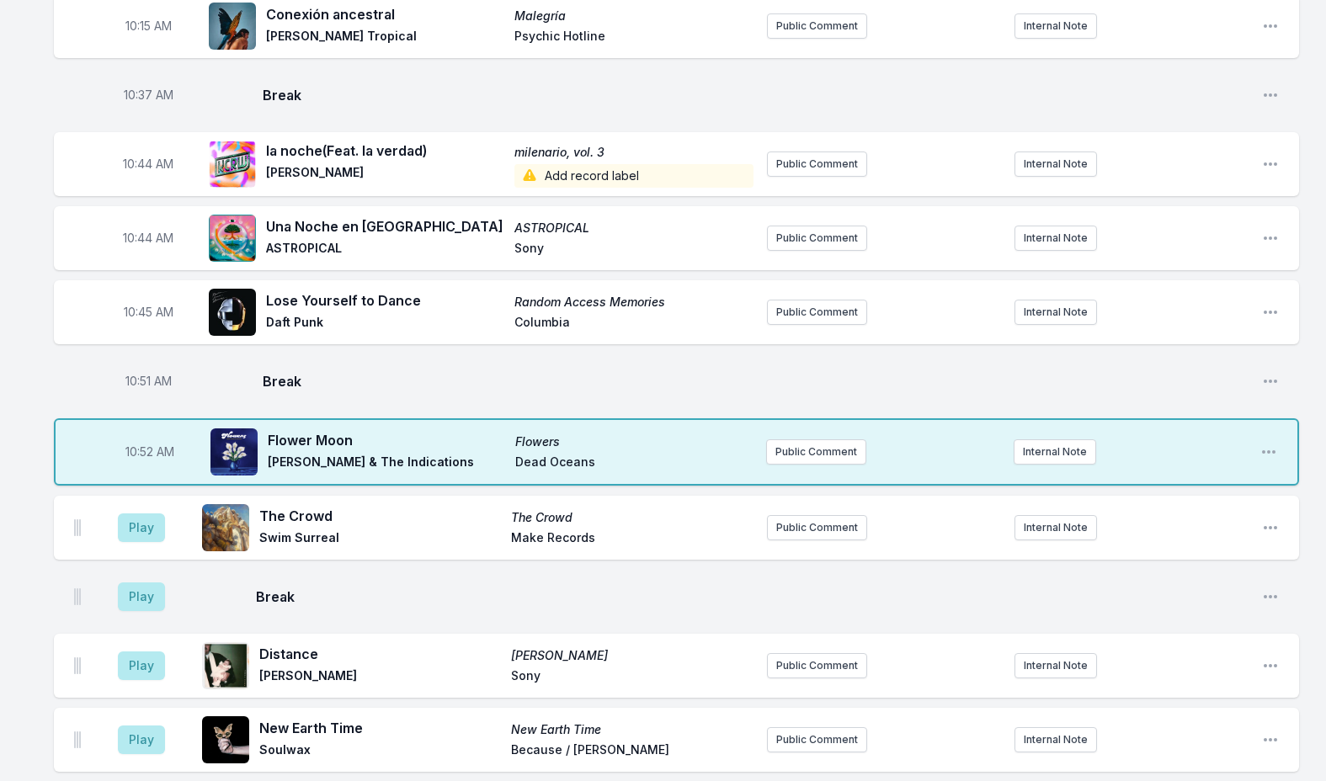
scroll to position [2158, 0]
